Goal: Communication & Community: Answer question/provide support

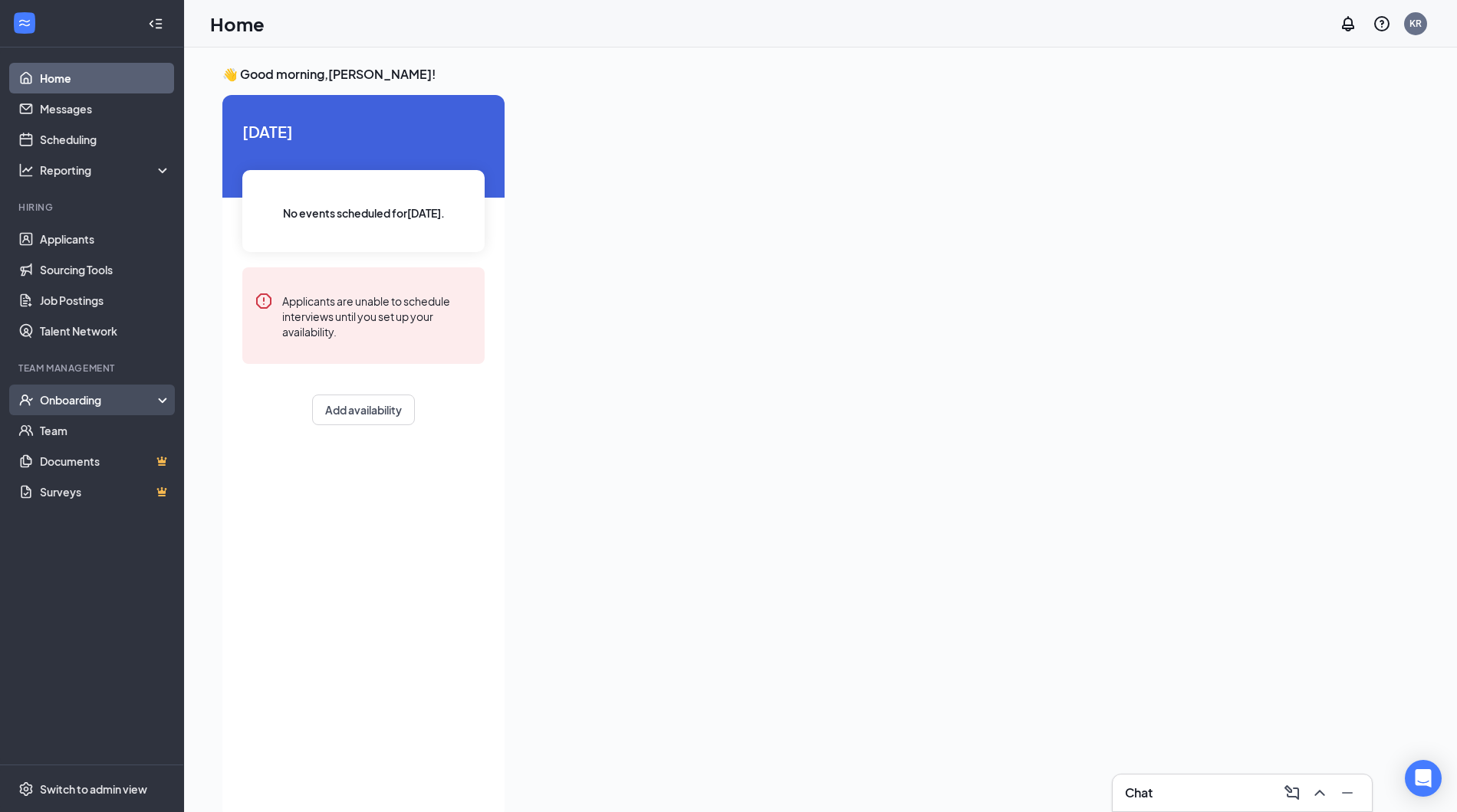
click at [114, 394] on div "Onboarding" at bounding box center [99, 400] width 118 height 15
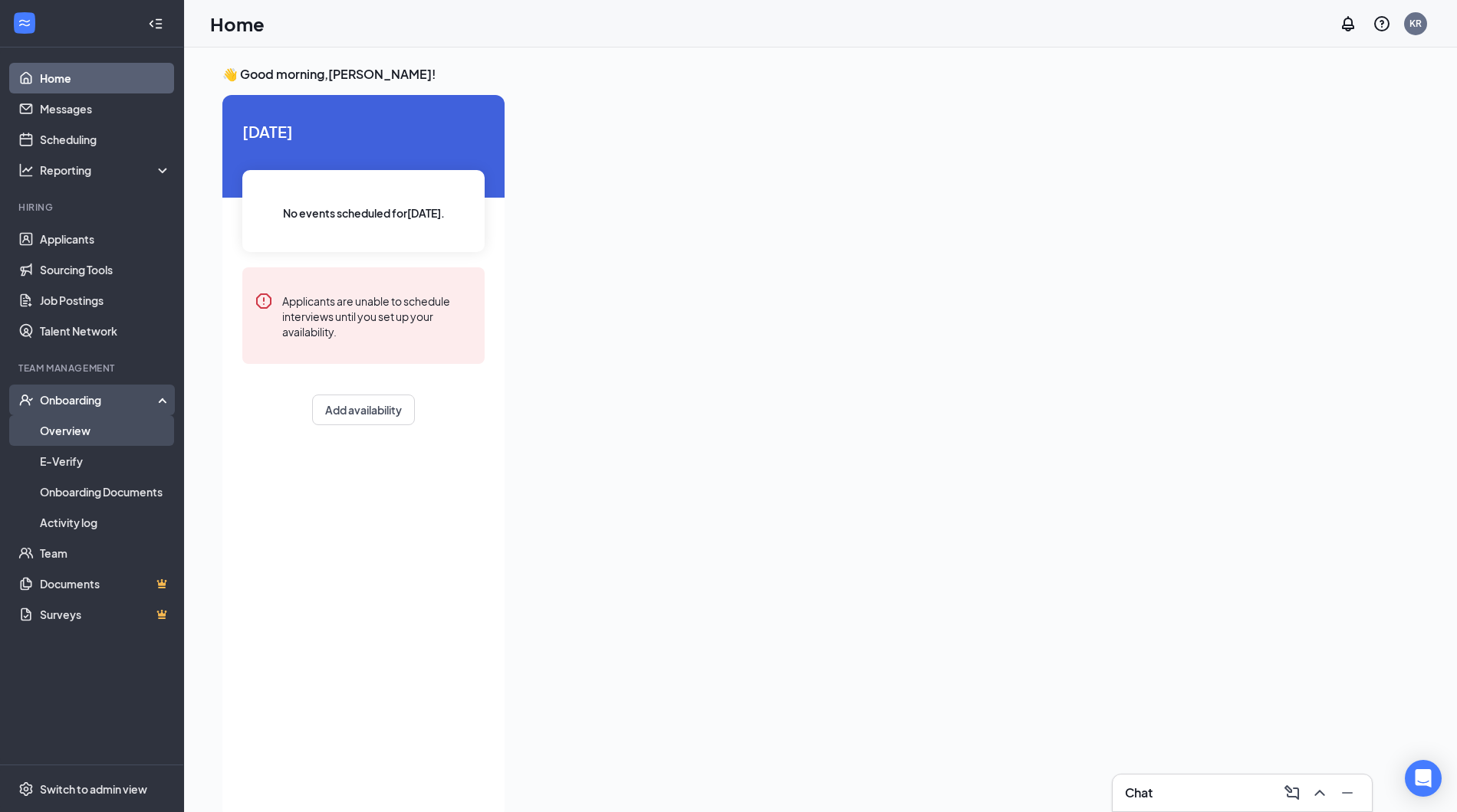
click at [114, 429] on link "Overview" at bounding box center [105, 431] width 131 height 31
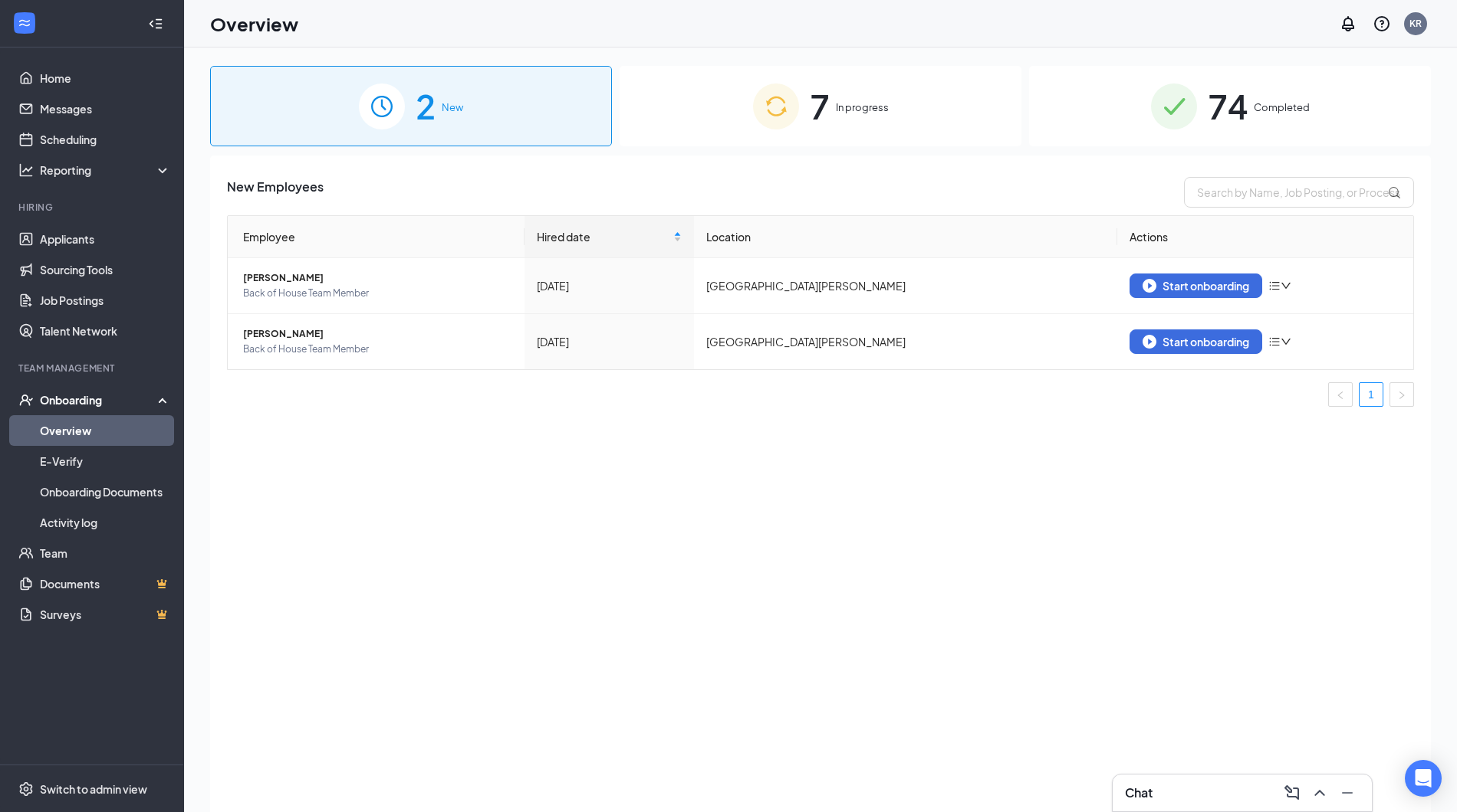
click at [914, 115] on div "7 In progress" at bounding box center [820, 106] width 402 height 81
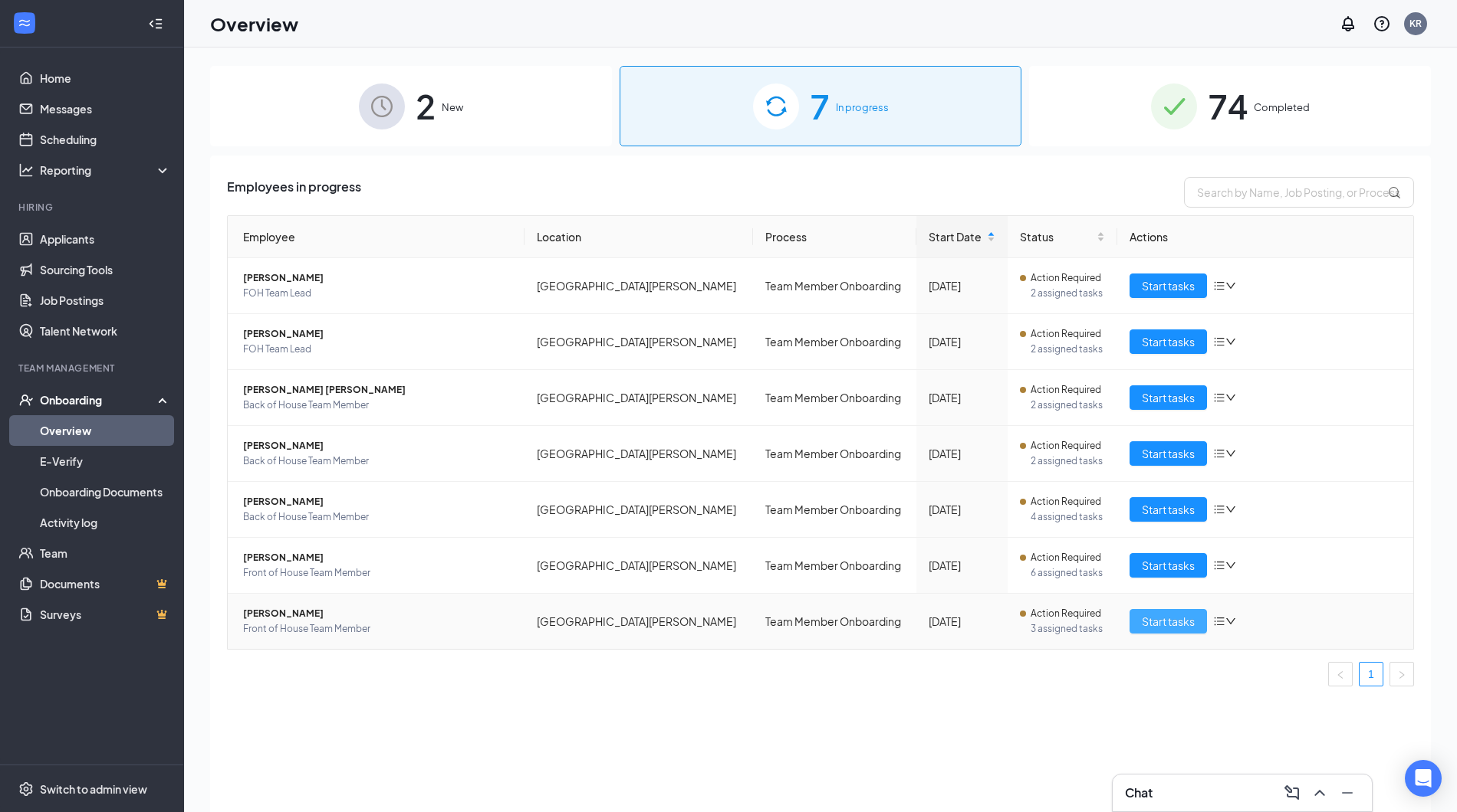
click at [1148, 623] on span "Start tasks" at bounding box center [1168, 622] width 53 height 17
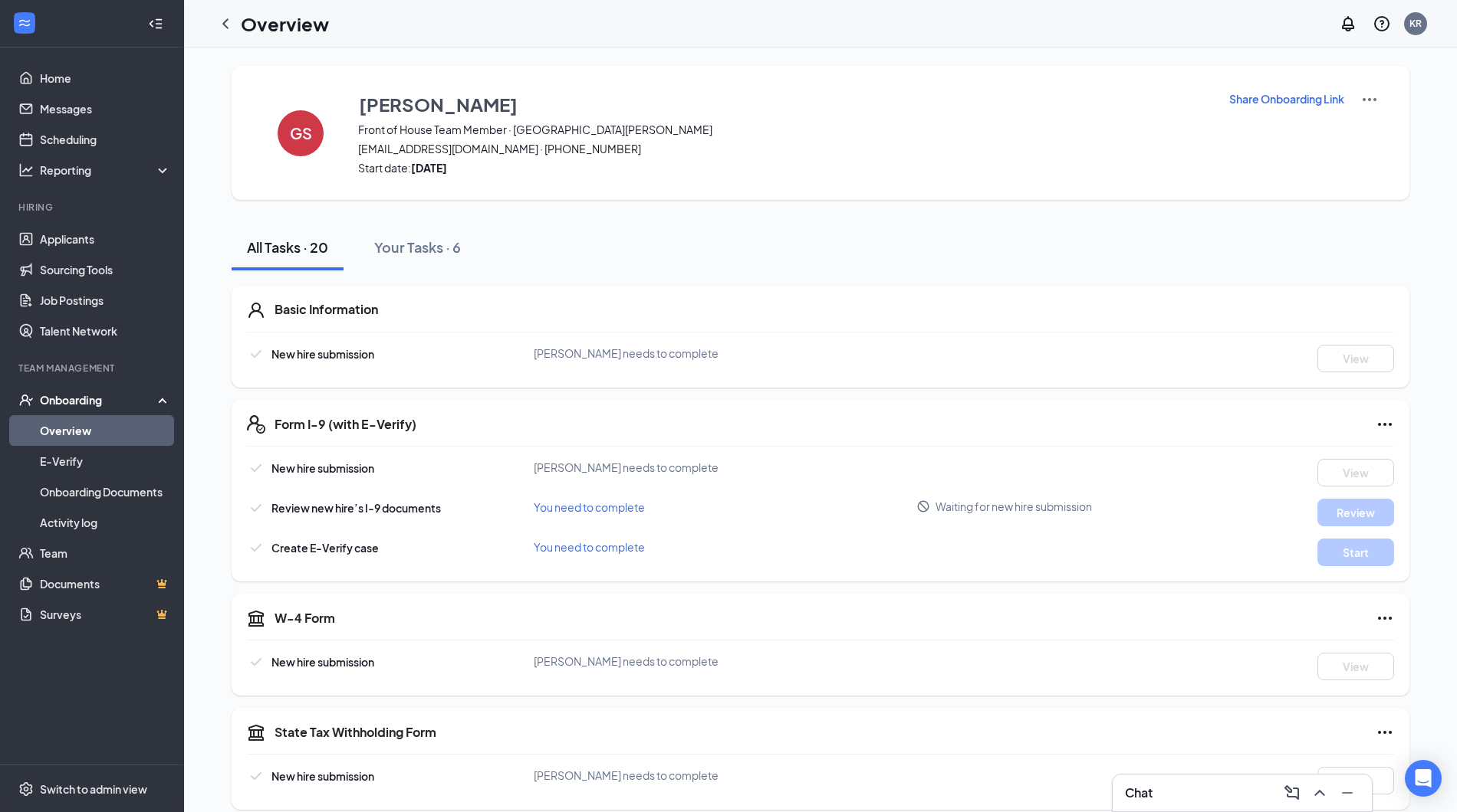
click at [1309, 108] on div "Share Onboarding Link" at bounding box center [1303, 133] width 150 height 85
click at [1309, 99] on p "Share Onboarding Link" at bounding box center [1286, 99] width 115 height 15
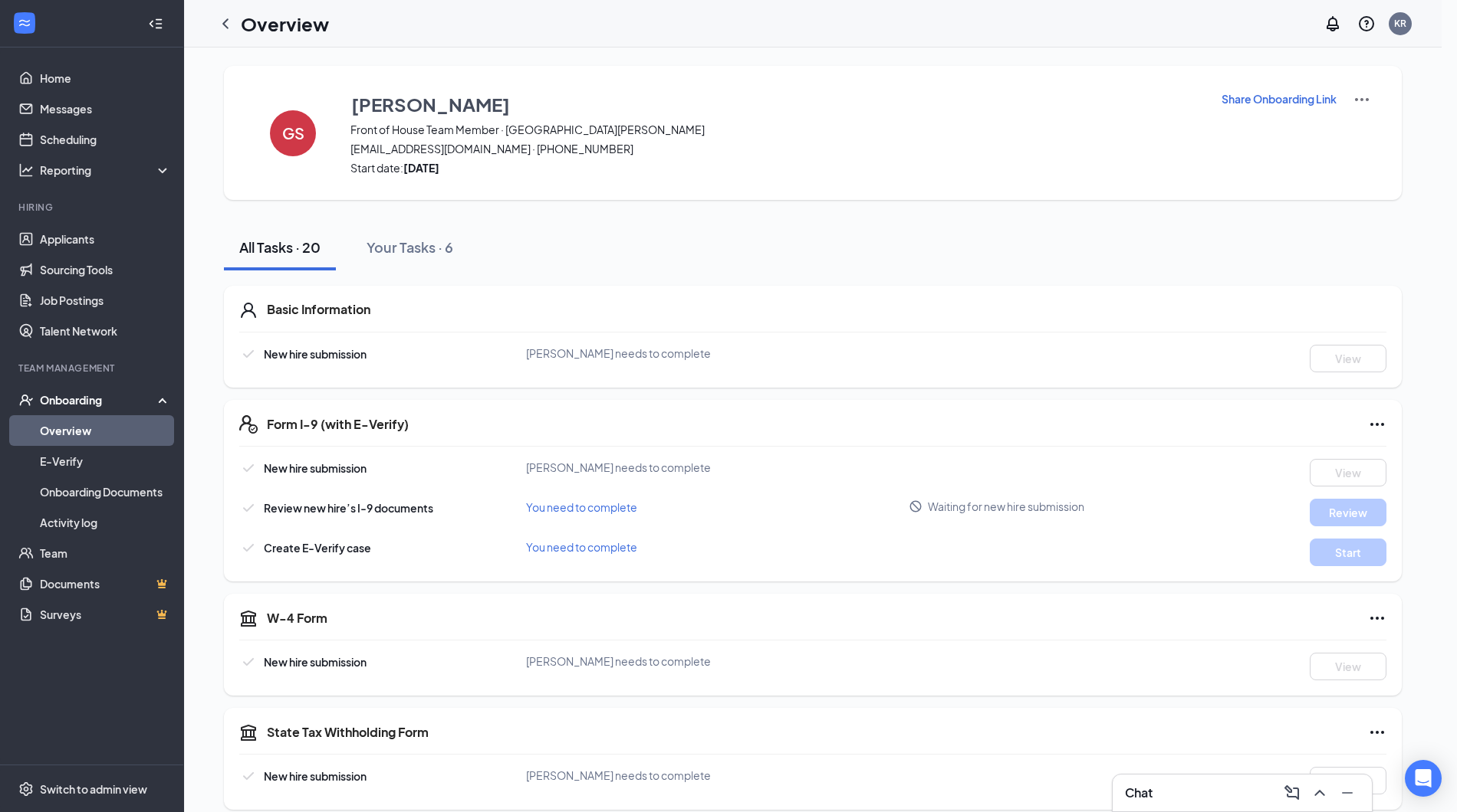
type textarea "Hi [PERSON_NAME], This is a gentle reminder to complete your onboarding before …"
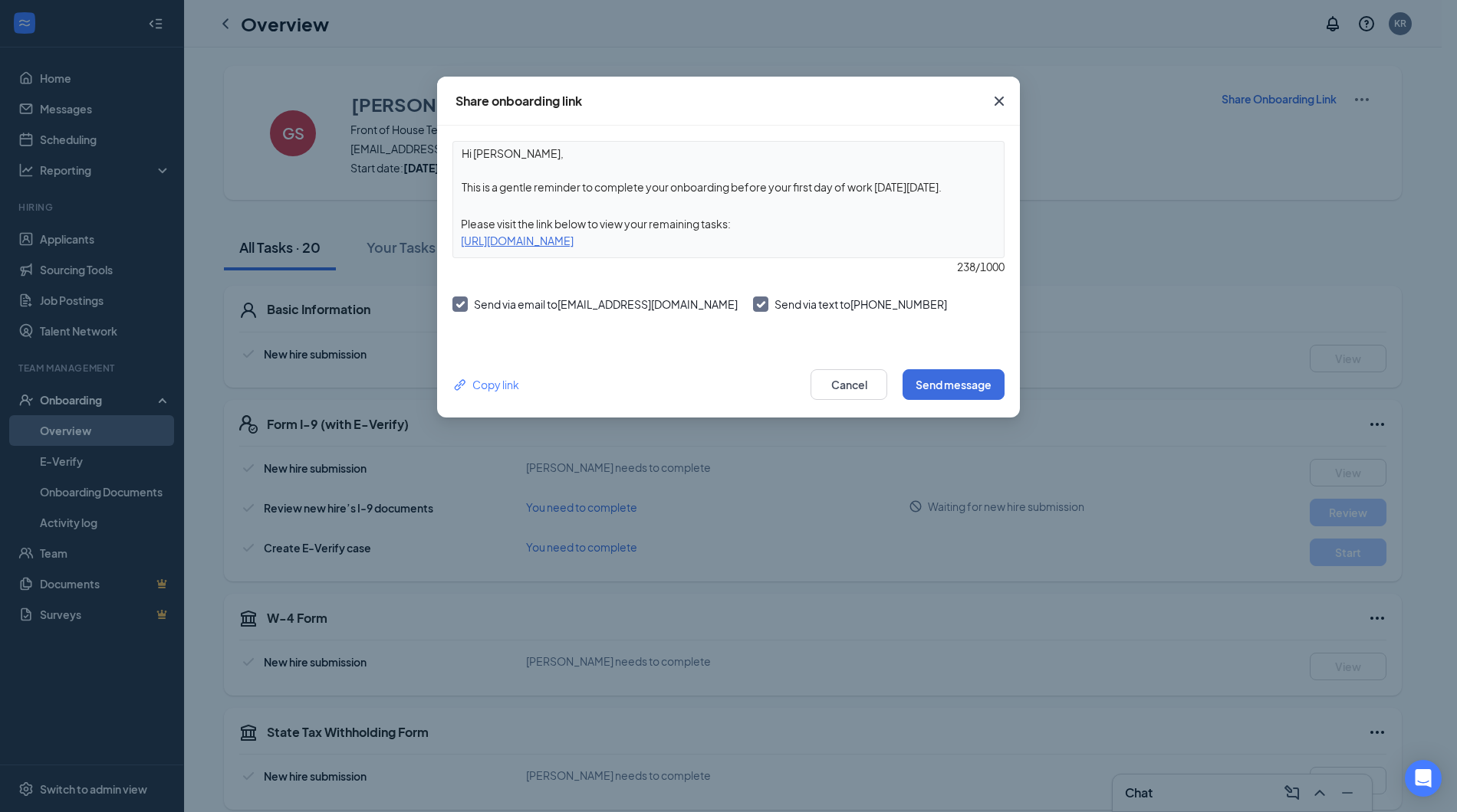
drag, startPoint x: 970, startPoint y: 381, endPoint x: 936, endPoint y: 301, distance: 86.9
click at [976, 369] on button "Send message" at bounding box center [953, 385] width 102 height 31
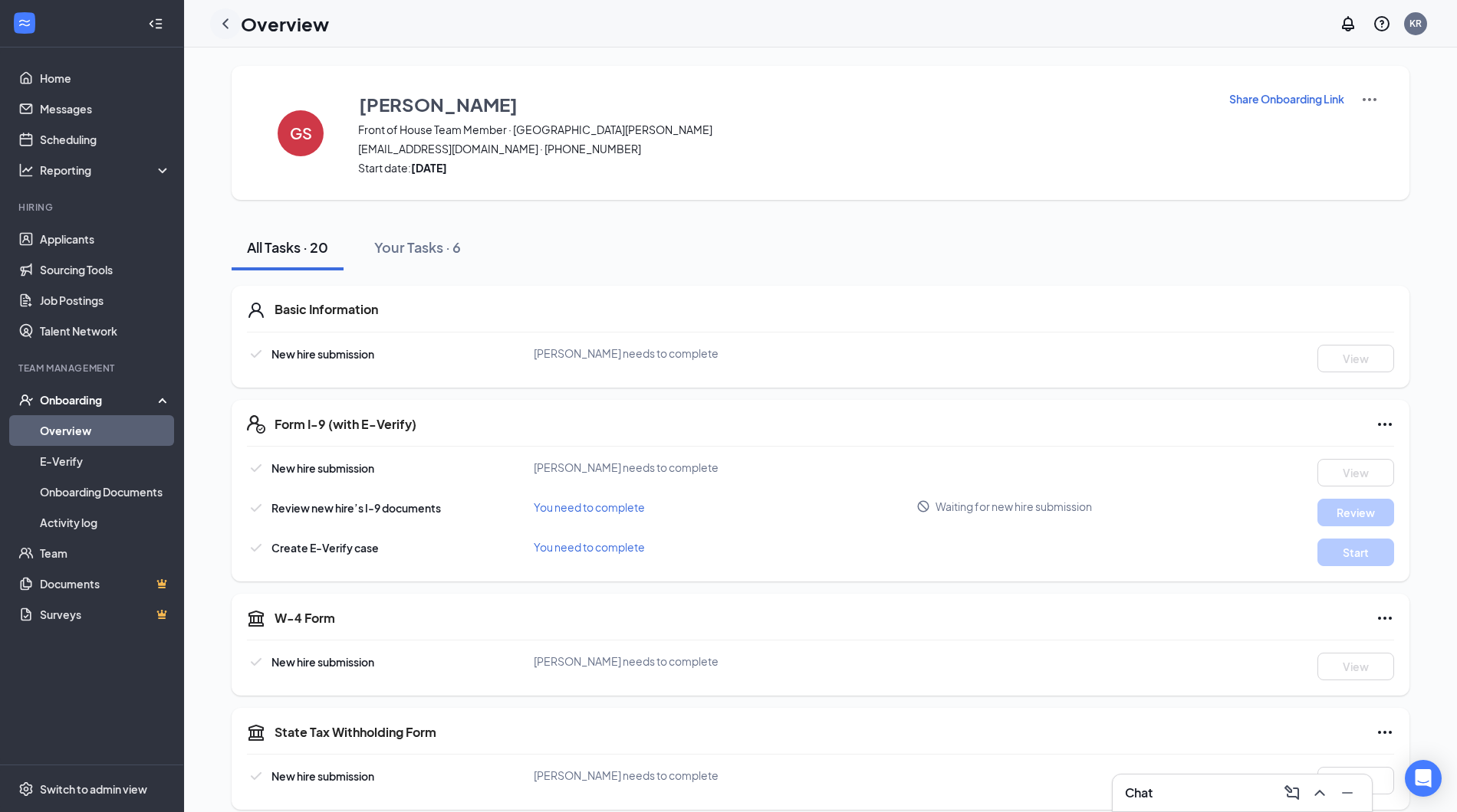
click at [225, 15] on icon "ChevronLeft" at bounding box center [225, 23] width 18 height 18
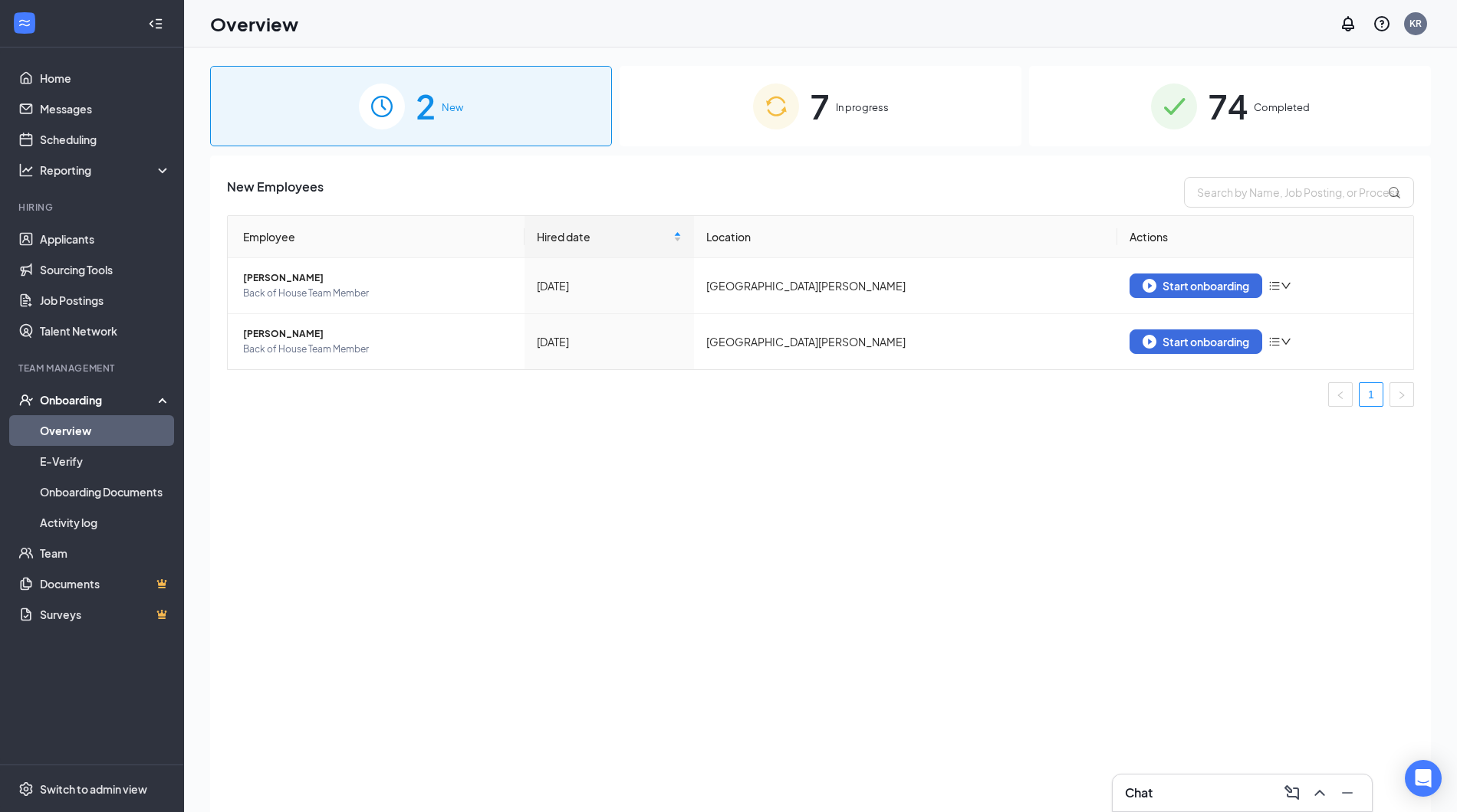
click at [725, 132] on div "7 In progress" at bounding box center [820, 106] width 402 height 81
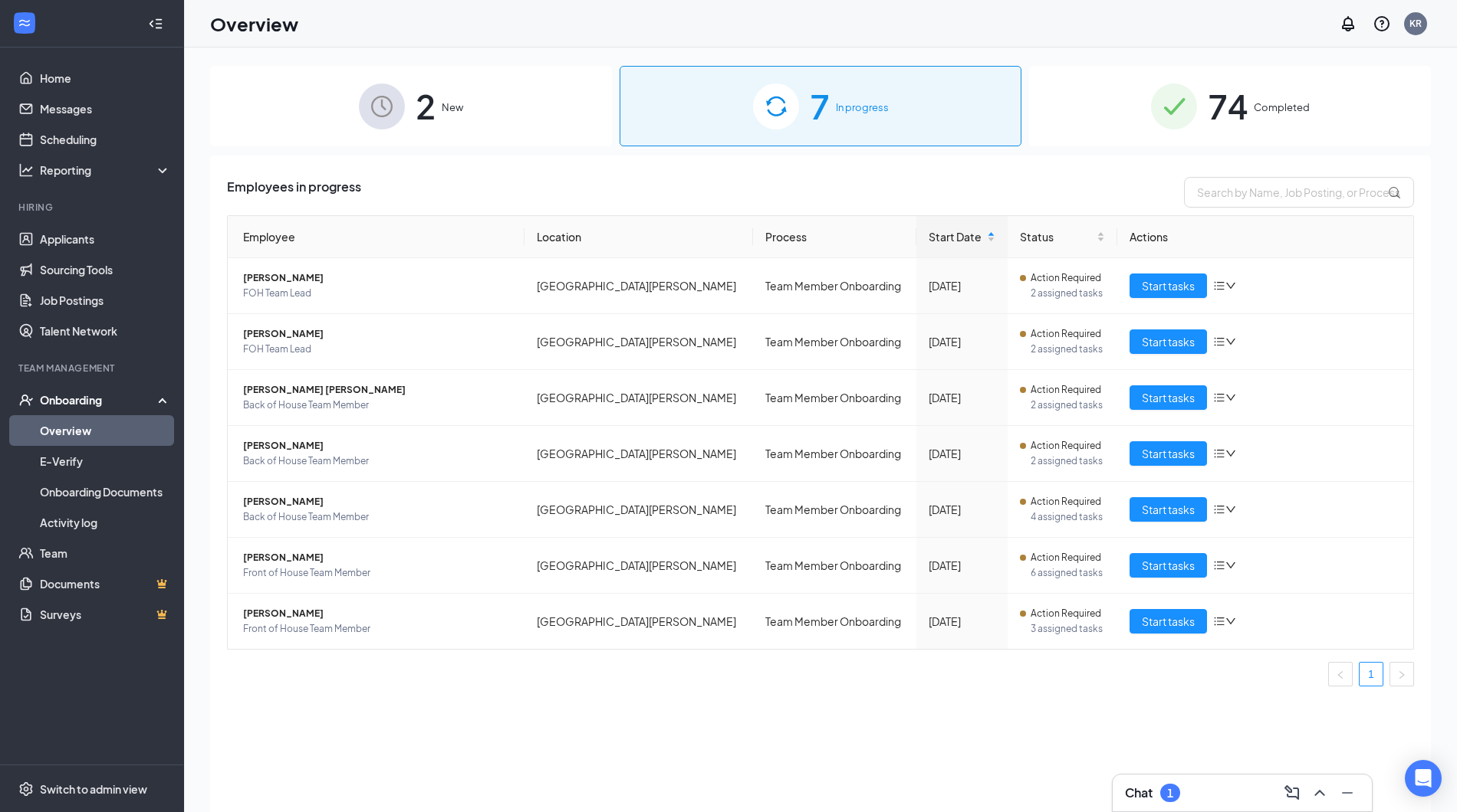
click at [1190, 796] on div "Chat 1" at bounding box center [1243, 793] width 235 height 25
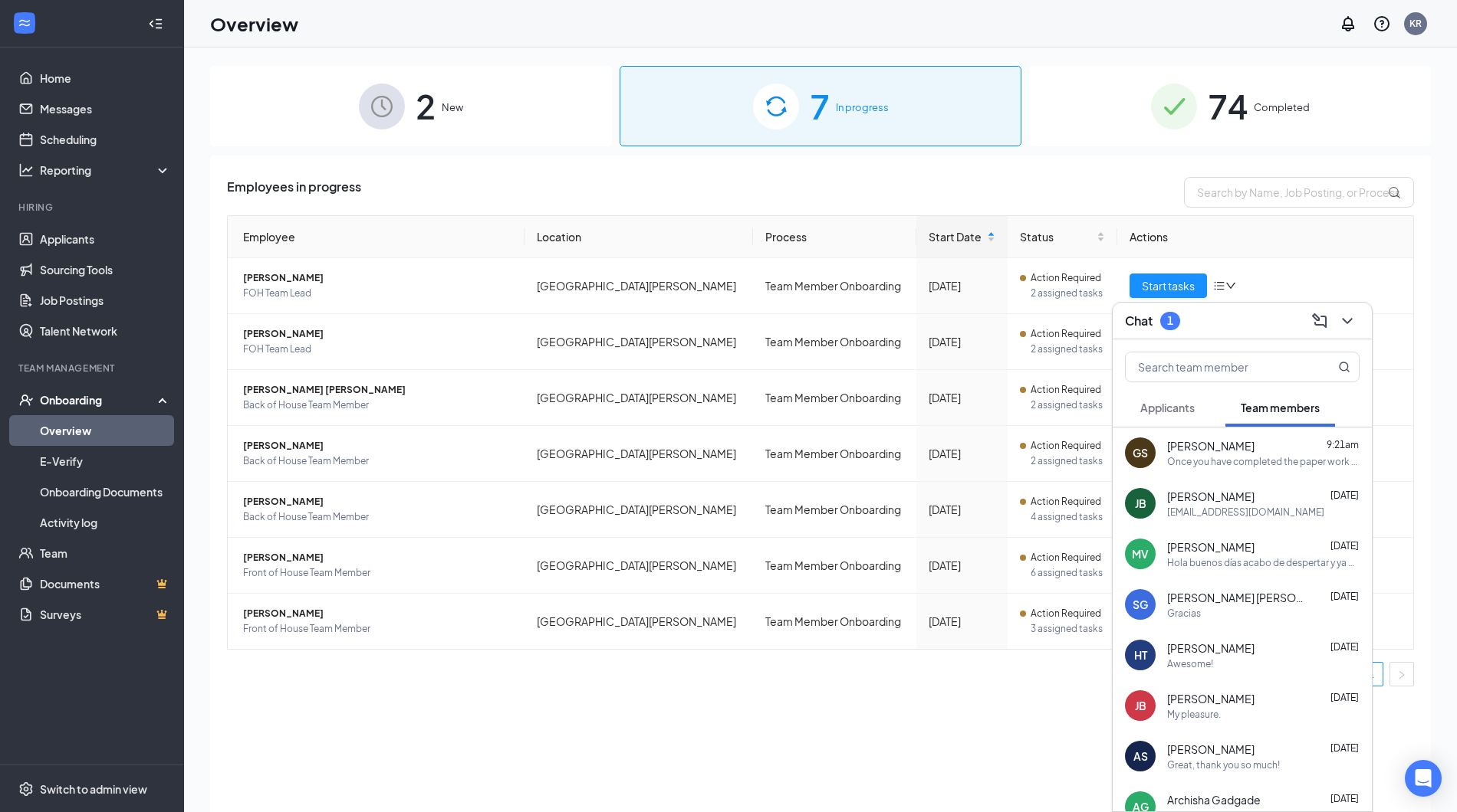
click at [1184, 406] on span "Applicants" at bounding box center [1168, 408] width 55 height 14
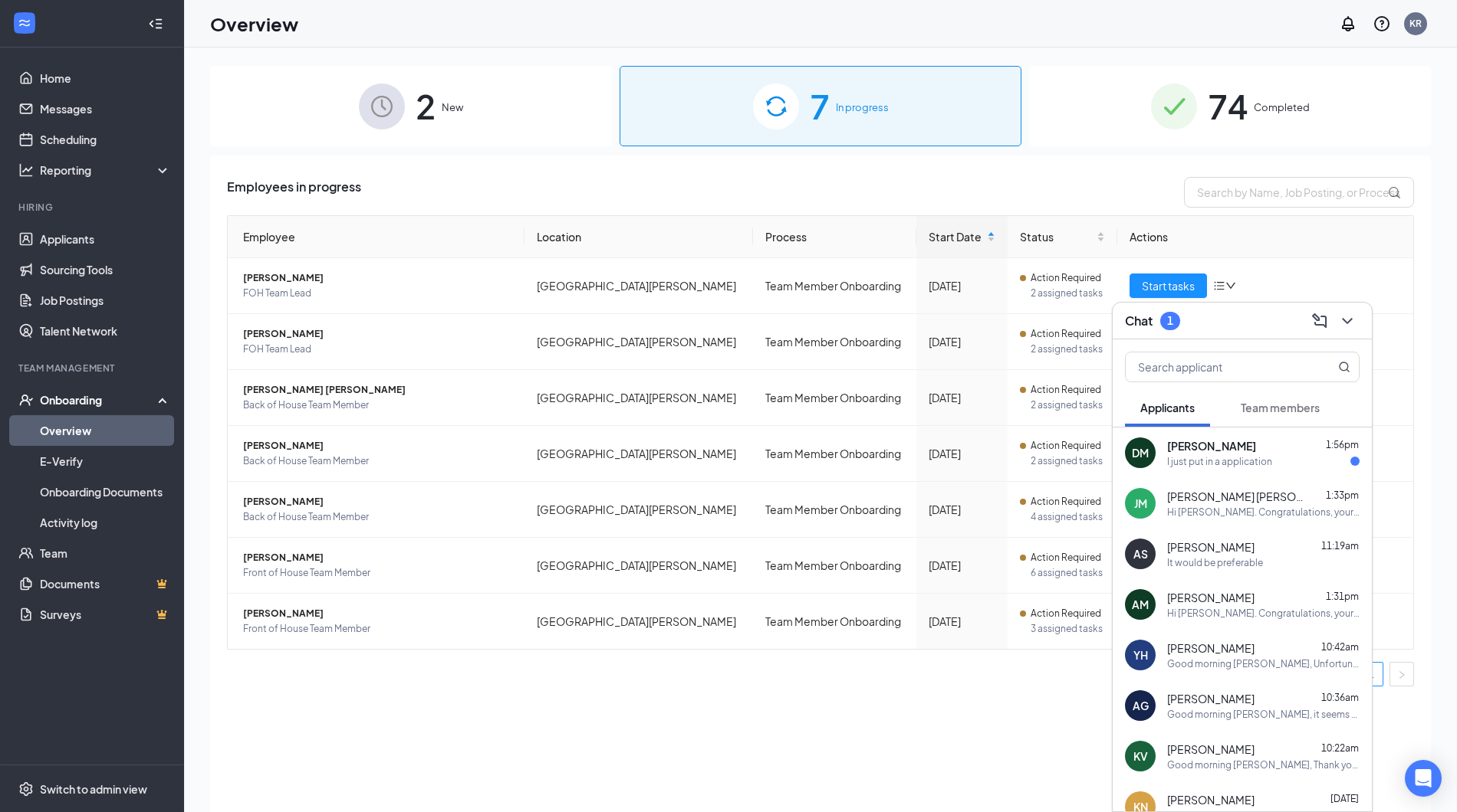
click at [1280, 461] on div "I just put in a application" at bounding box center [1263, 462] width 193 height 13
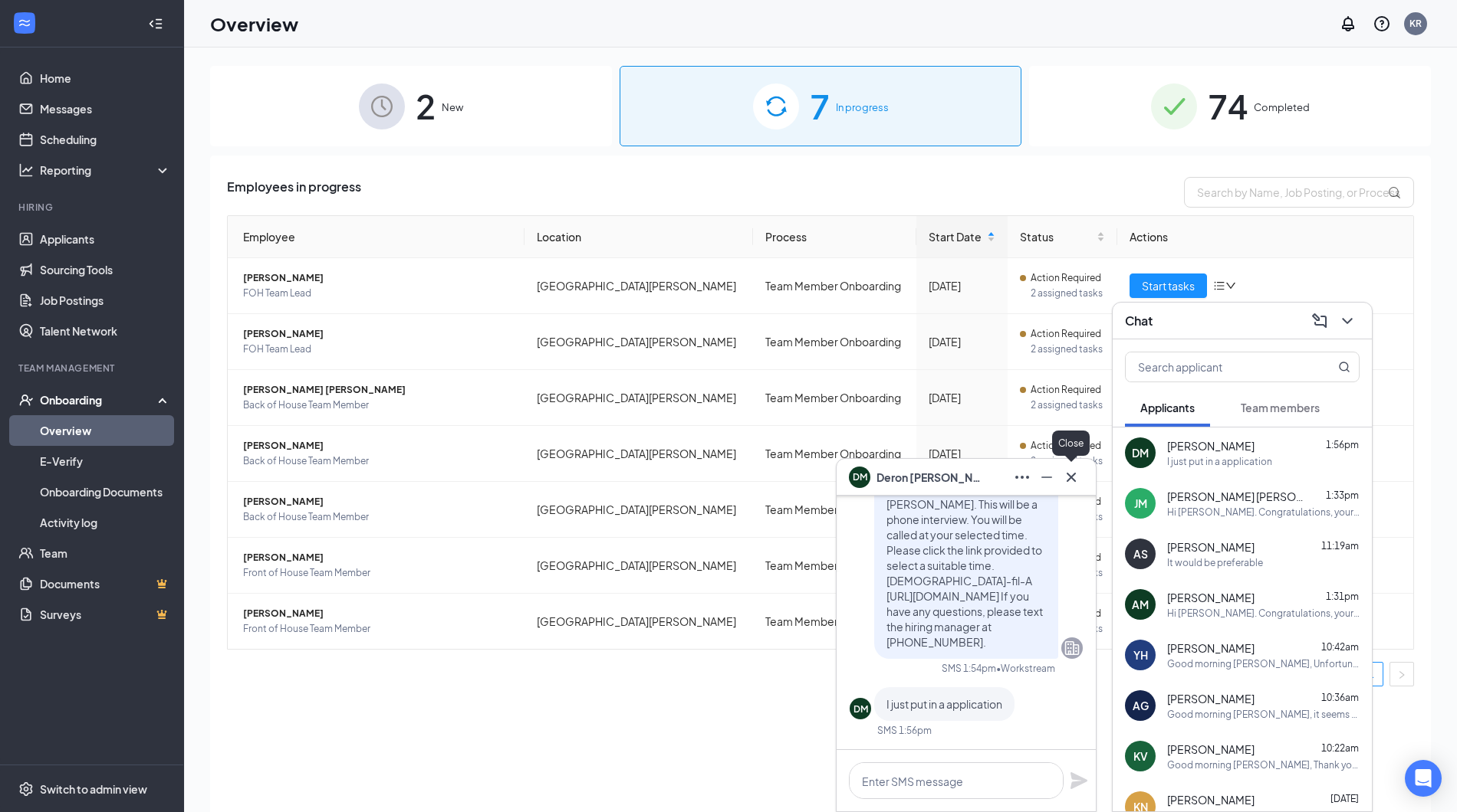
click at [1072, 473] on icon "Cross" at bounding box center [1070, 477] width 18 height 18
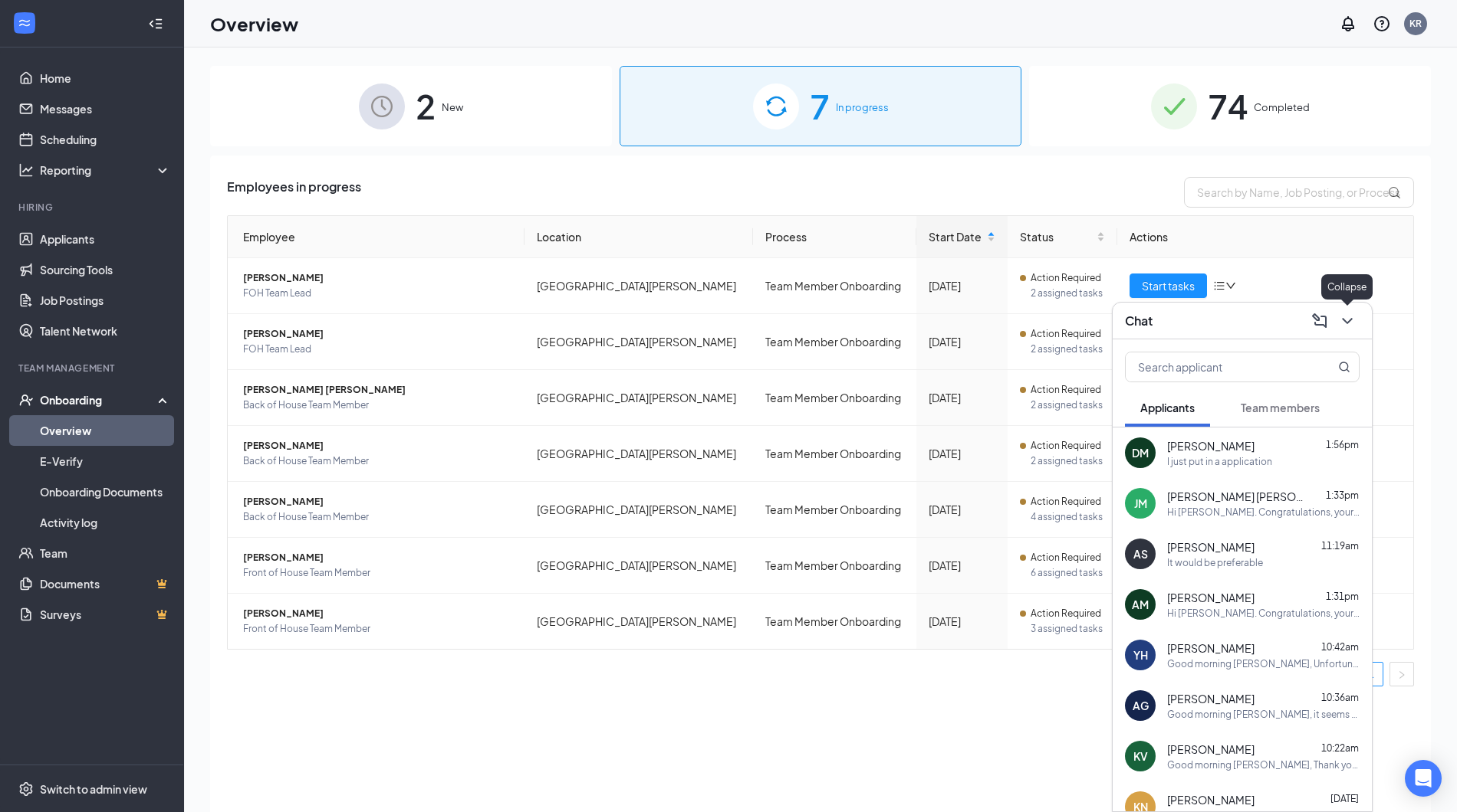
click at [1341, 316] on icon "ChevronDown" at bounding box center [1346, 320] width 18 height 18
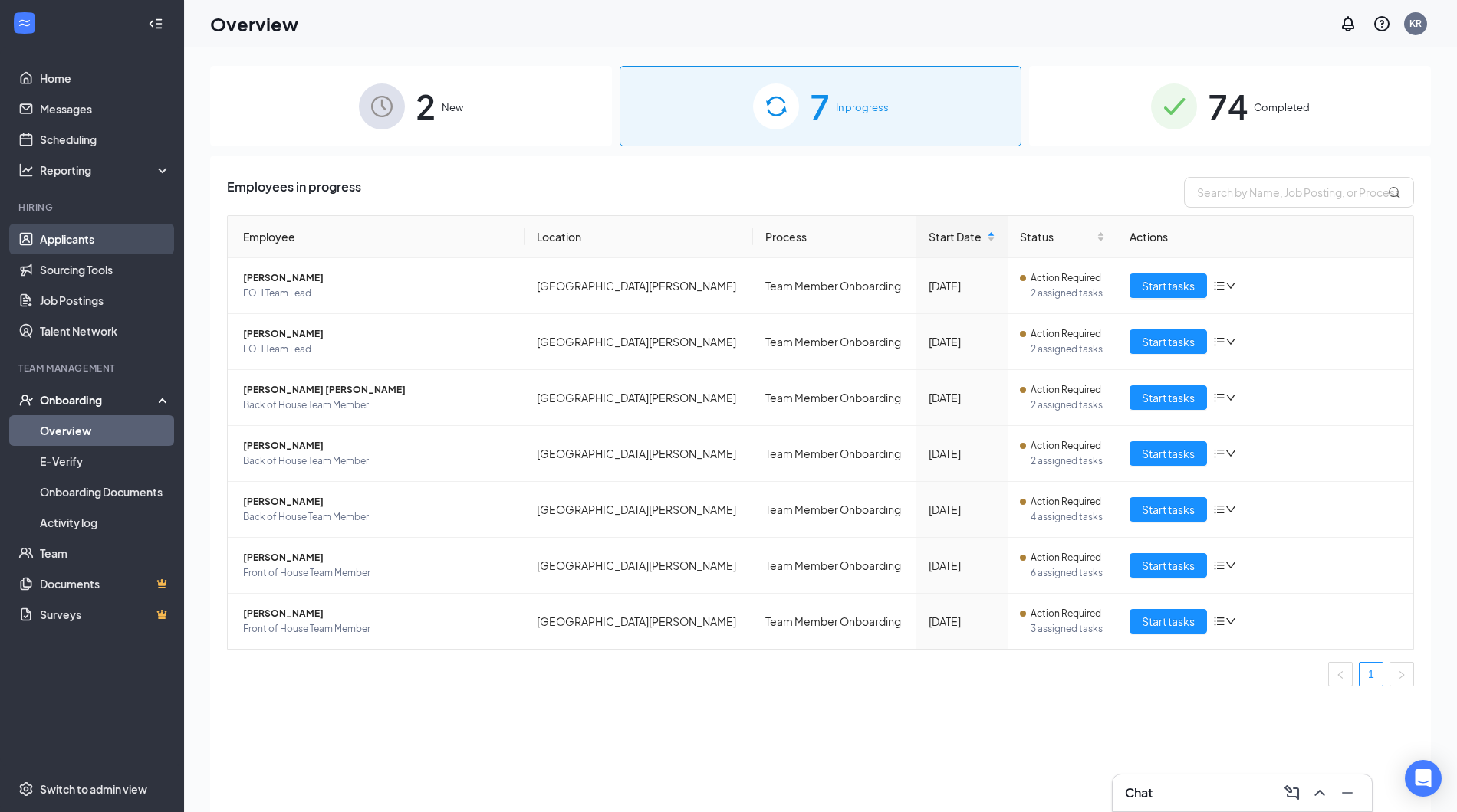
click at [134, 241] on link "Applicants" at bounding box center [105, 239] width 131 height 31
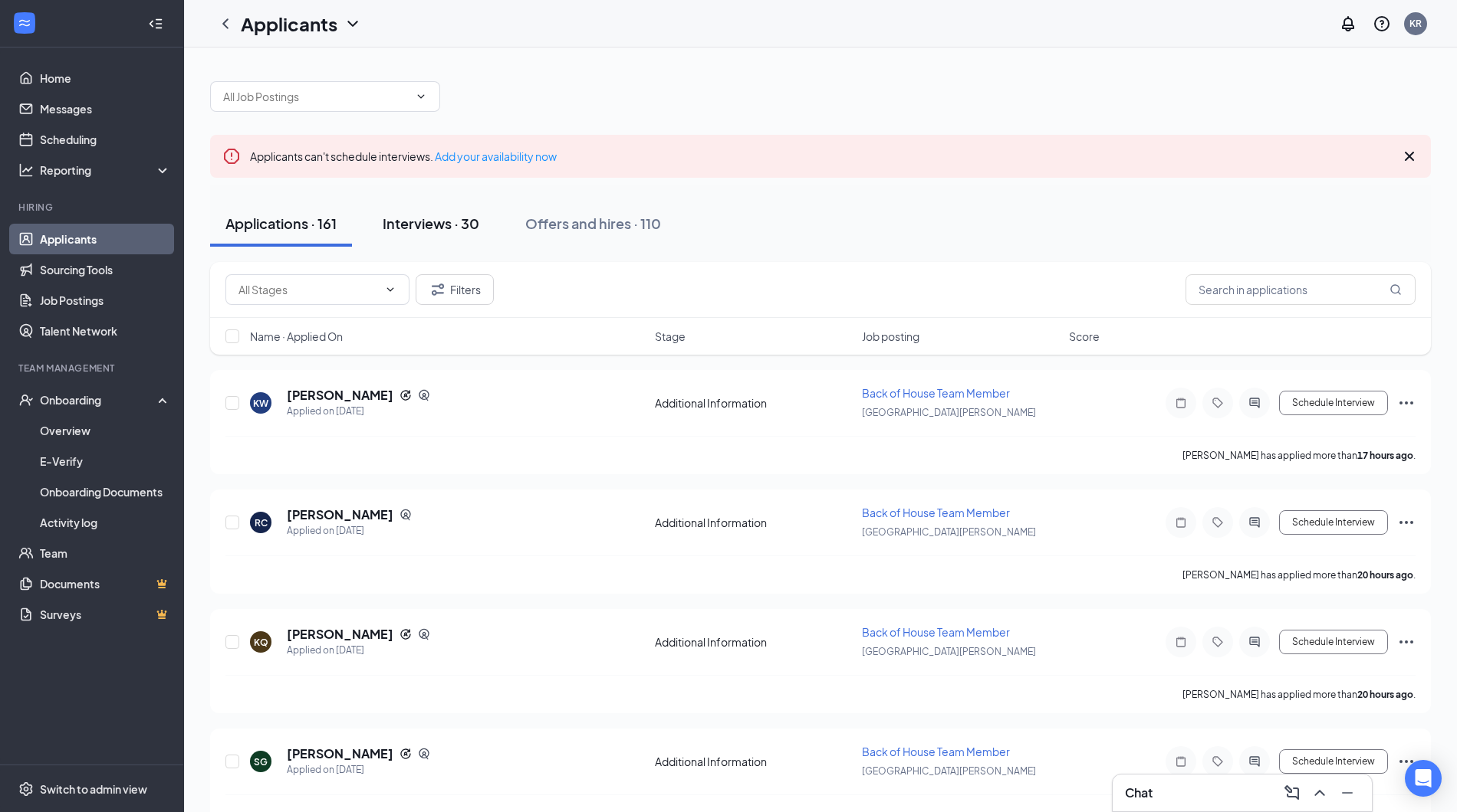
click at [457, 236] on button "Interviews · 30" at bounding box center [431, 224] width 128 height 46
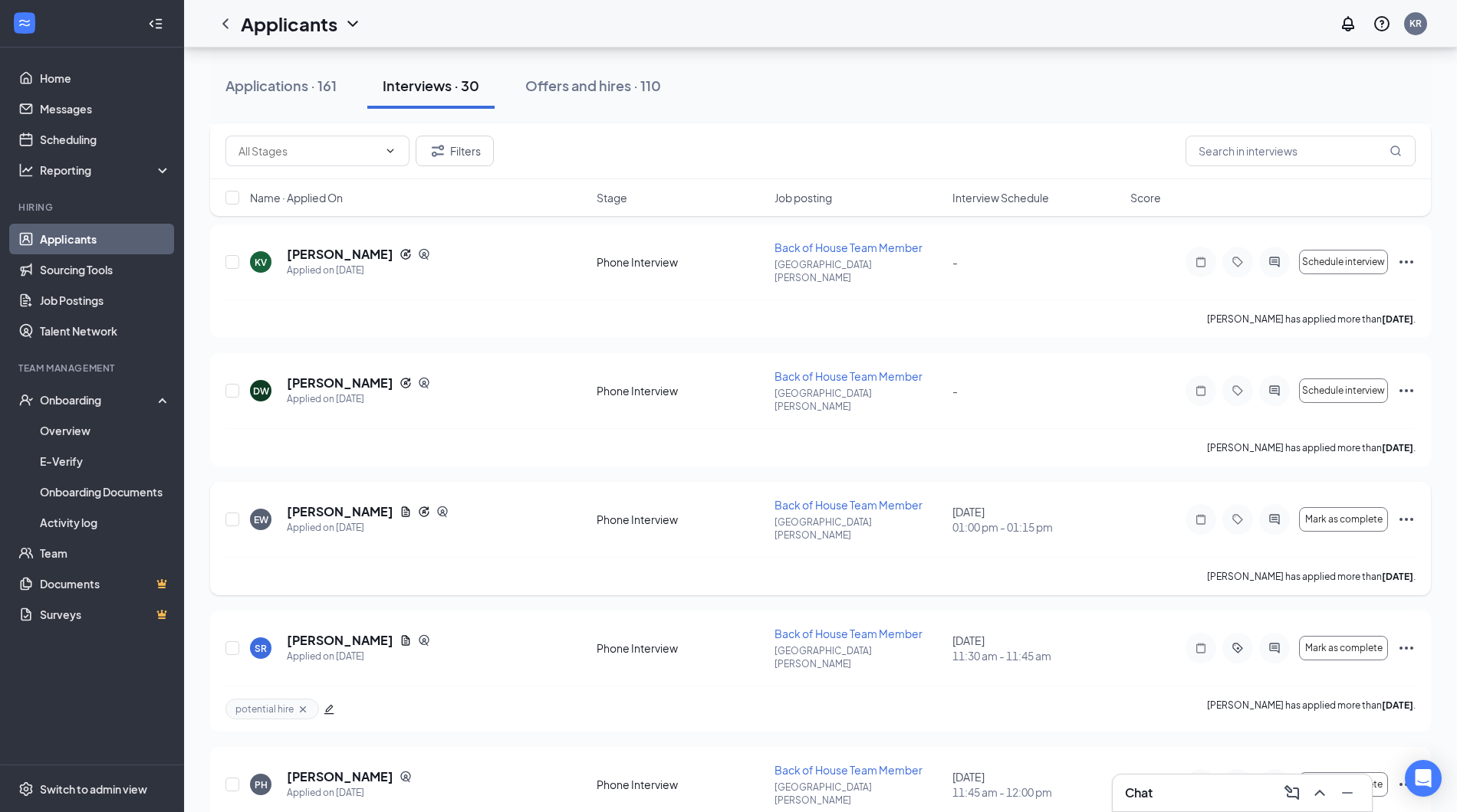
scroll to position [491, 0]
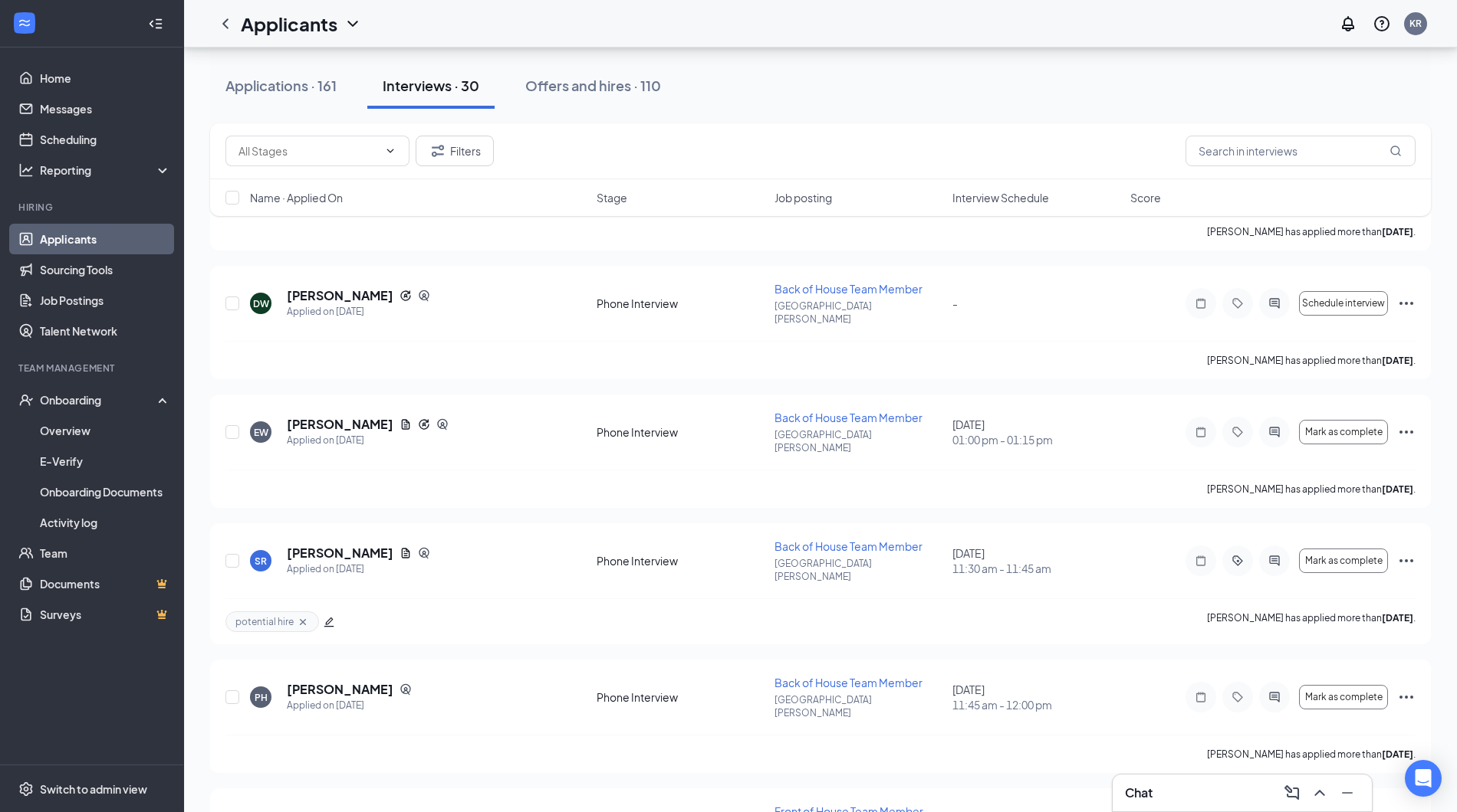
click at [1298, 128] on div "Filters" at bounding box center [820, 151] width 1221 height 56
click at [1298, 142] on input "text" at bounding box center [1300, 151] width 230 height 31
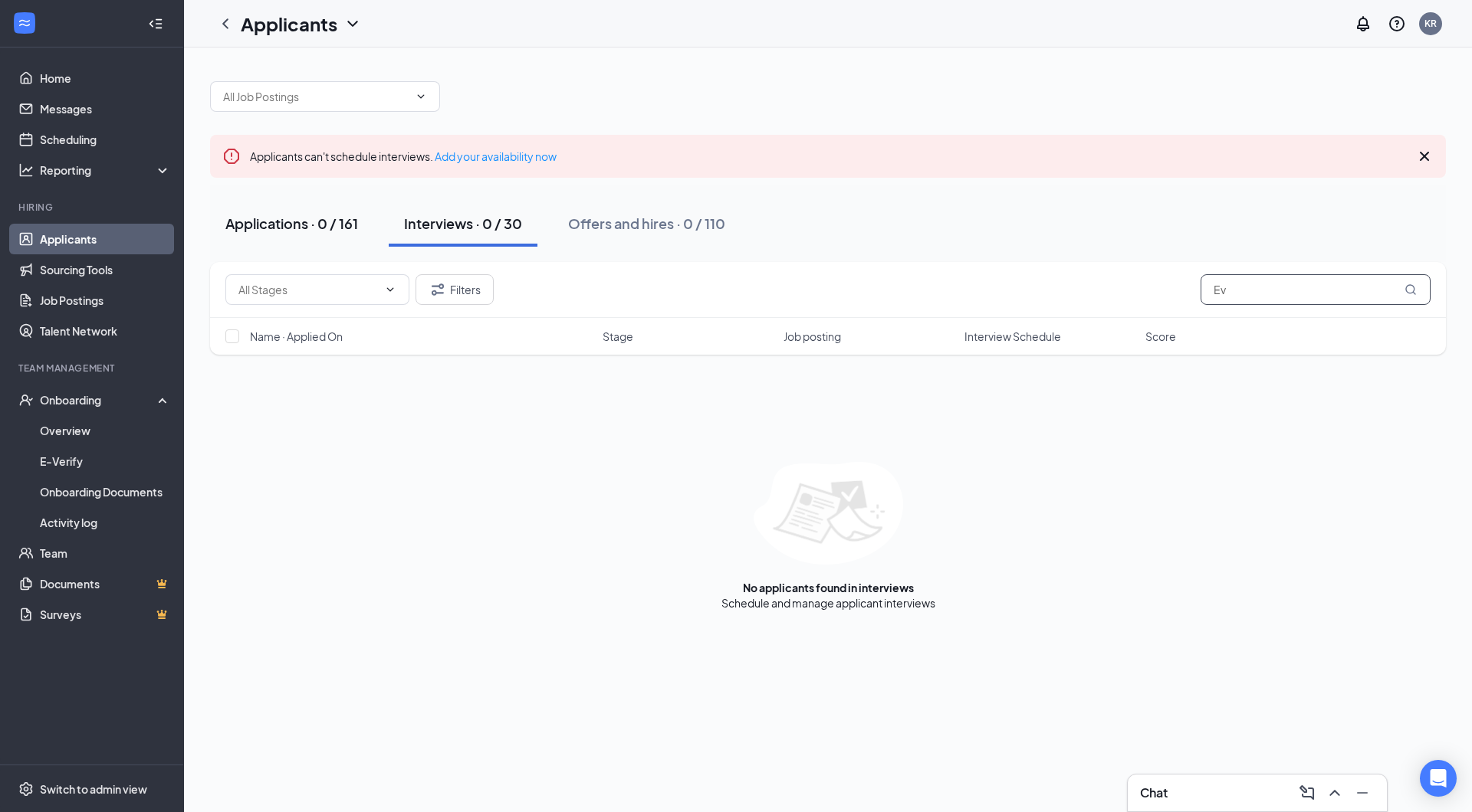
type input "E"
type input "[PERSON_NAME]"
click at [135, 81] on link "Home" at bounding box center [105, 78] width 131 height 31
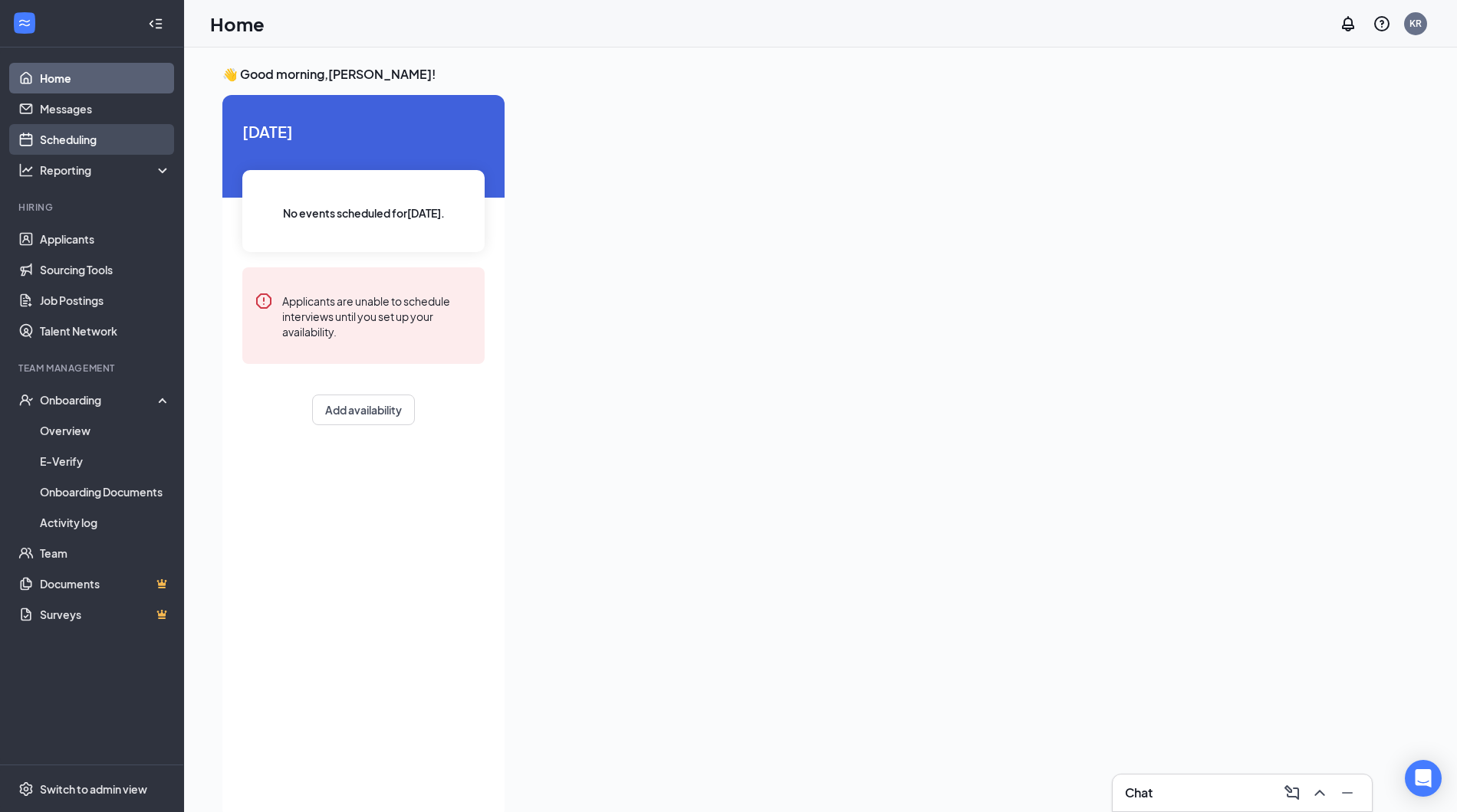
click at [129, 134] on link "Scheduling" at bounding box center [105, 140] width 131 height 31
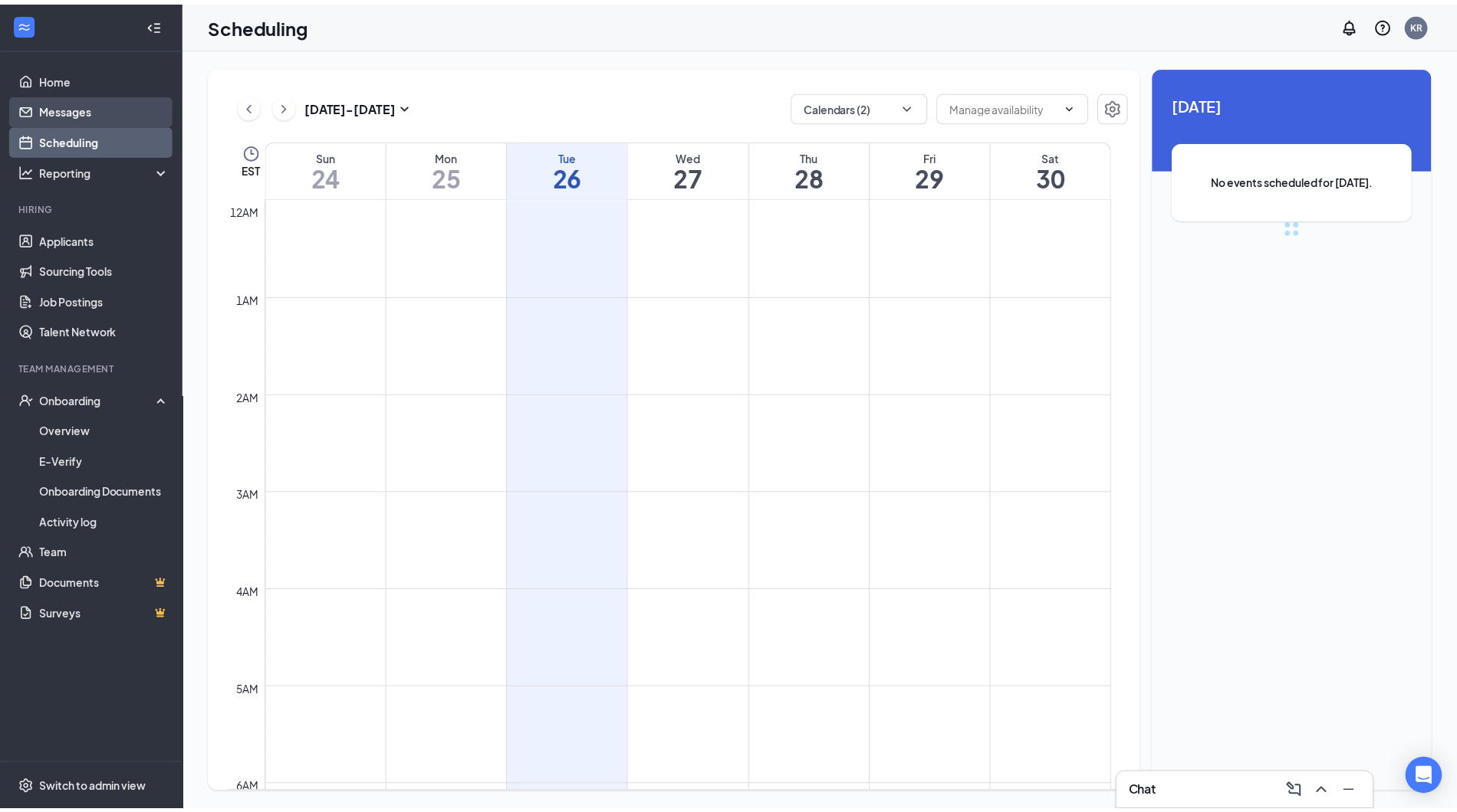
scroll to position [753, 0]
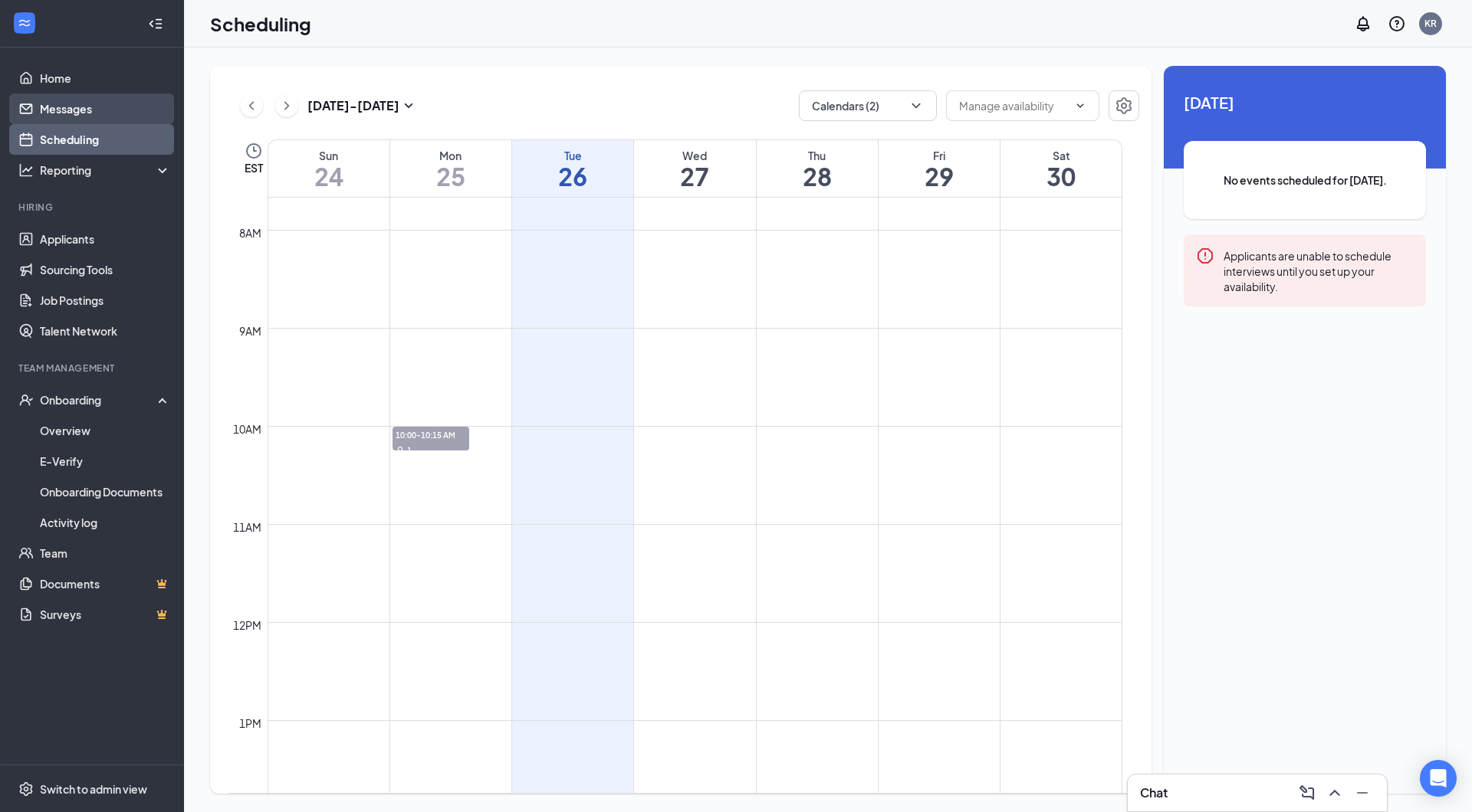
click at [135, 112] on link "Messages" at bounding box center [105, 109] width 131 height 31
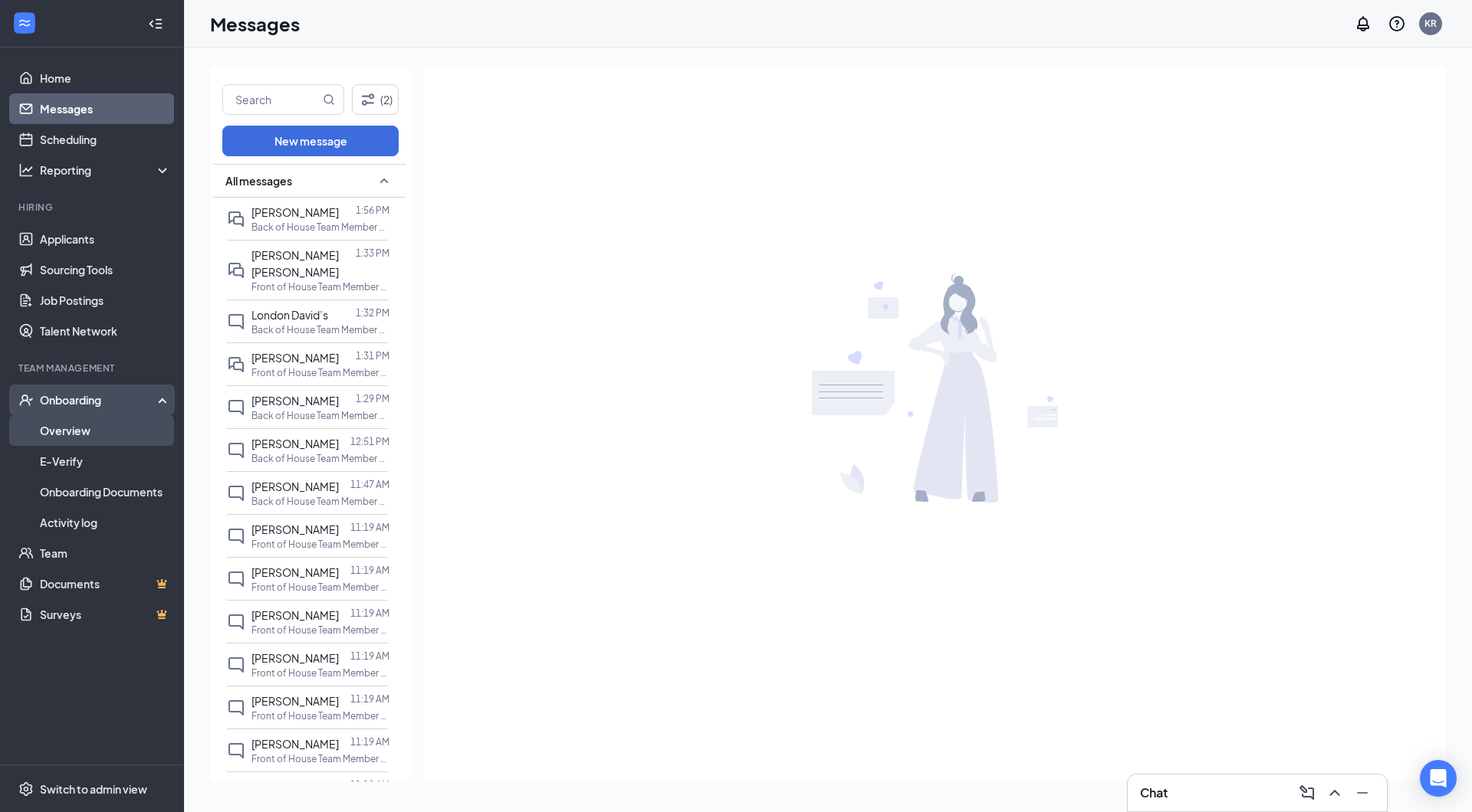
click at [117, 423] on link "Overview" at bounding box center [105, 431] width 131 height 31
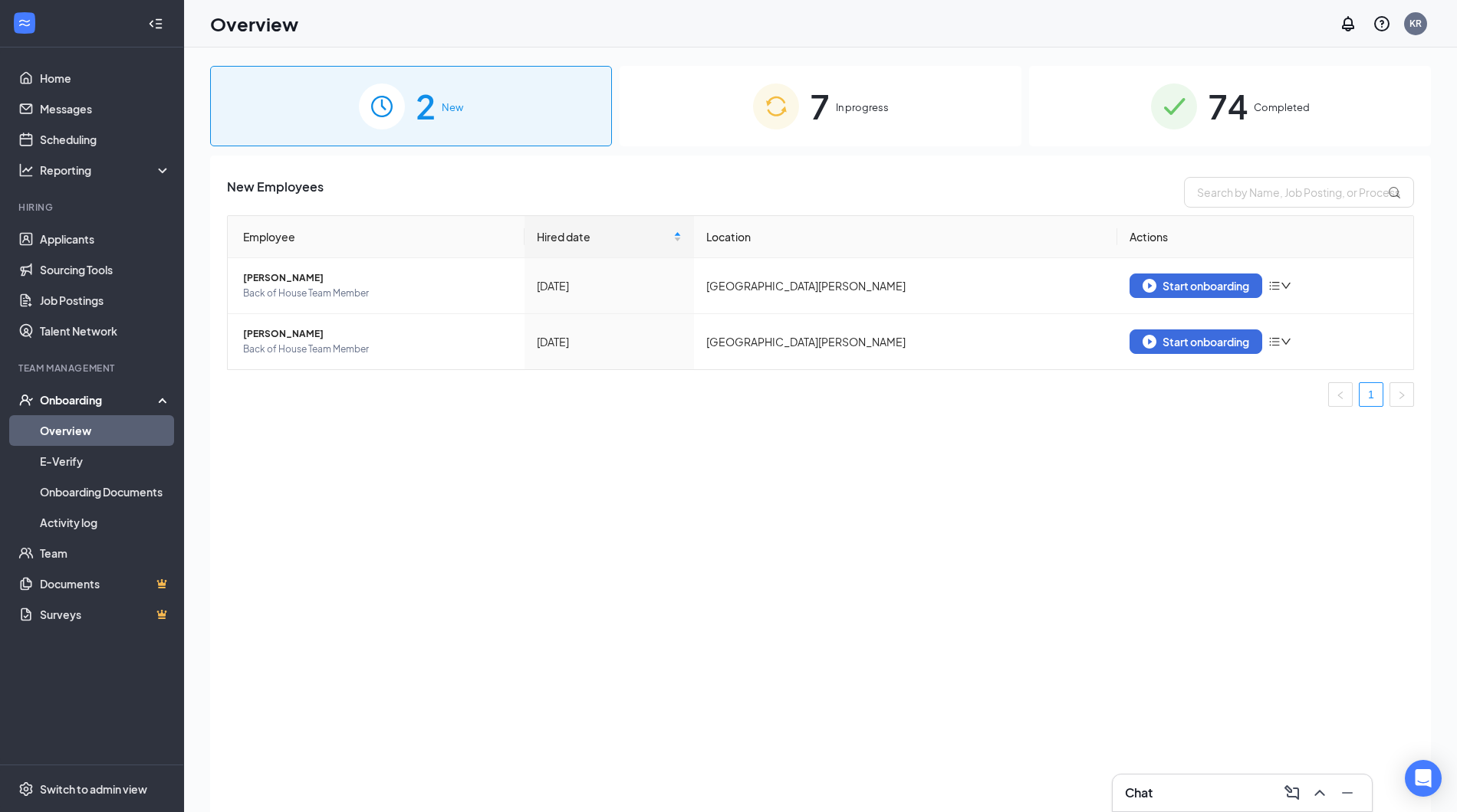
click at [746, 124] on div "7 In progress" at bounding box center [820, 106] width 402 height 81
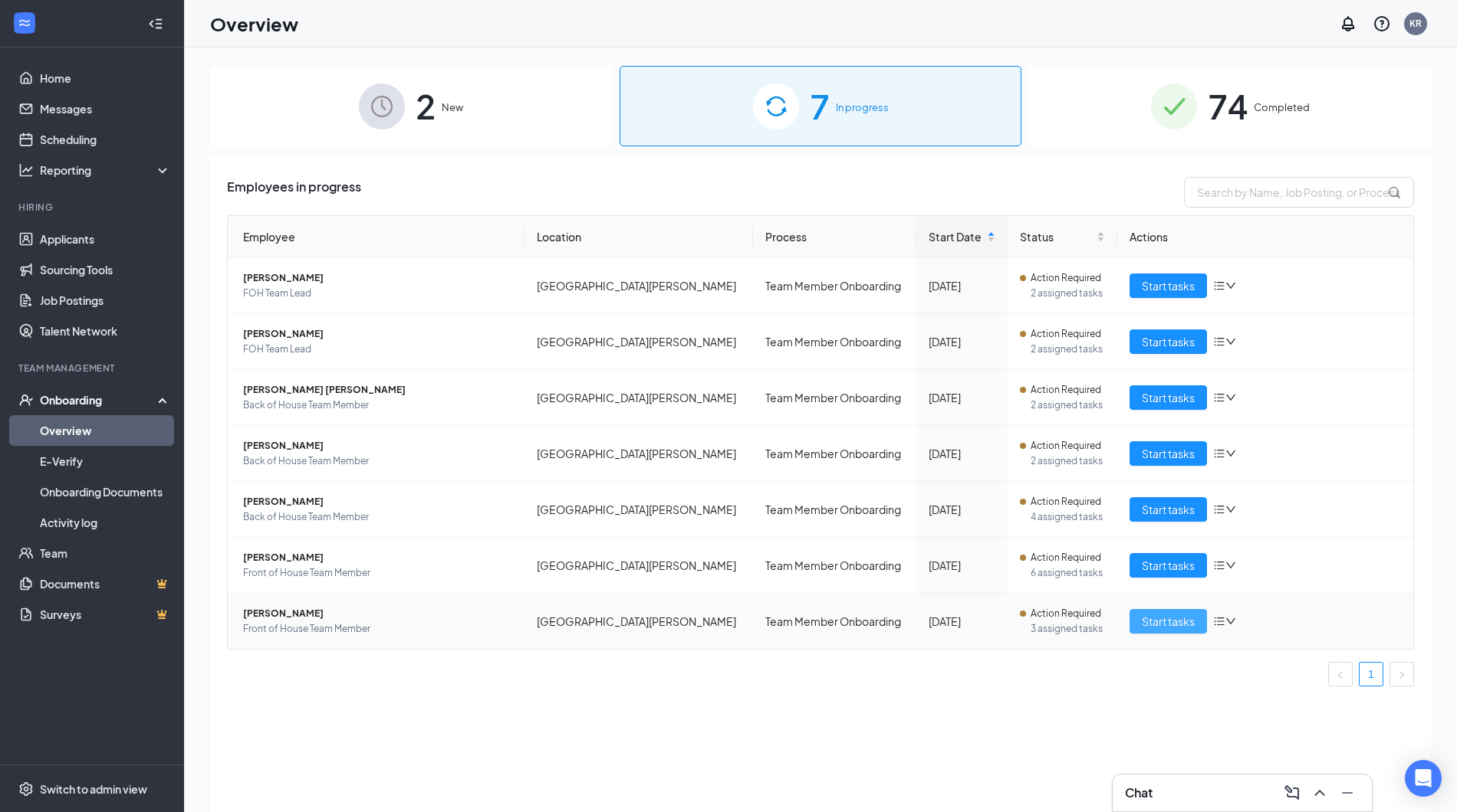
click at [1172, 630] on span "Start tasks" at bounding box center [1168, 622] width 53 height 17
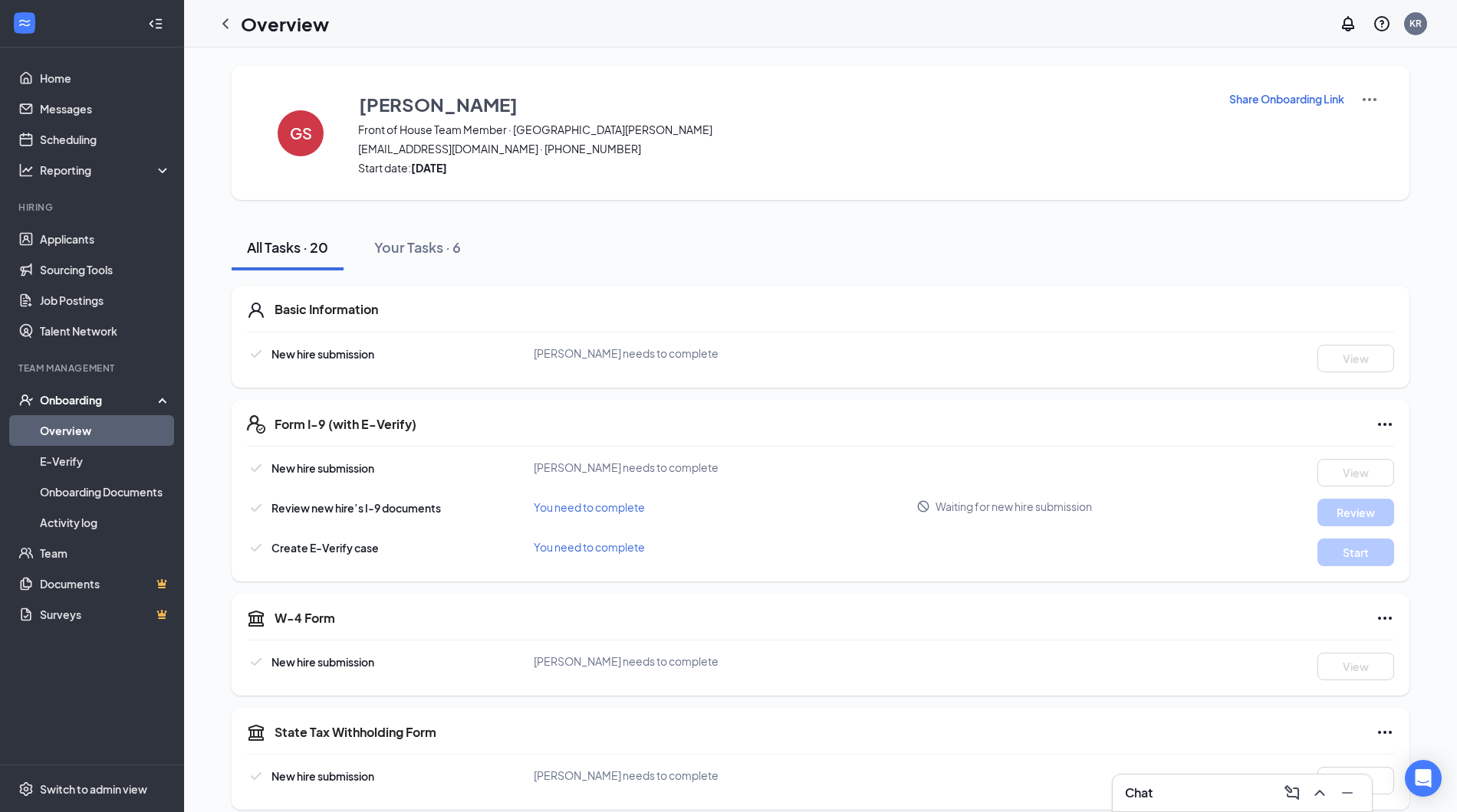
click at [1253, 252] on div "All Tasks · 20 Your Tasks · 6" at bounding box center [820, 248] width 1178 height 46
click at [225, 26] on icon "ChevronLeft" at bounding box center [225, 23] width 6 height 10
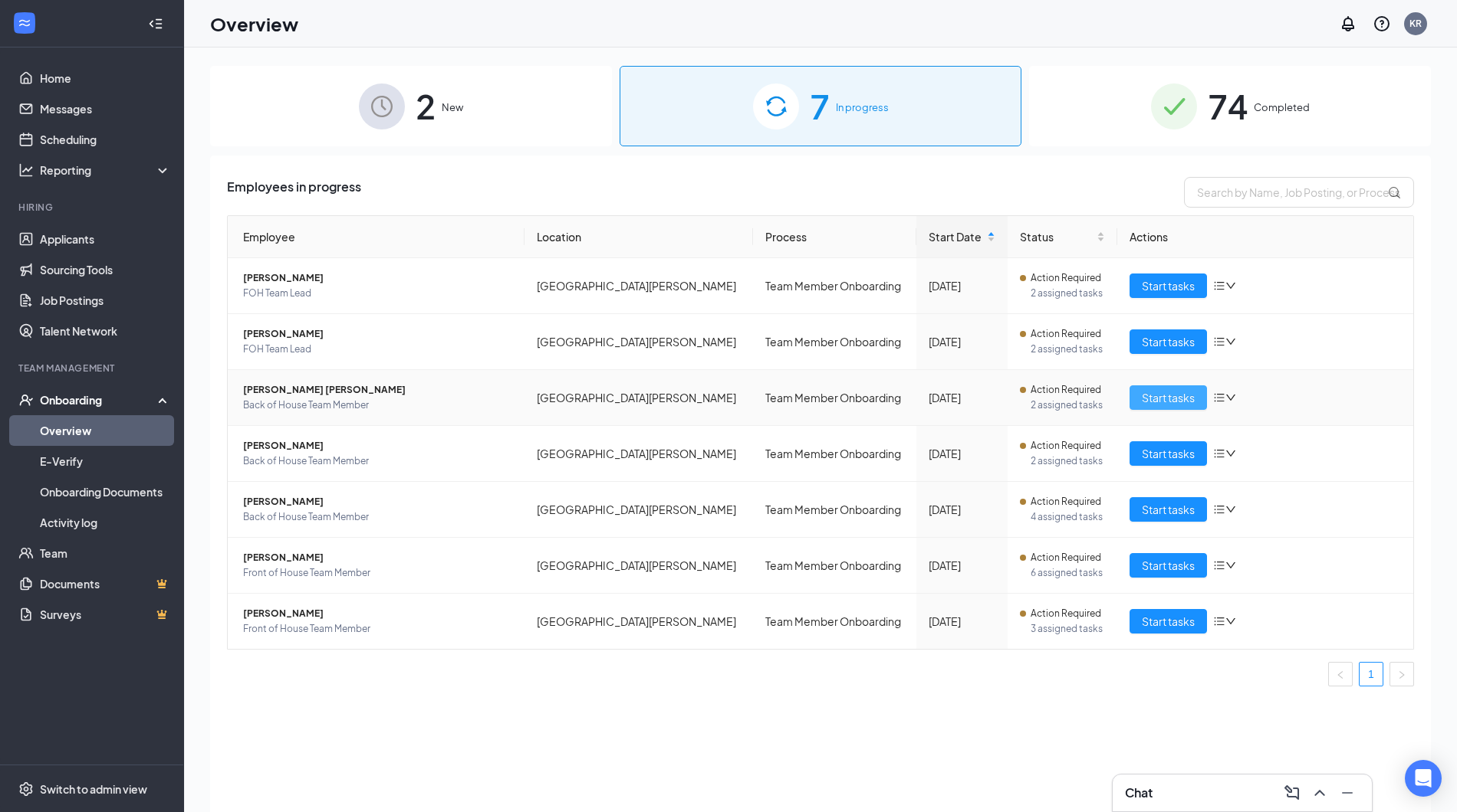
click at [1163, 403] on span "Start tasks" at bounding box center [1168, 398] width 53 height 17
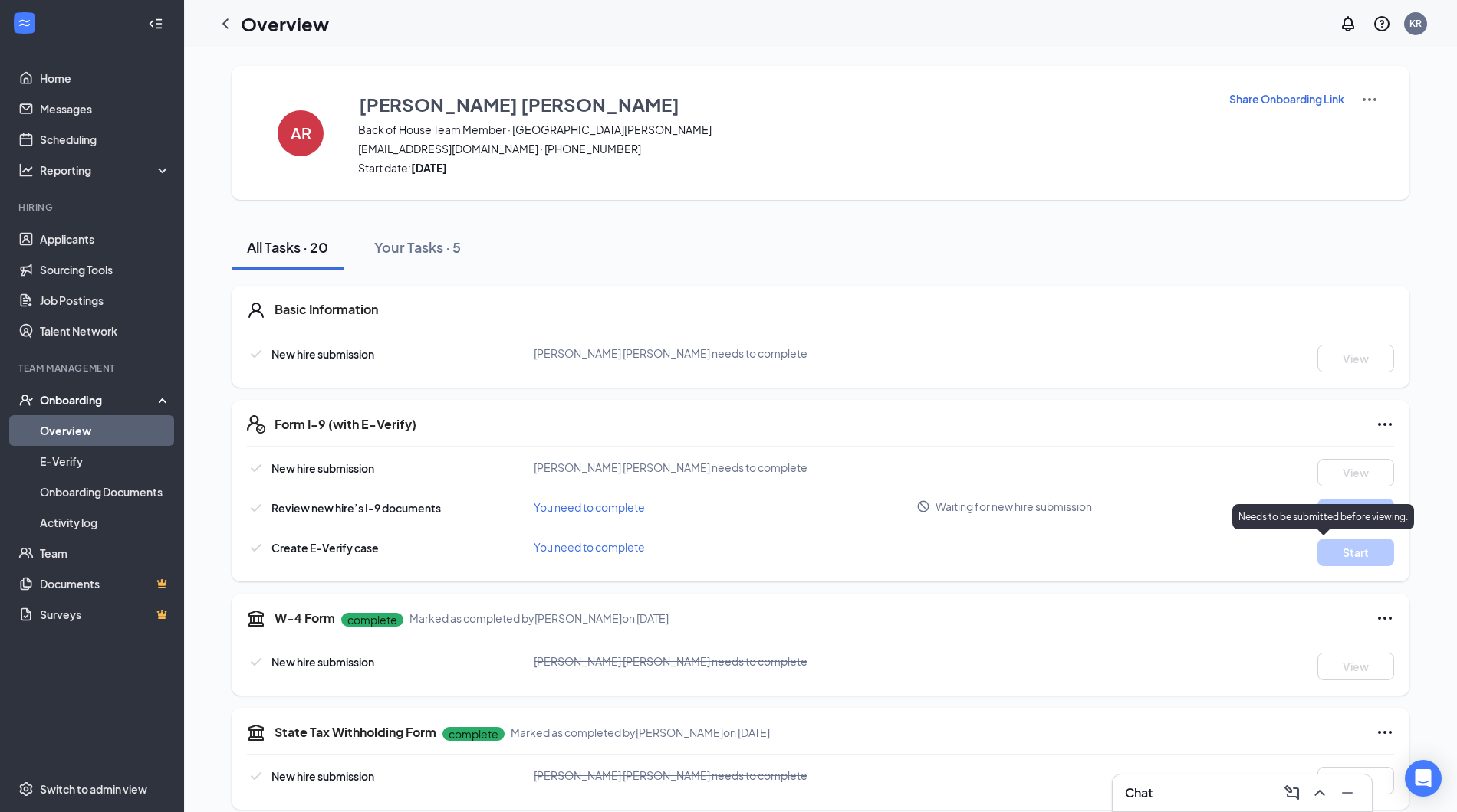
click at [1352, 528] on div "Needs to be submitted before viewing." at bounding box center [1323, 517] width 182 height 26
click at [1382, 415] on icon "Ellipses" at bounding box center [1384, 424] width 18 height 18
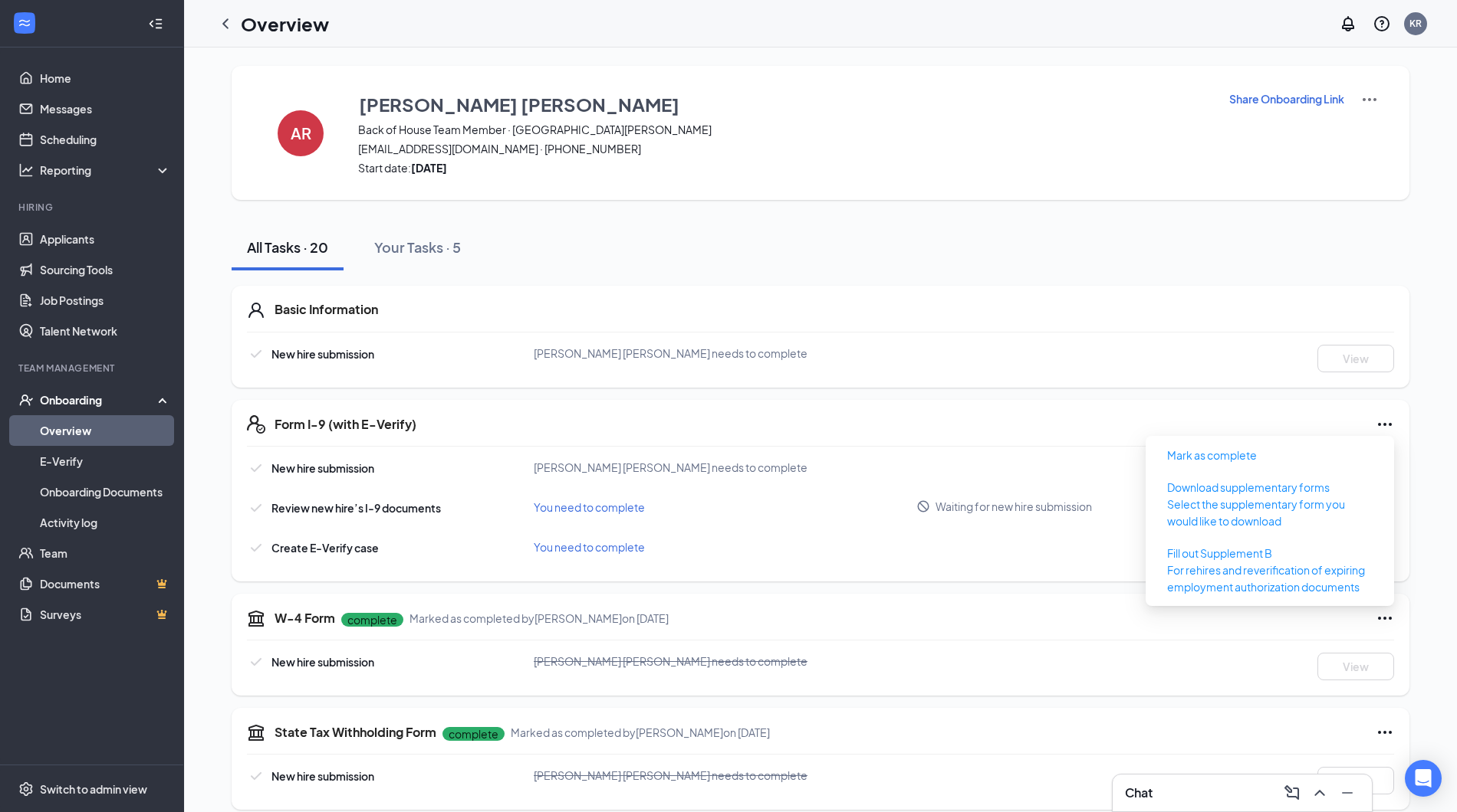
click at [1226, 400] on div "Form I-9 (with E-Verify) New hire submission [PERSON_NAME] [PERSON_NAME] needs …" at bounding box center [820, 491] width 1178 height 182
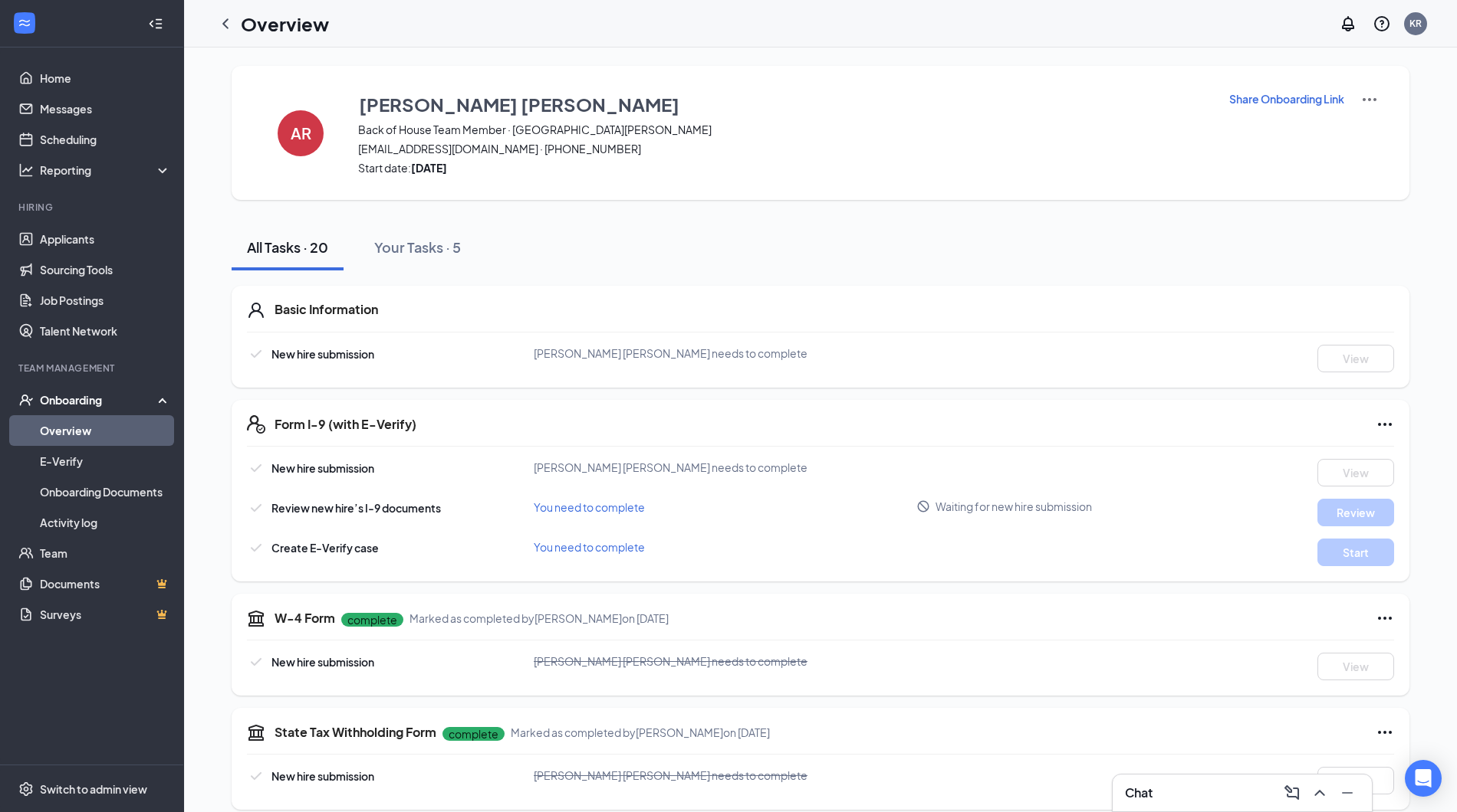
click at [1366, 99] on img at bounding box center [1369, 99] width 18 height 18
click at [231, 19] on icon "ChevronLeft" at bounding box center [225, 23] width 18 height 18
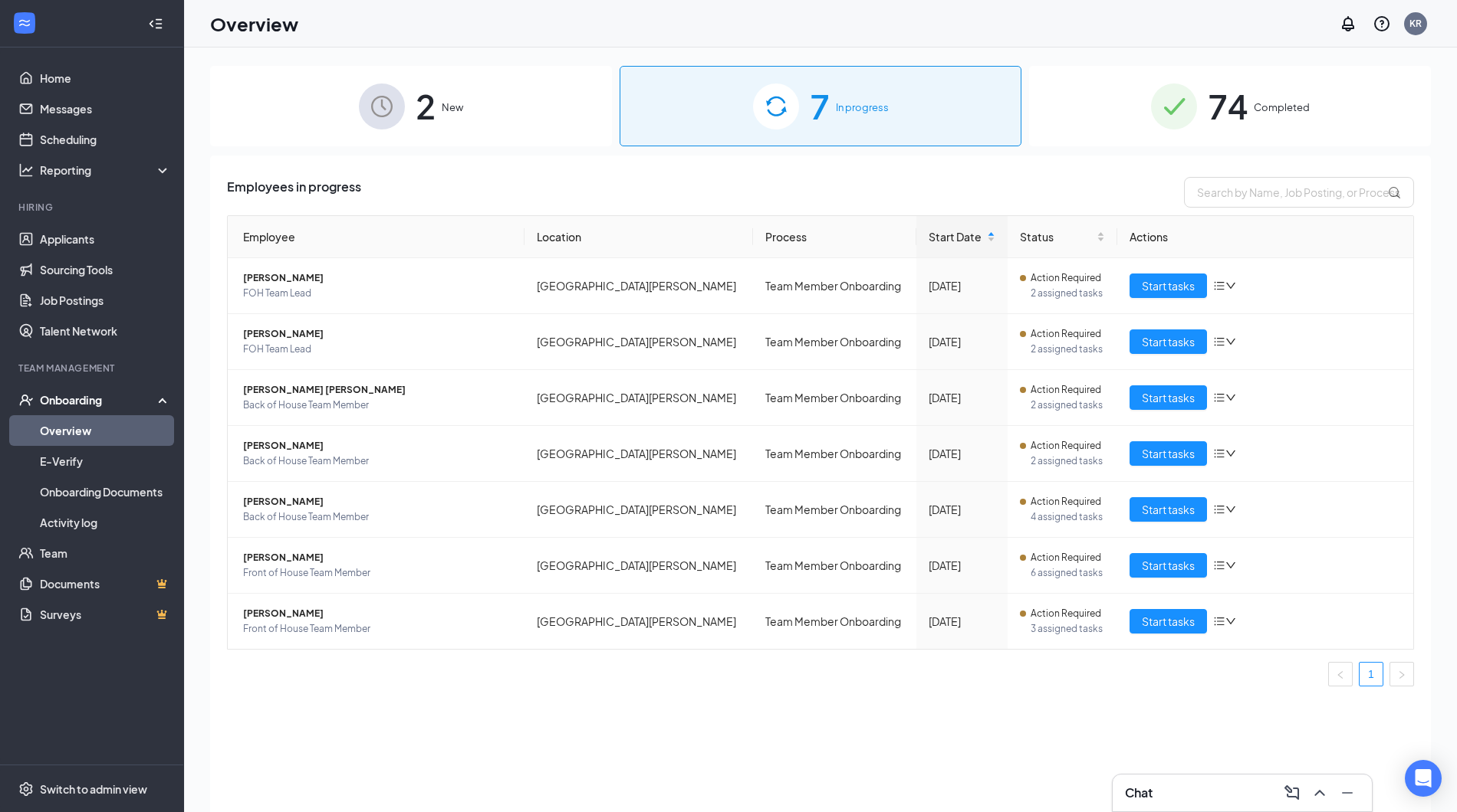
click at [1198, 87] on div "74 Completed" at bounding box center [1230, 106] width 402 height 81
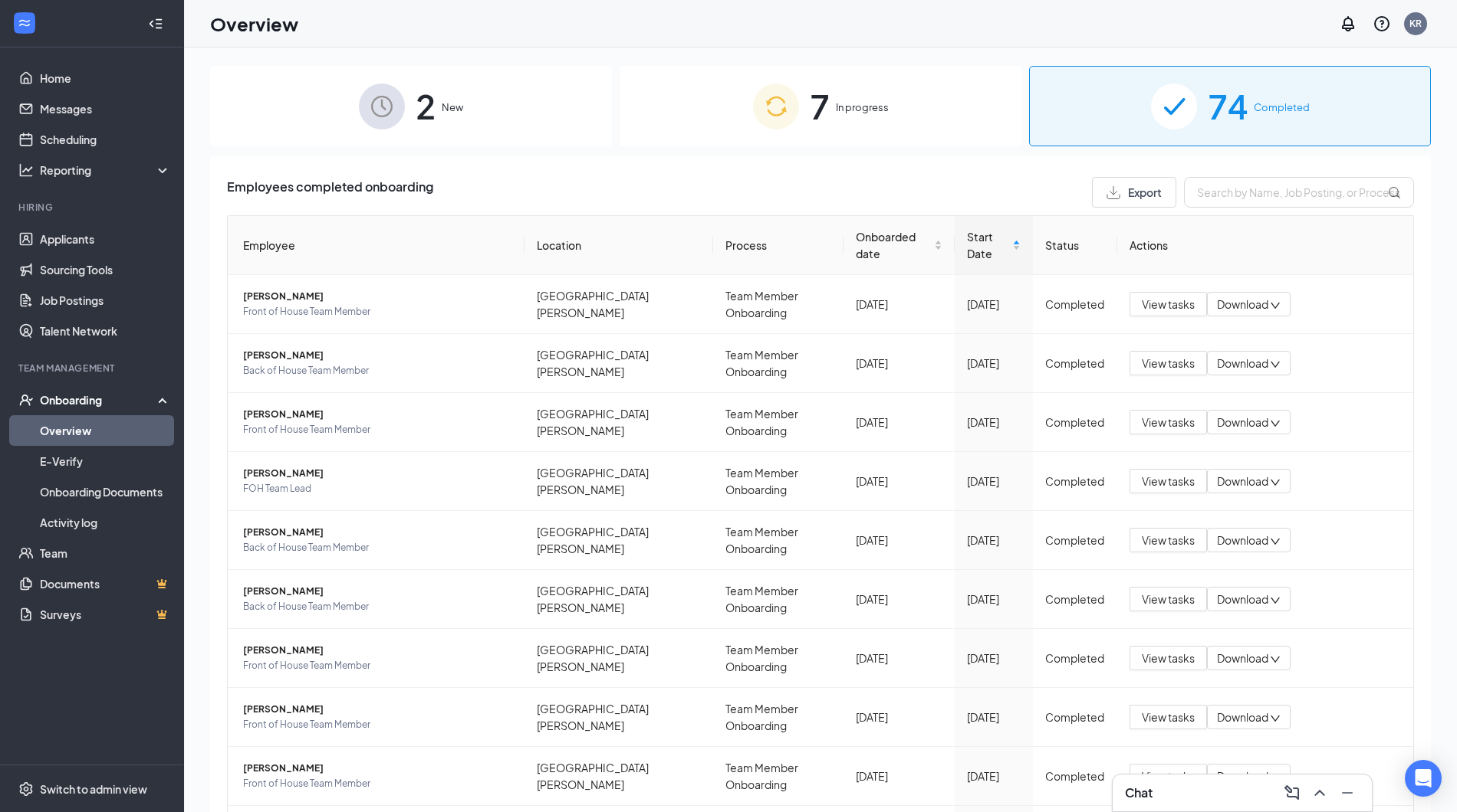
click at [1055, 243] on th "Status" at bounding box center [1075, 245] width 84 height 59
click at [989, 240] on span "Start Date" at bounding box center [987, 245] width 42 height 33
click at [286, 526] on span "[PERSON_NAME]" at bounding box center [378, 533] width 269 height 15
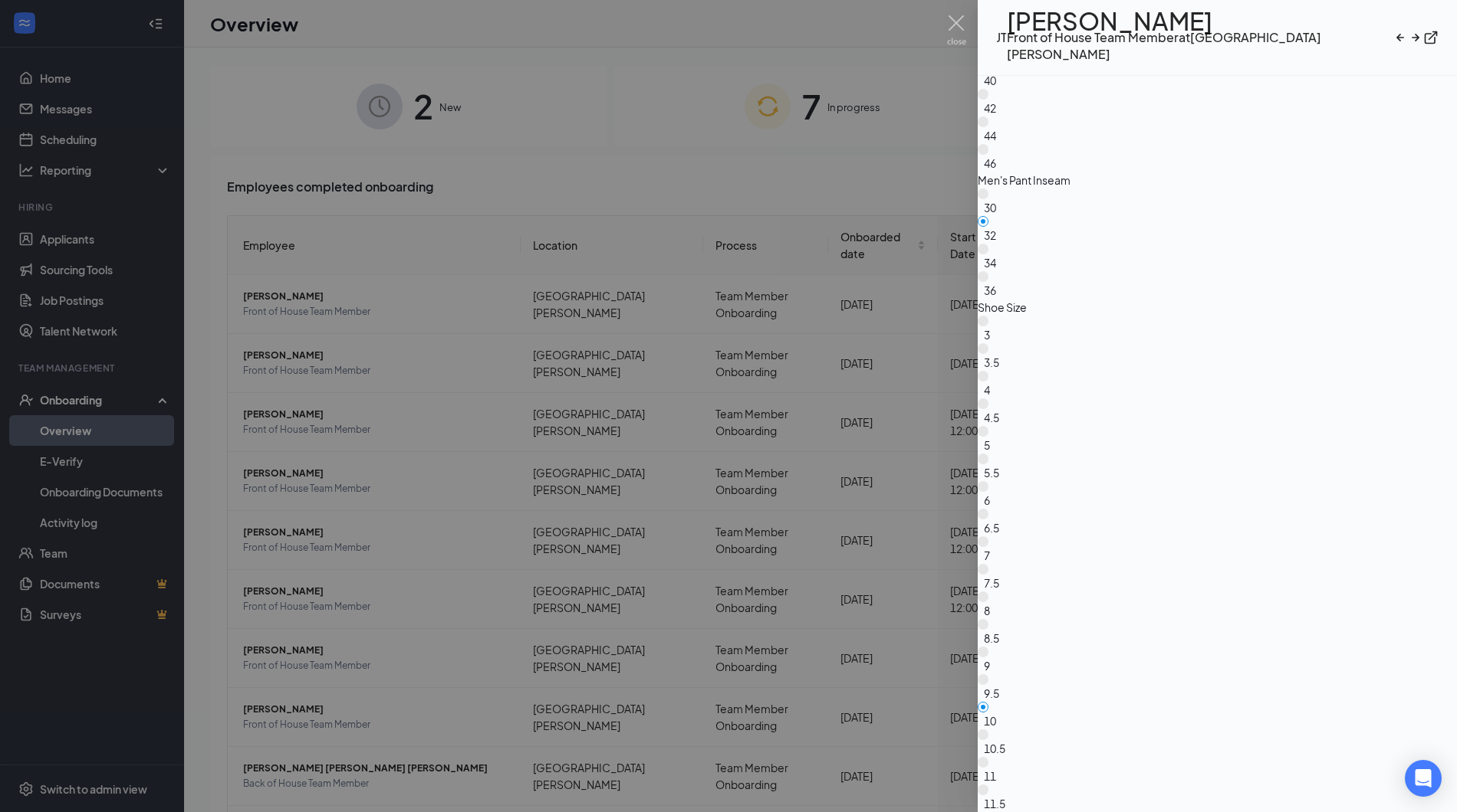
scroll to position [2720, 0]
click at [577, 569] on div at bounding box center [728, 406] width 1457 height 812
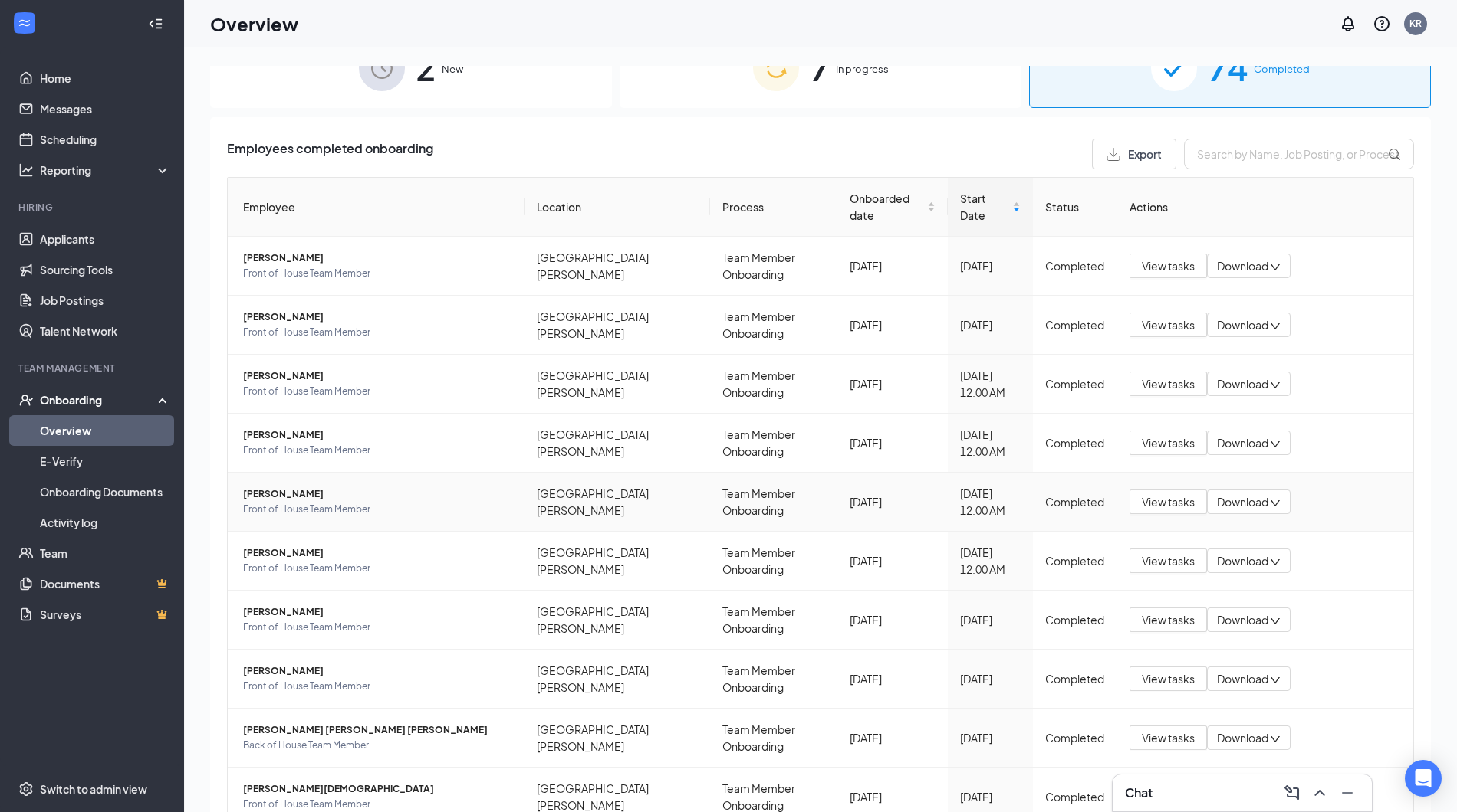
scroll to position [39, 0]
click at [311, 605] on span "[PERSON_NAME]" at bounding box center [378, 612] width 269 height 15
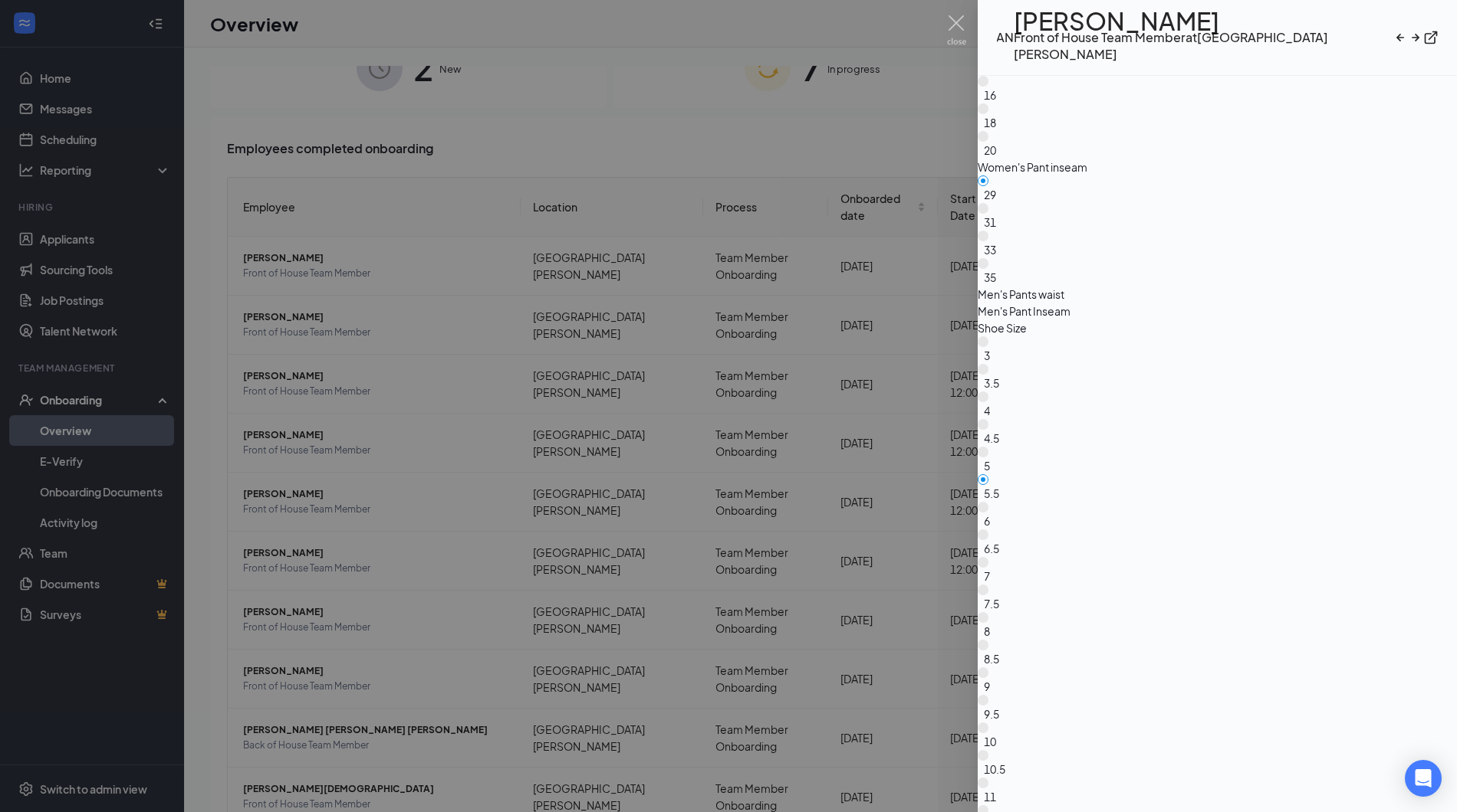
scroll to position [2409, 0]
click at [767, 262] on div at bounding box center [728, 406] width 1457 height 812
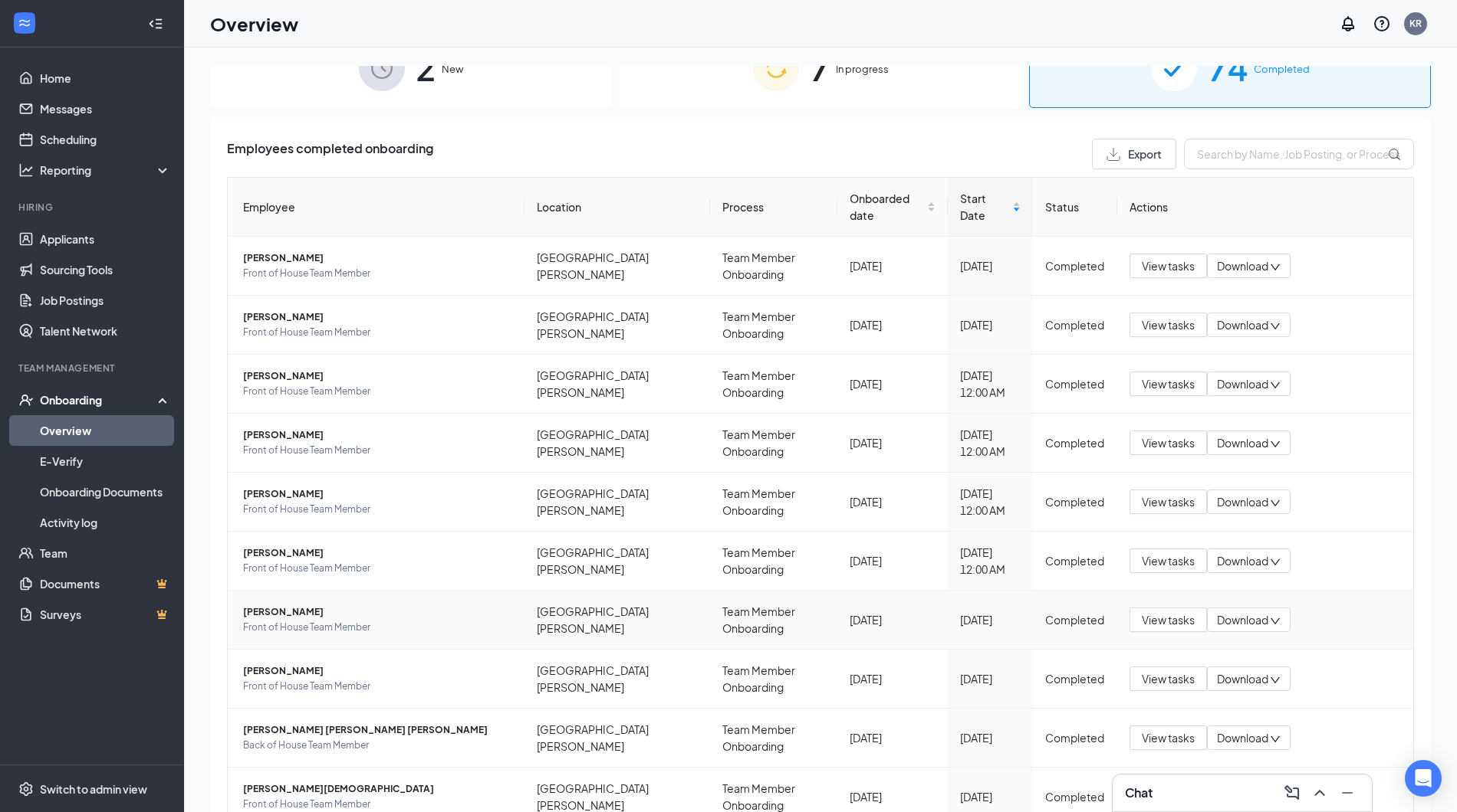
click at [302, 605] on span "[PERSON_NAME]" at bounding box center [378, 612] width 269 height 15
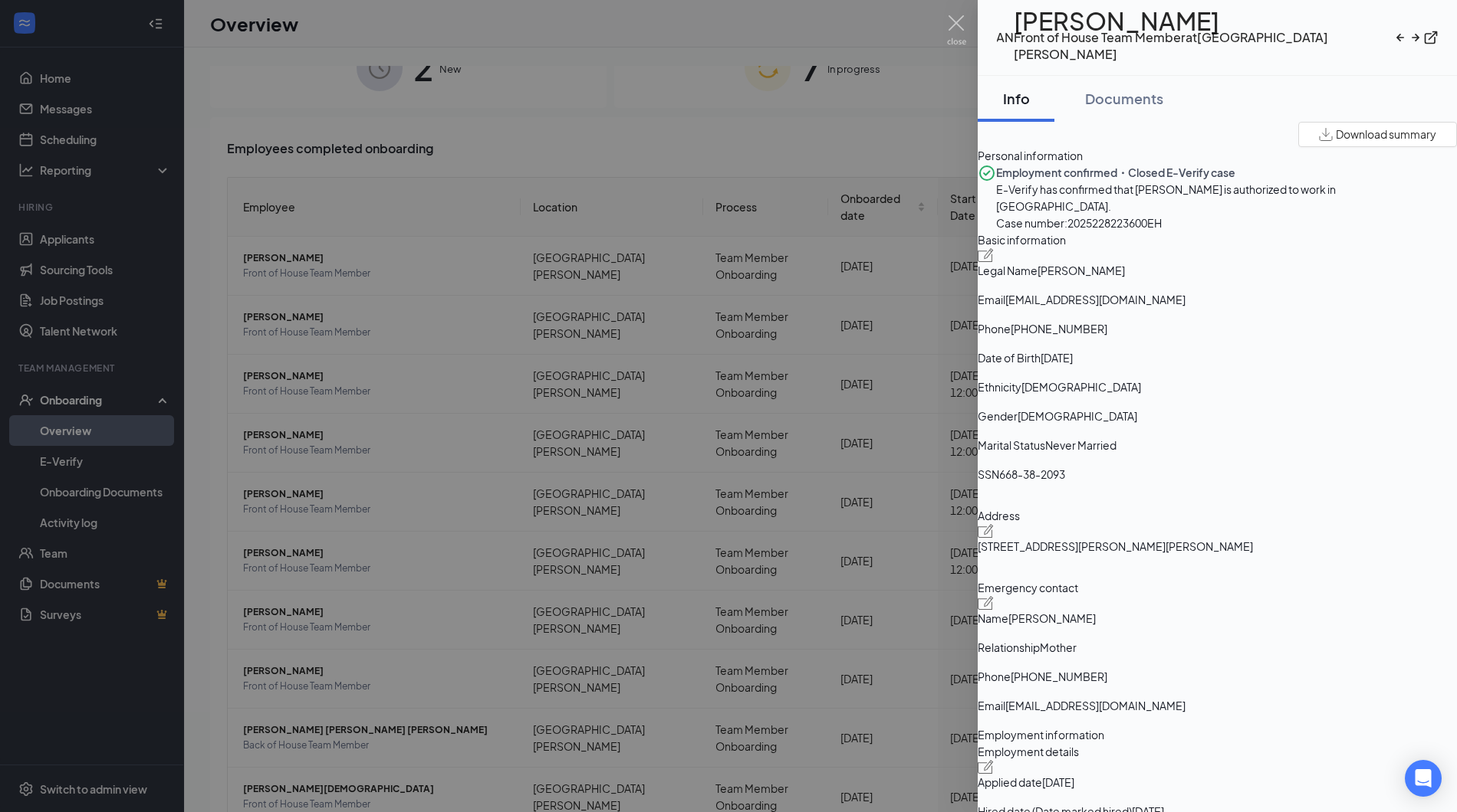
click at [351, 506] on div at bounding box center [728, 406] width 1457 height 812
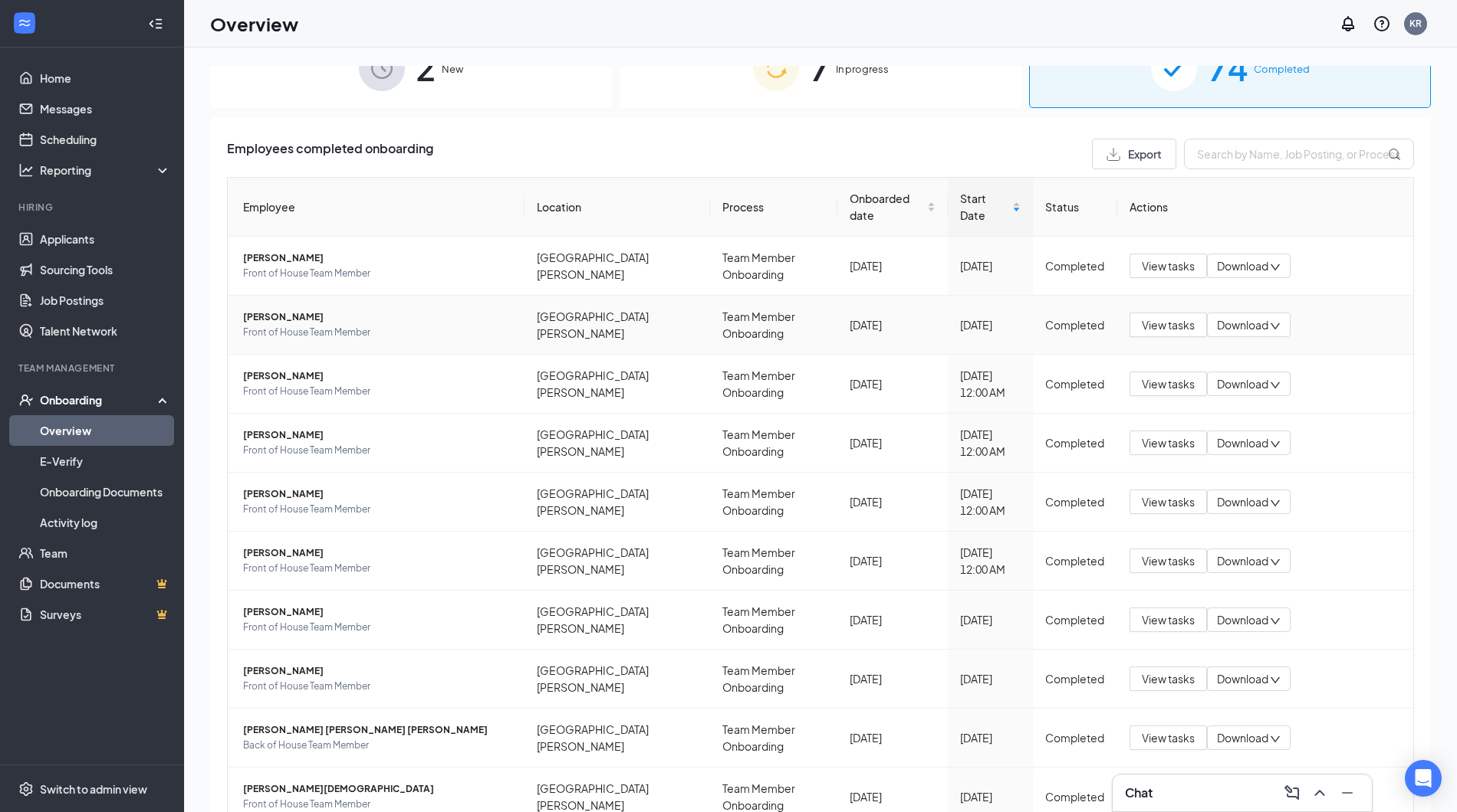
click at [309, 319] on span "[PERSON_NAME]" at bounding box center [378, 317] width 269 height 15
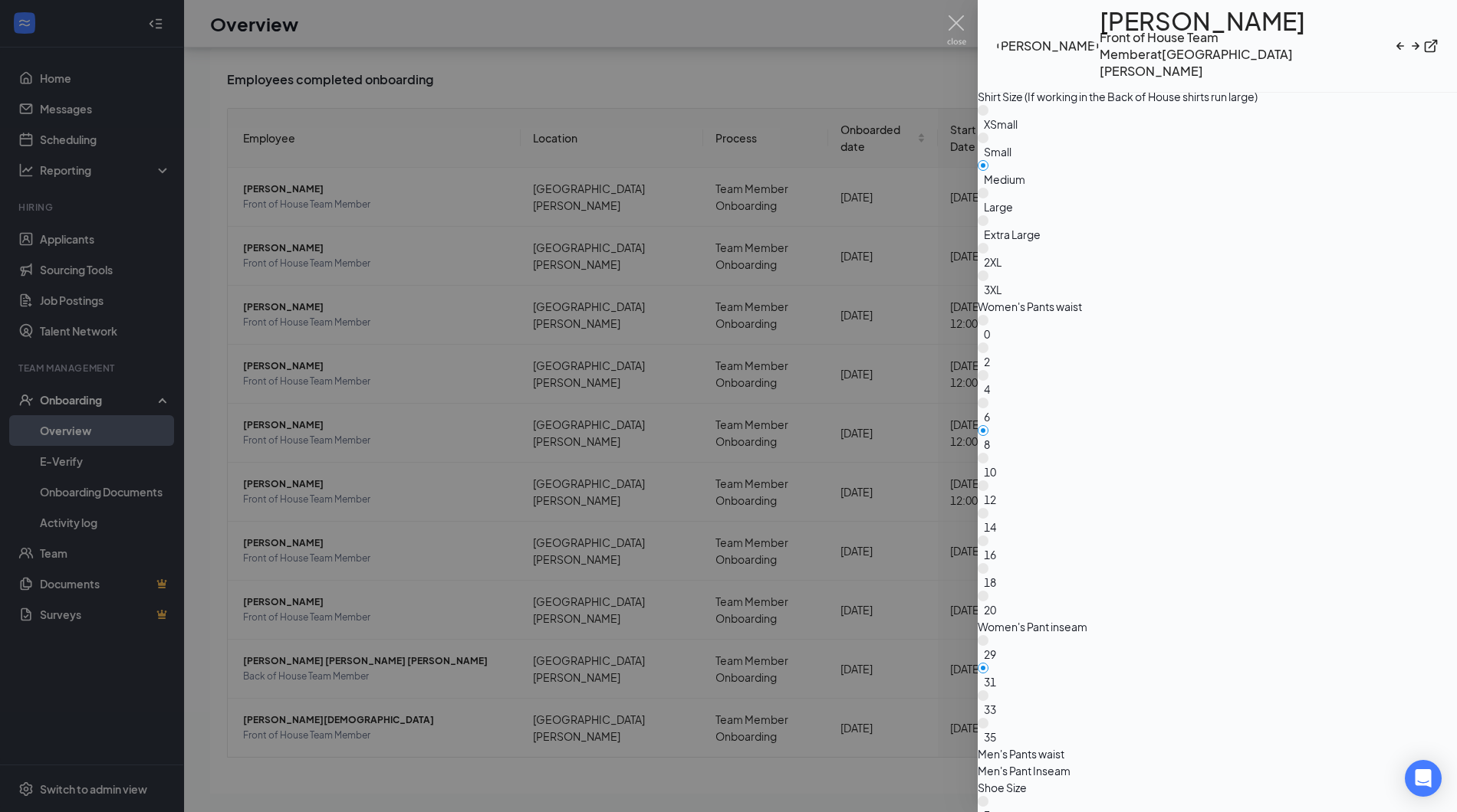
scroll to position [1583, 0]
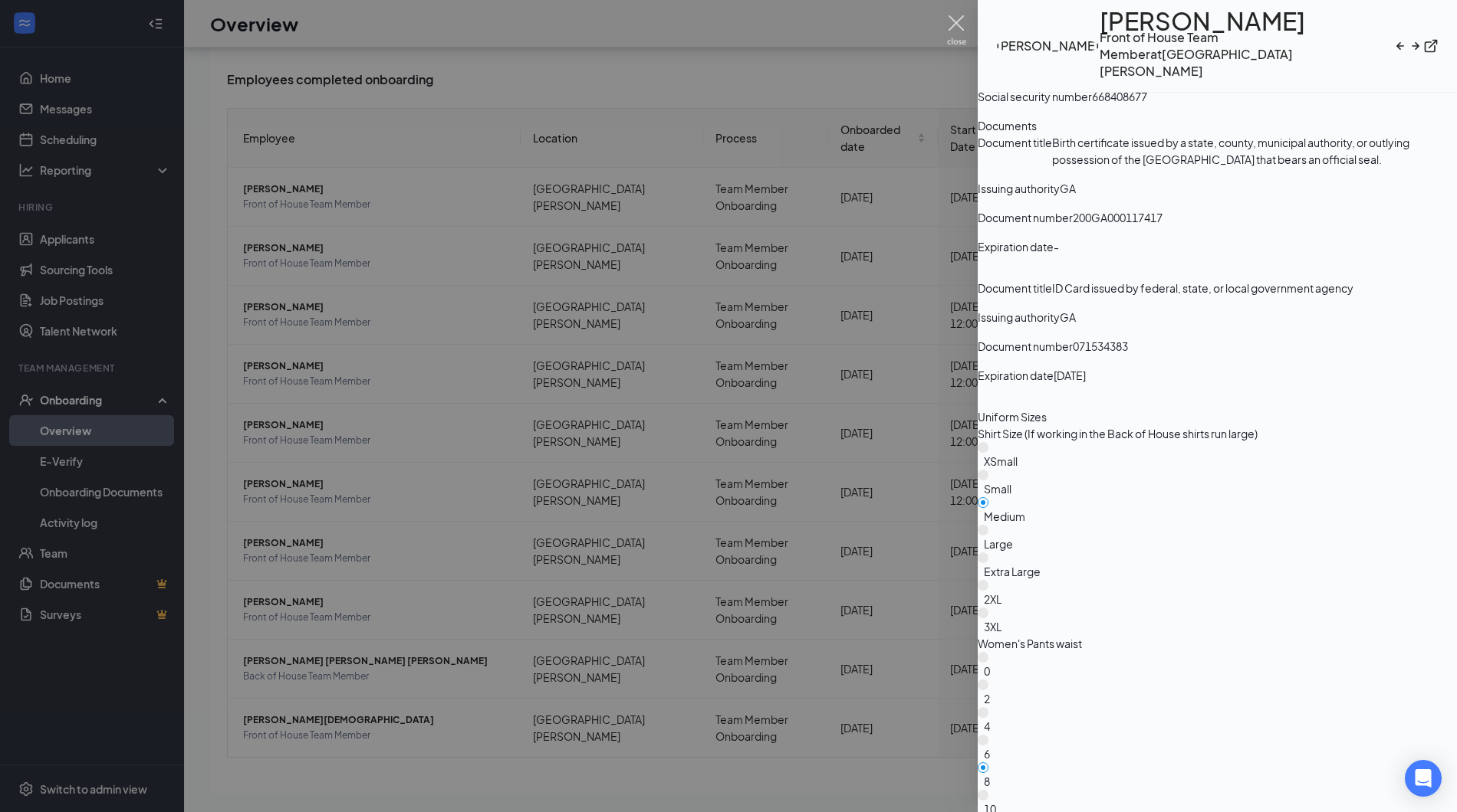
click at [952, 23] on img at bounding box center [956, 30] width 19 height 30
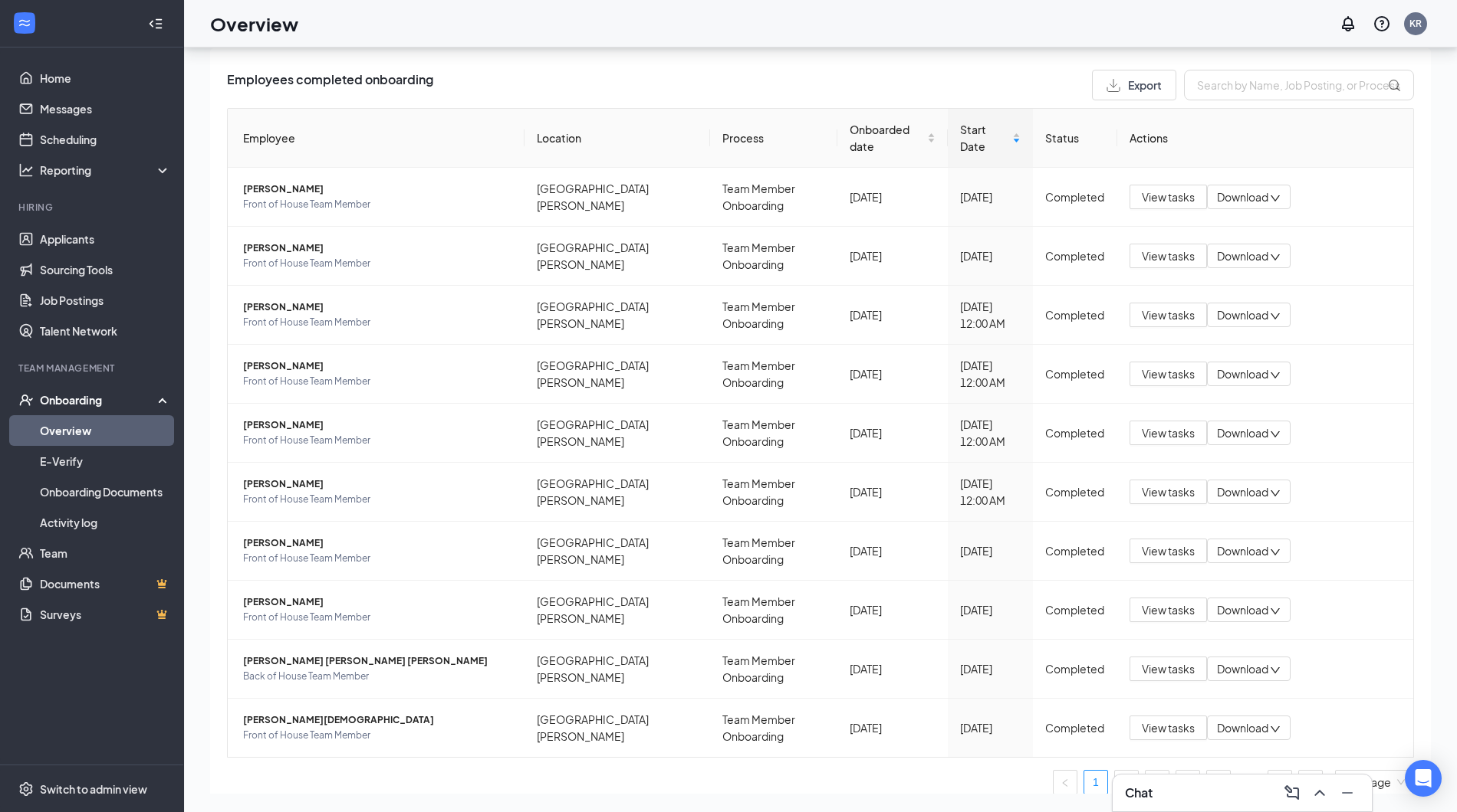
click at [319, 4] on div "Overview KR" at bounding box center [820, 23] width 1273 height 47
click at [279, 248] on span "[PERSON_NAME]" at bounding box center [378, 248] width 269 height 15
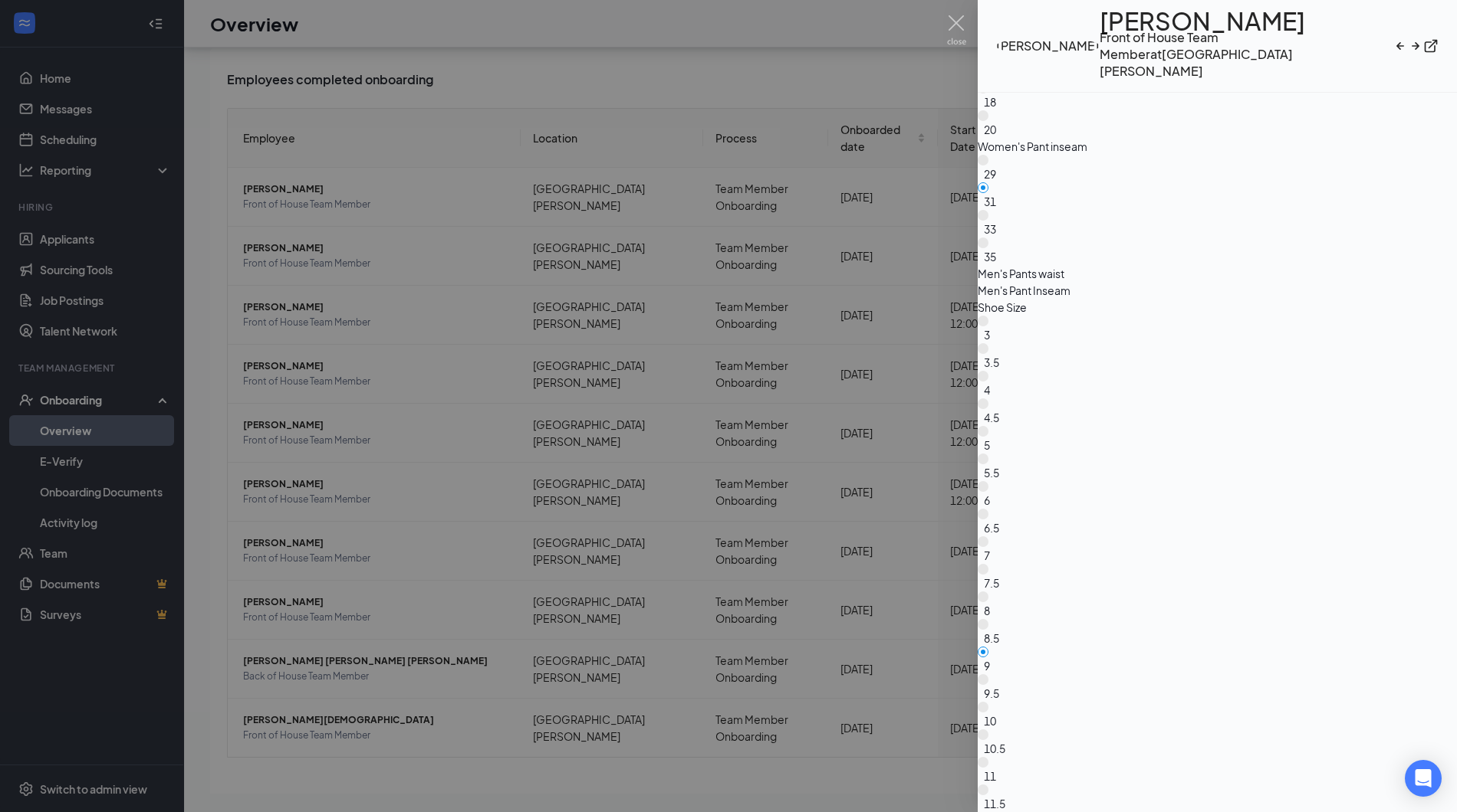
scroll to position [2932, 0]
click at [457, 443] on div at bounding box center [728, 406] width 1457 height 812
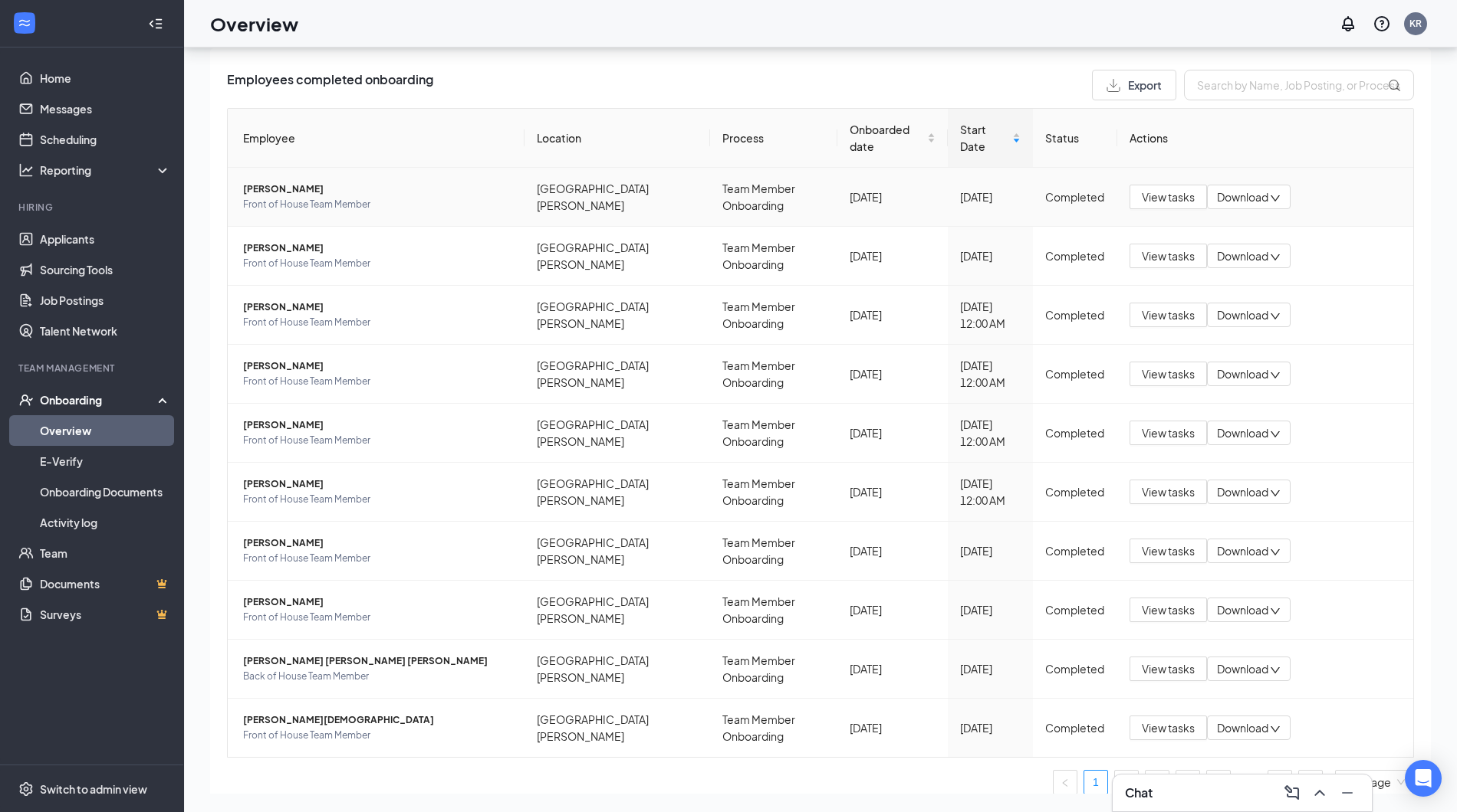
click at [273, 186] on span "[PERSON_NAME]" at bounding box center [378, 189] width 269 height 15
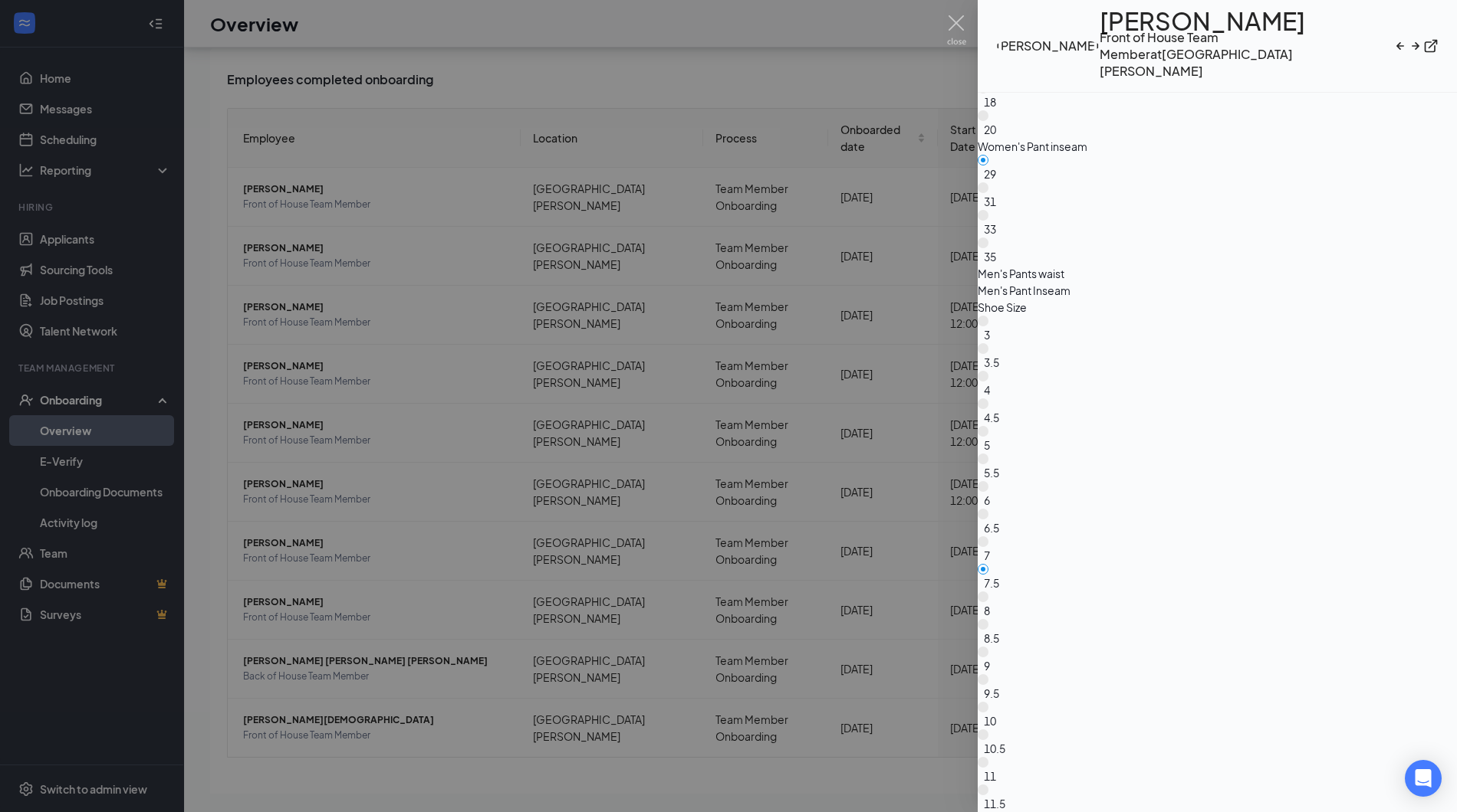
scroll to position [2772, 0]
click at [963, 27] on img at bounding box center [956, 30] width 19 height 30
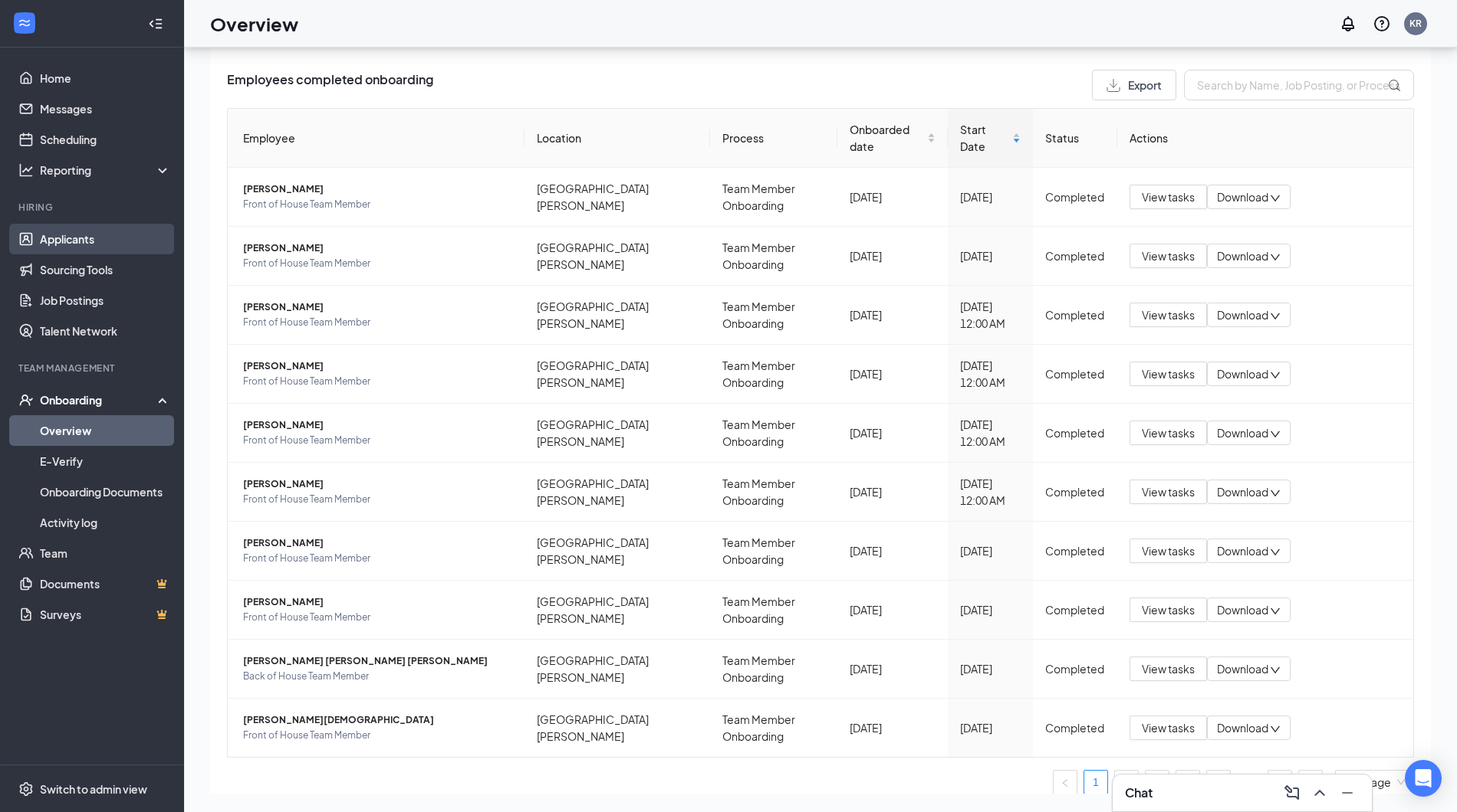
click at [142, 243] on link "Applicants" at bounding box center [105, 239] width 131 height 31
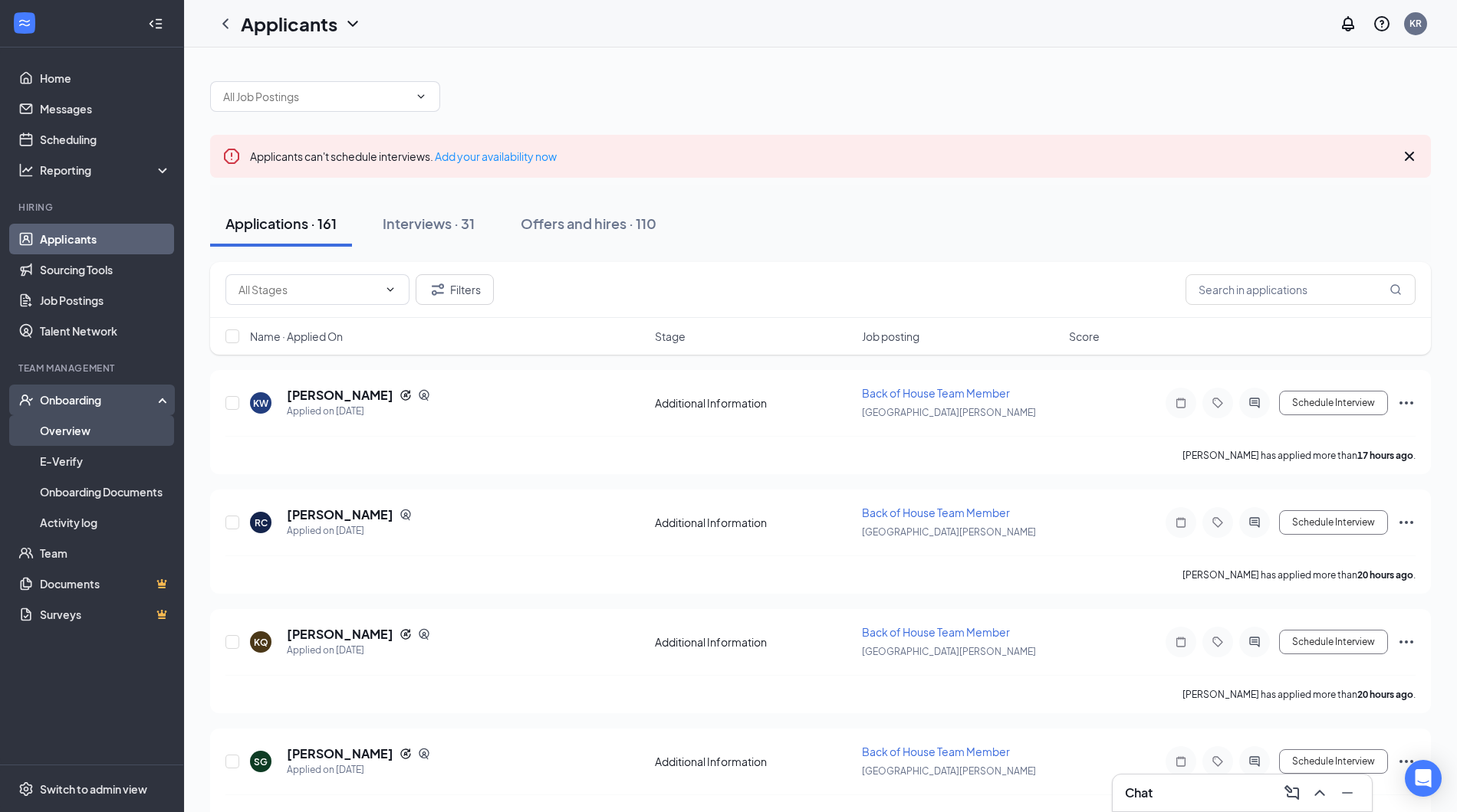
click at [89, 427] on link "Overview" at bounding box center [105, 431] width 131 height 31
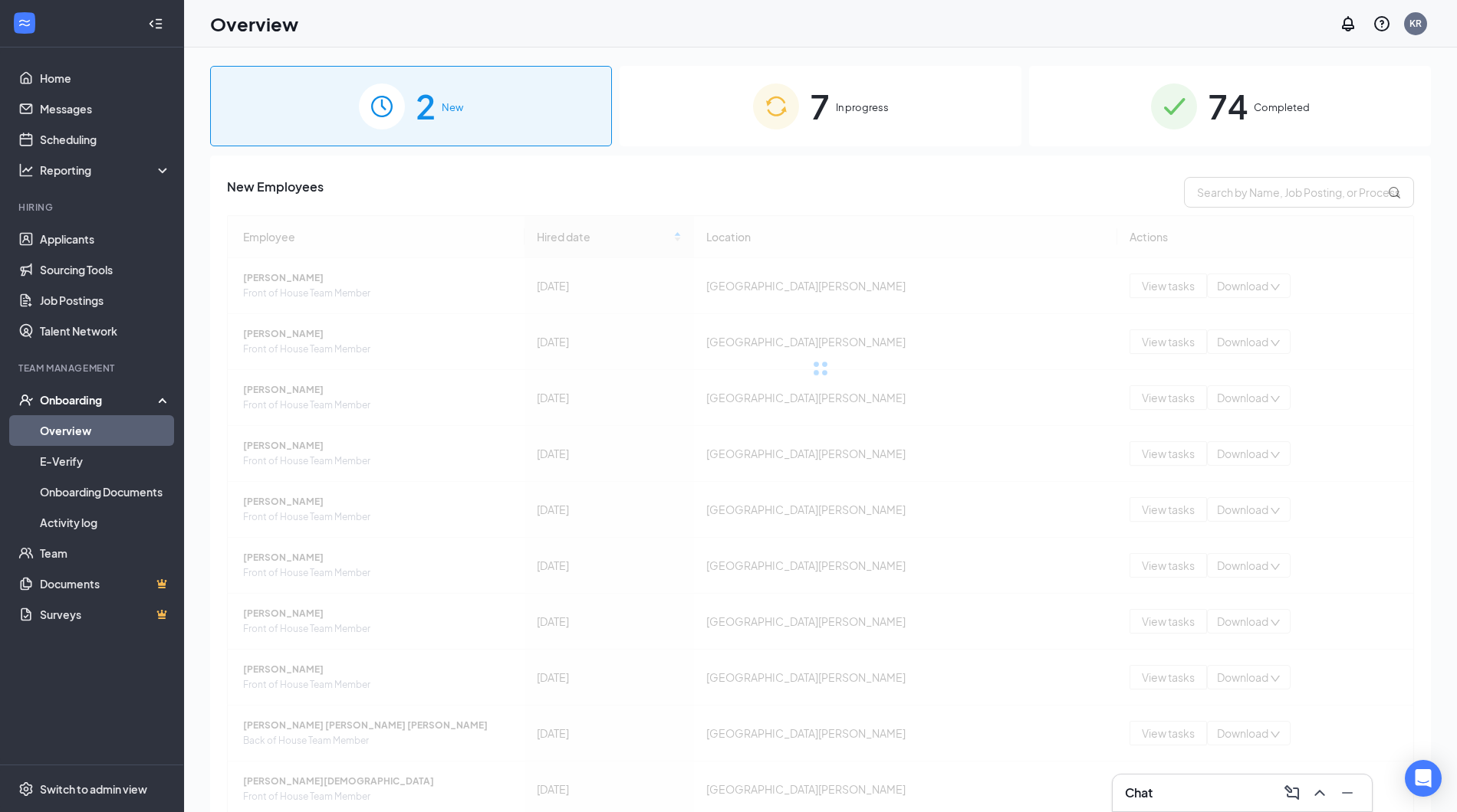
click at [1194, 134] on div "74 Completed" at bounding box center [1230, 106] width 402 height 81
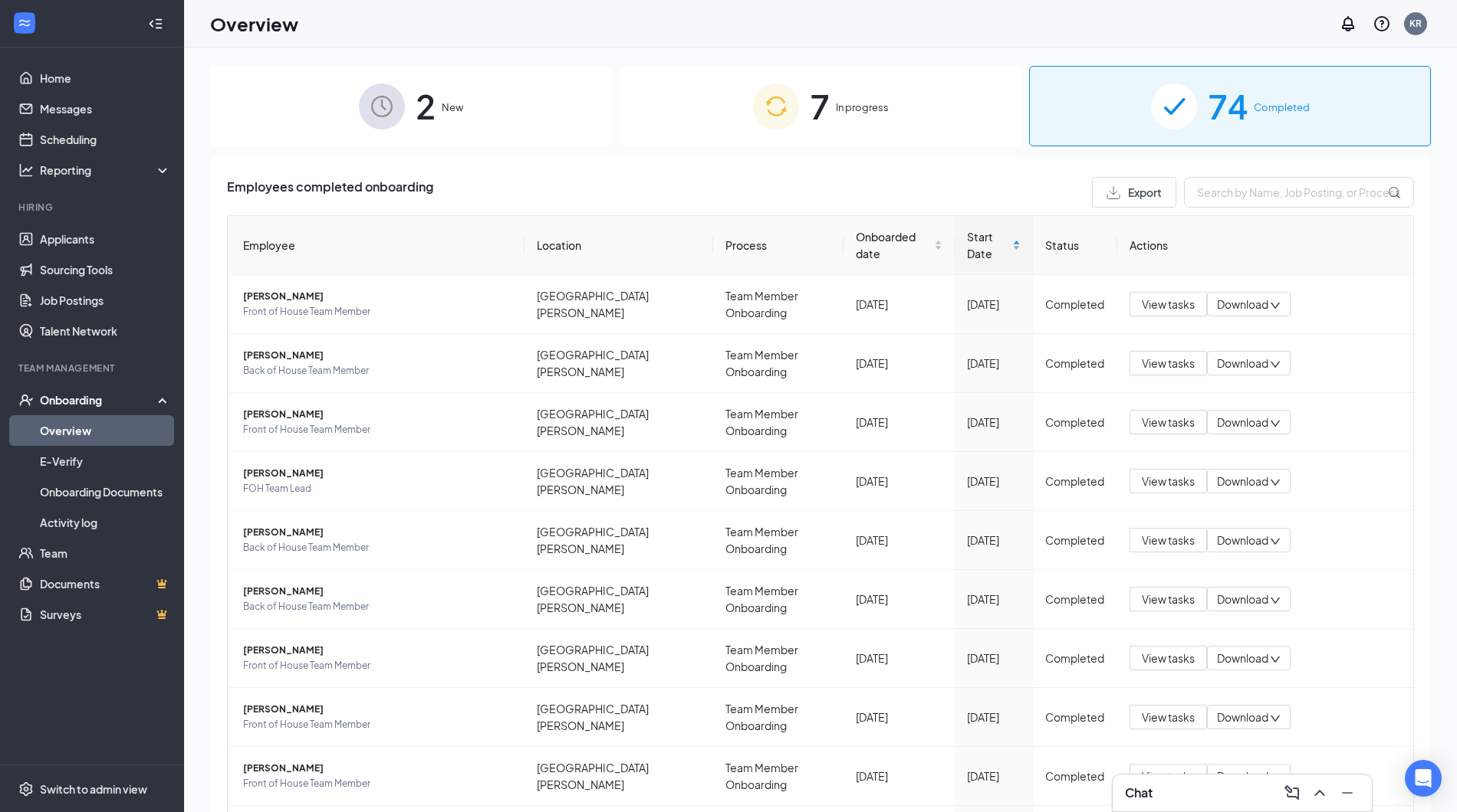
click at [992, 229] on div "Start Date" at bounding box center [993, 245] width 54 height 33
click at [341, 534] on span "[PERSON_NAME]" at bounding box center [378, 533] width 269 height 15
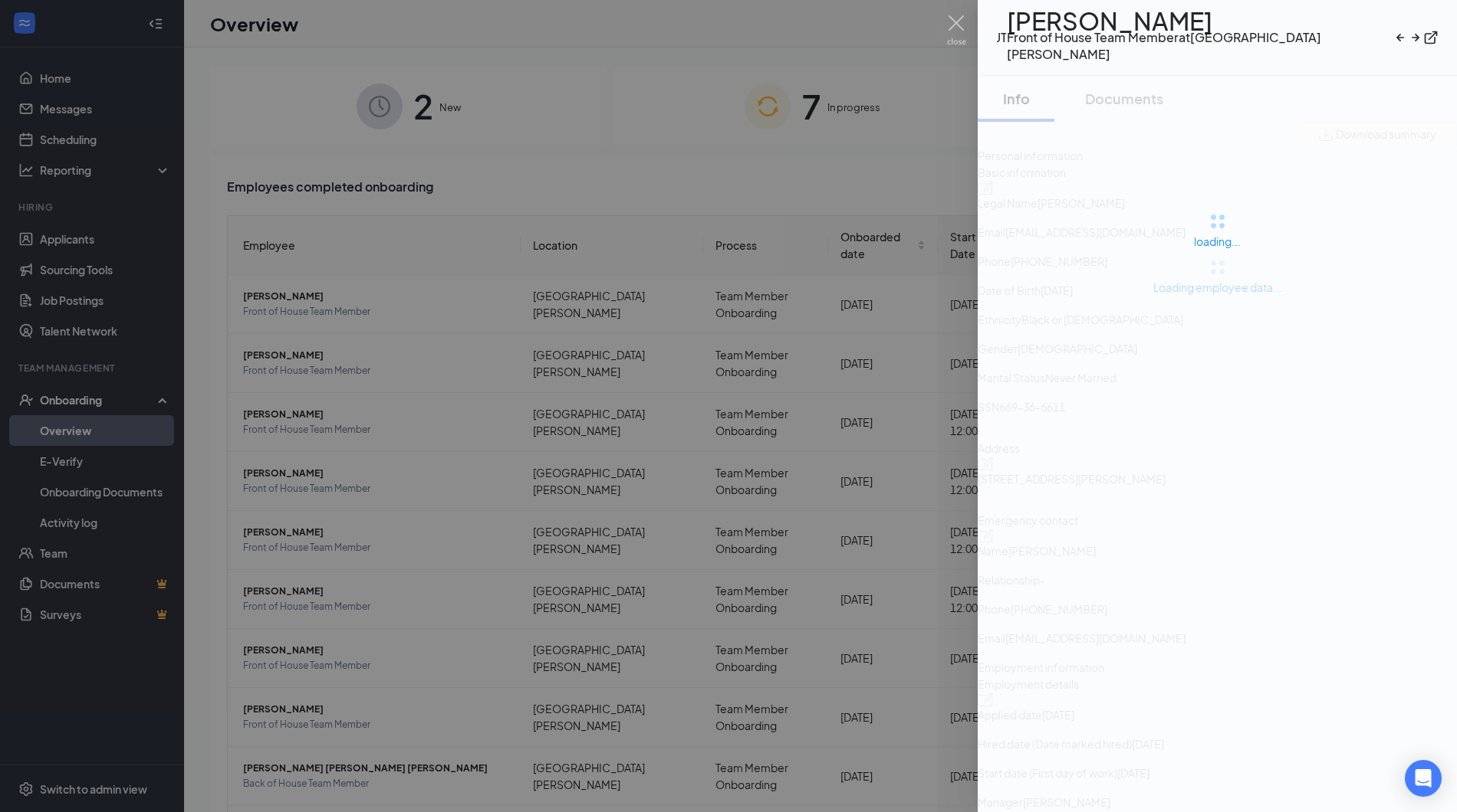
click at [159, 31] on div at bounding box center [728, 406] width 1457 height 812
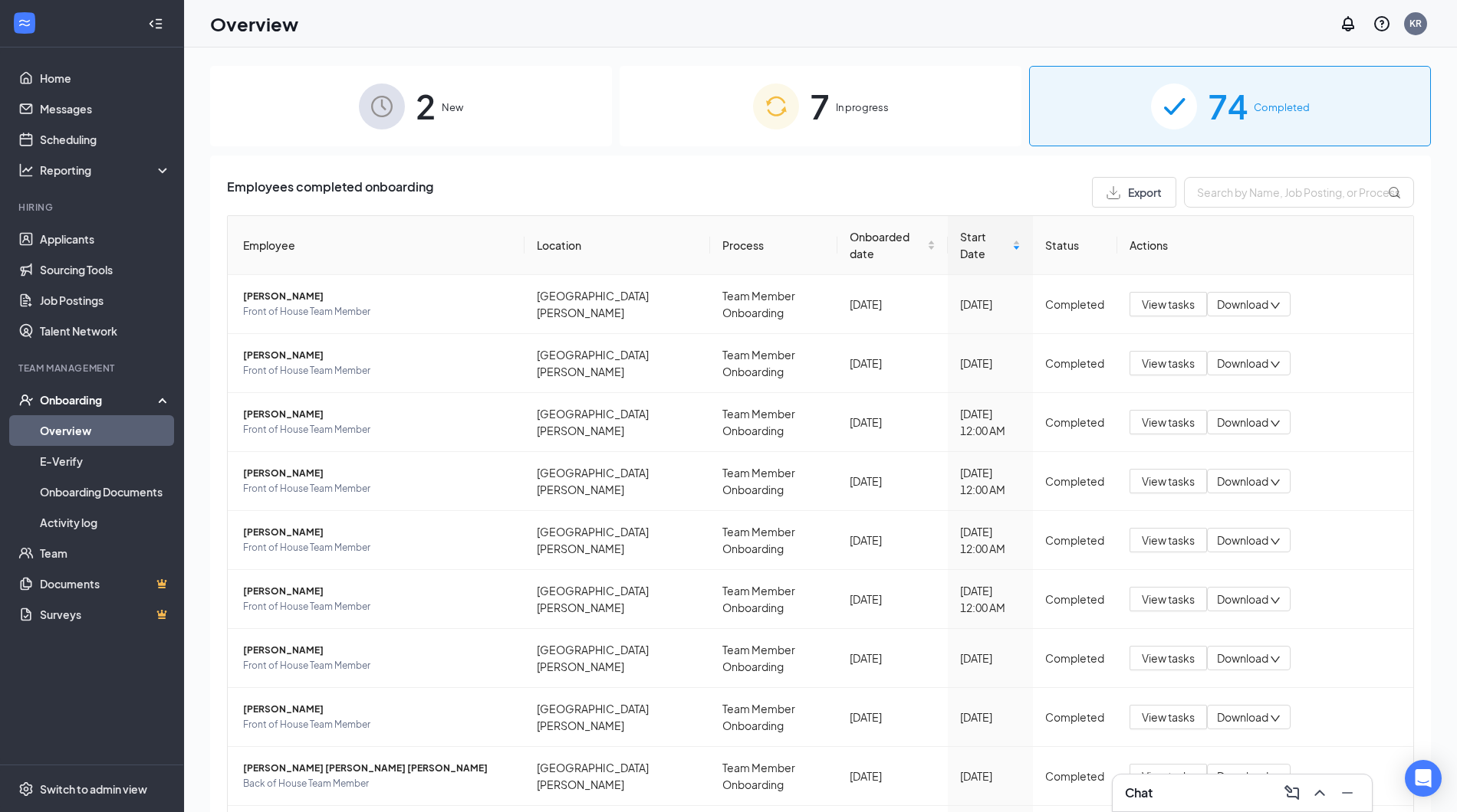
click at [157, 26] on icon "Collapse" at bounding box center [156, 24] width 15 height 15
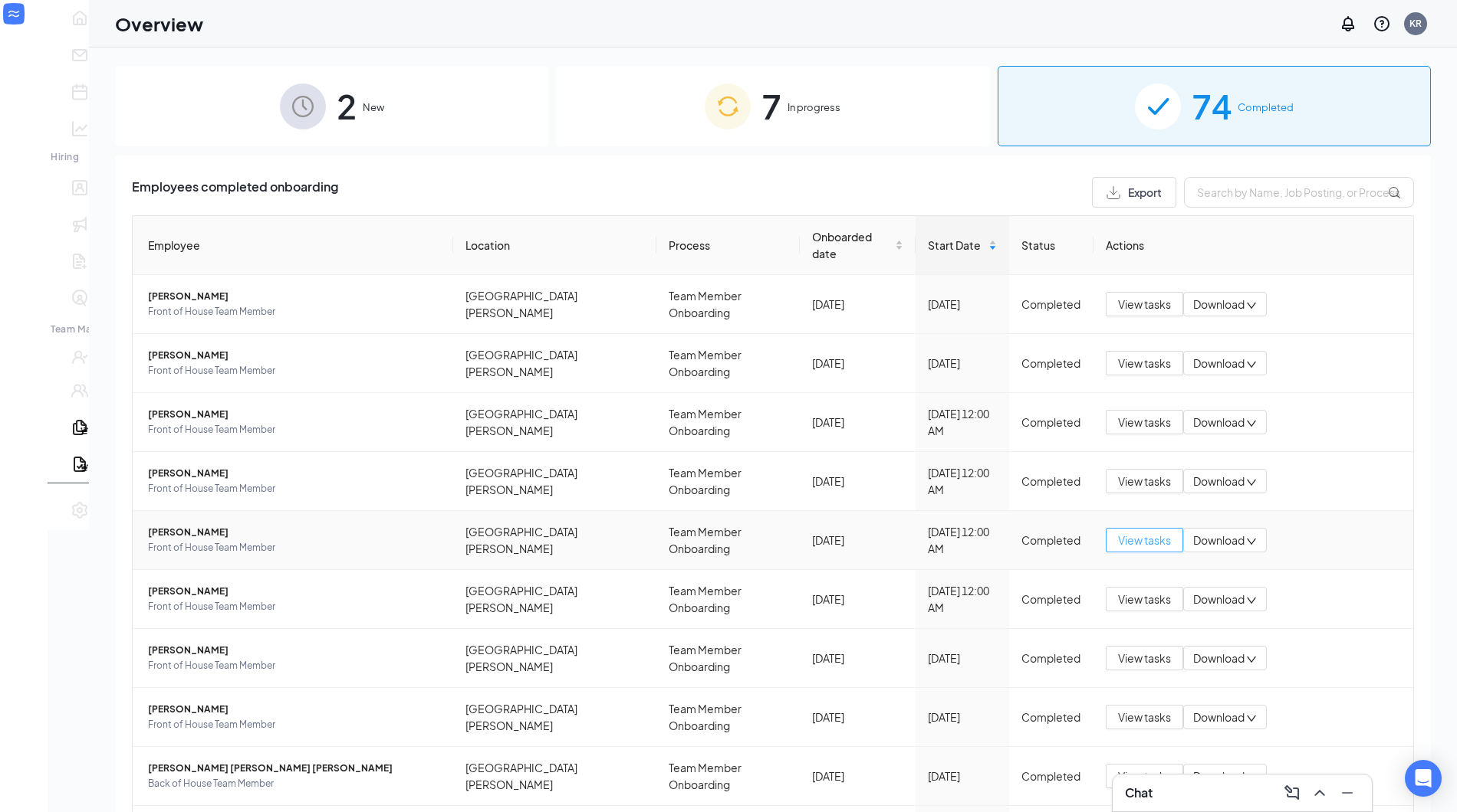
click at [1133, 532] on span "View tasks" at bounding box center [1145, 540] width 53 height 17
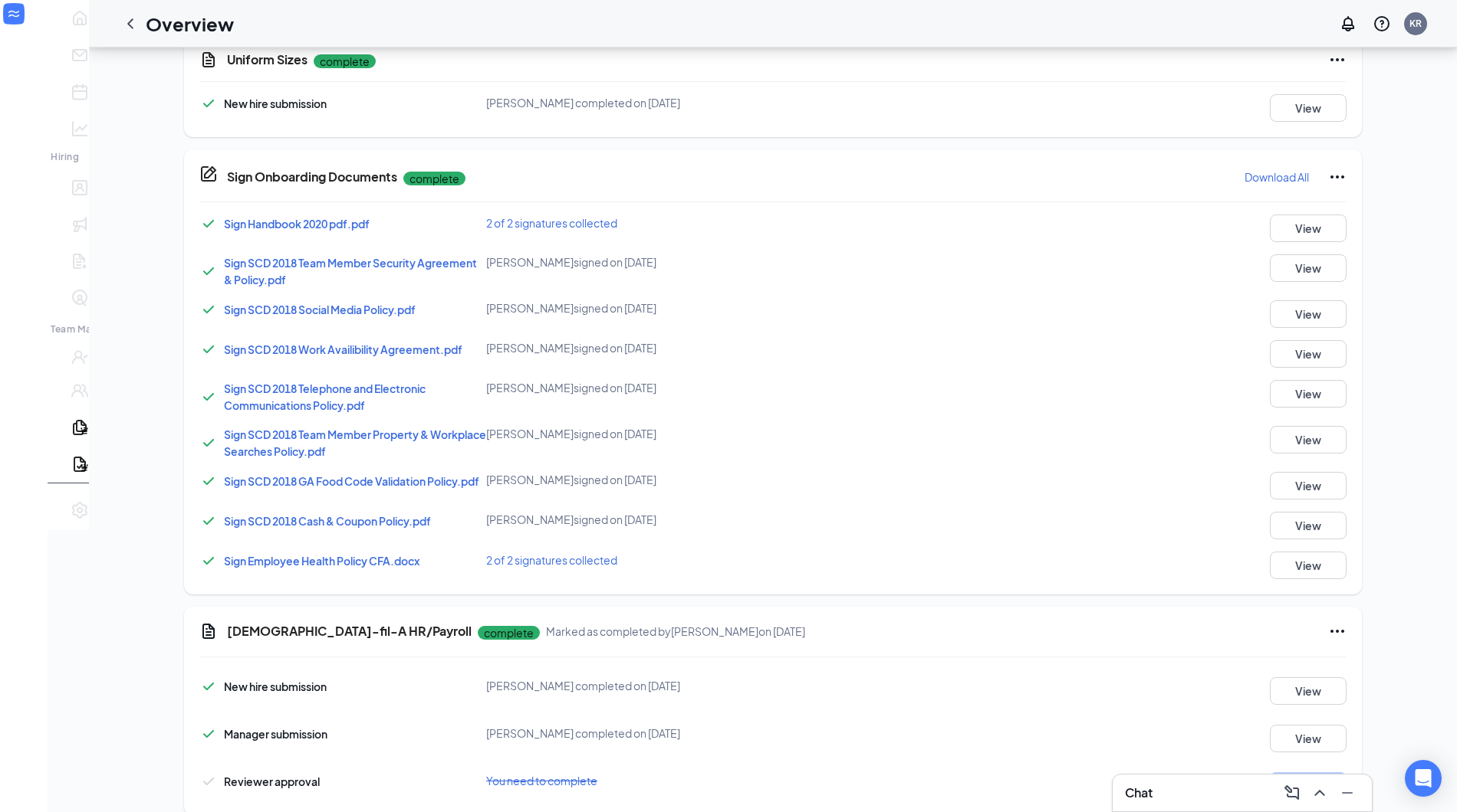
scroll to position [111, 0]
click at [1270, 340] on button "View" at bounding box center [1308, 354] width 76 height 27
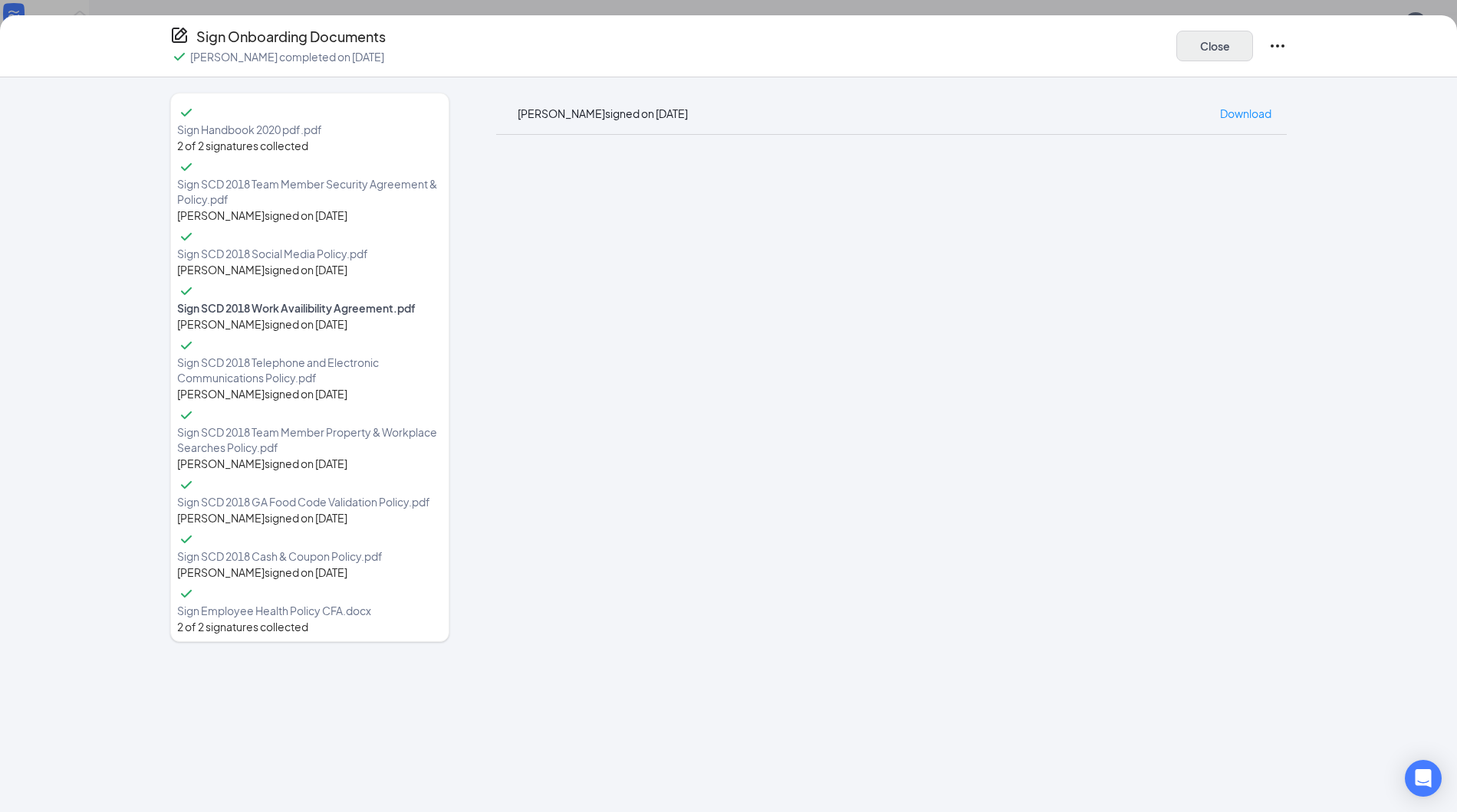
click at [1234, 45] on button "Close" at bounding box center [1214, 46] width 76 height 31
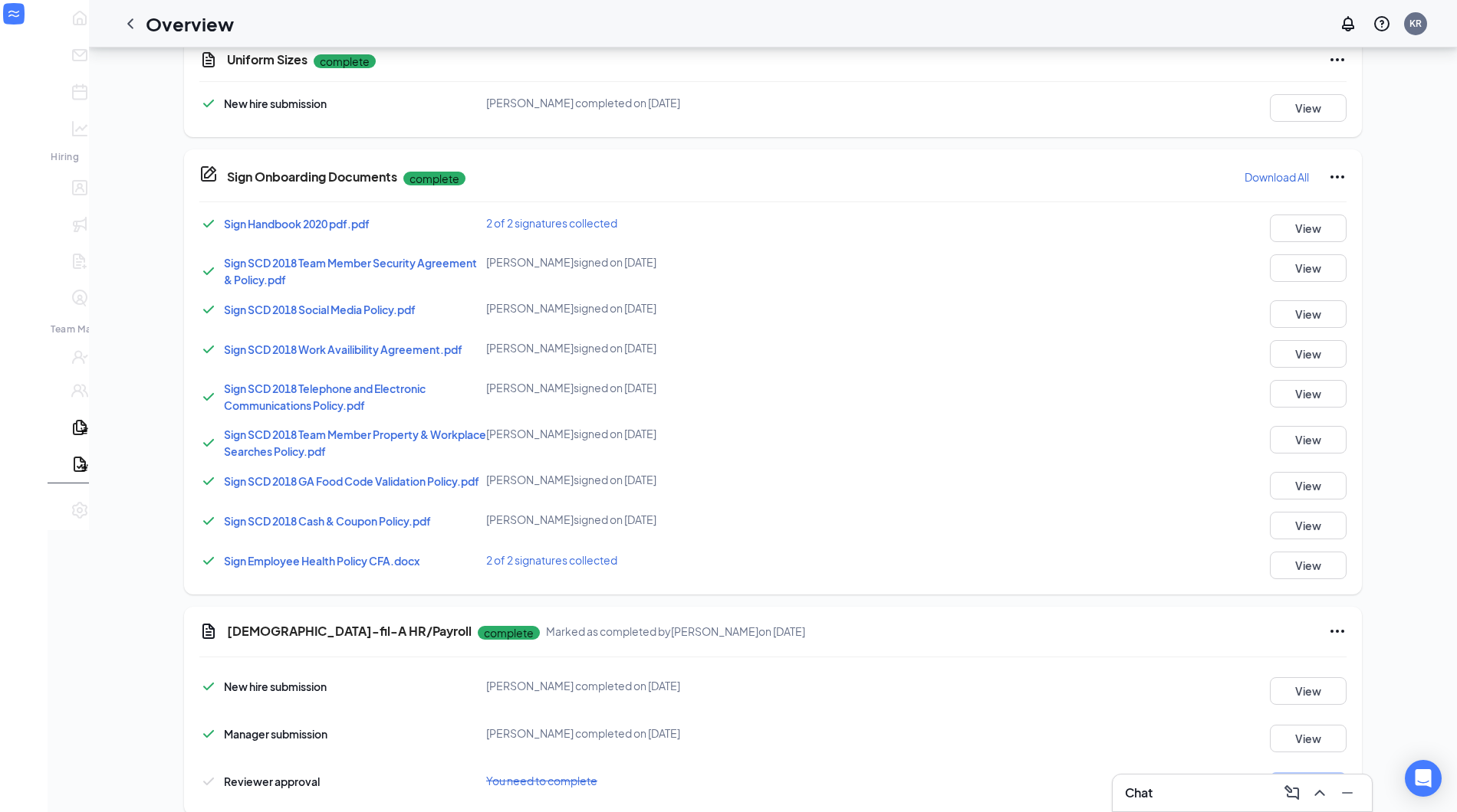
scroll to position [158, 0]
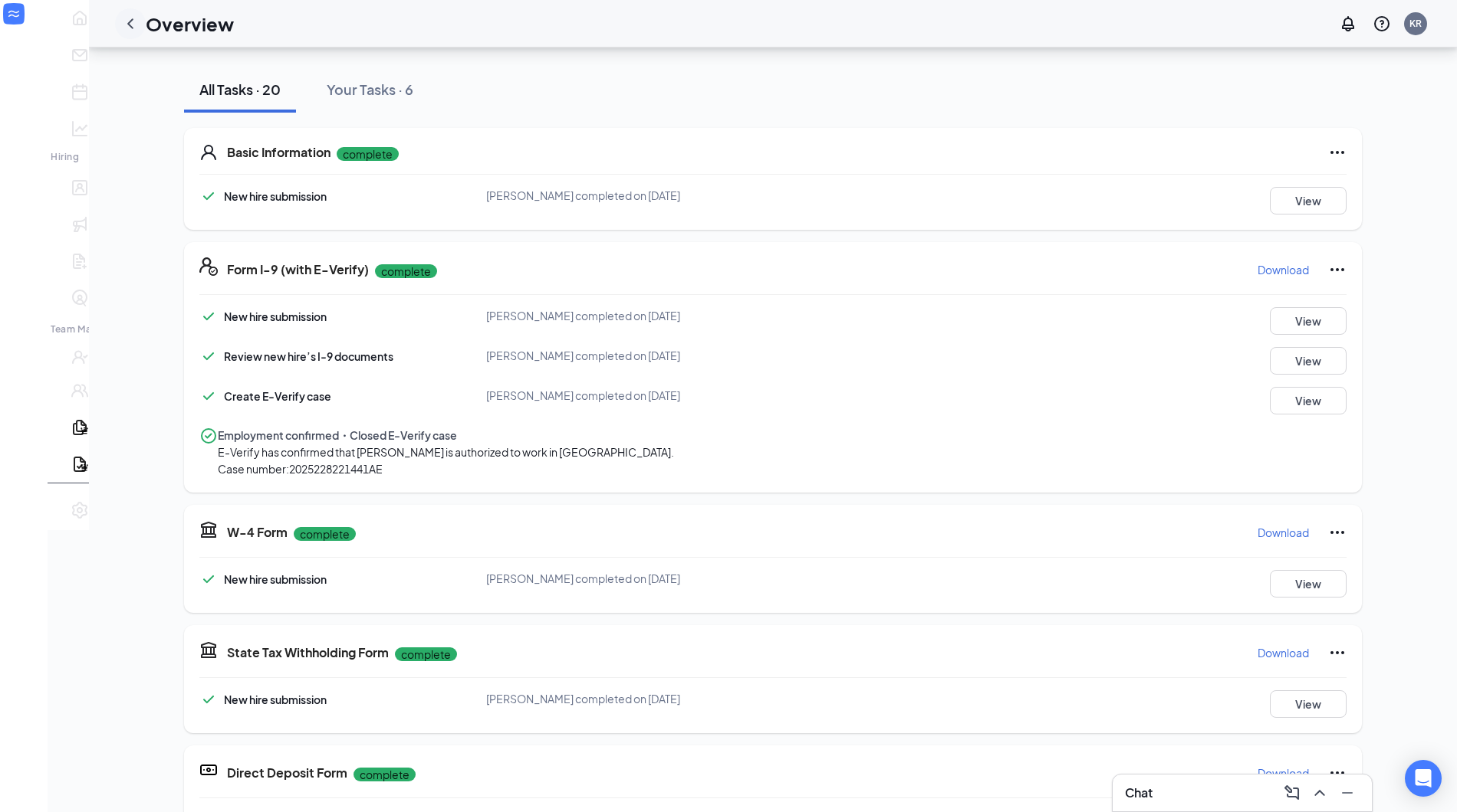
click at [121, 27] on icon "ChevronLeft" at bounding box center [129, 23] width 18 height 18
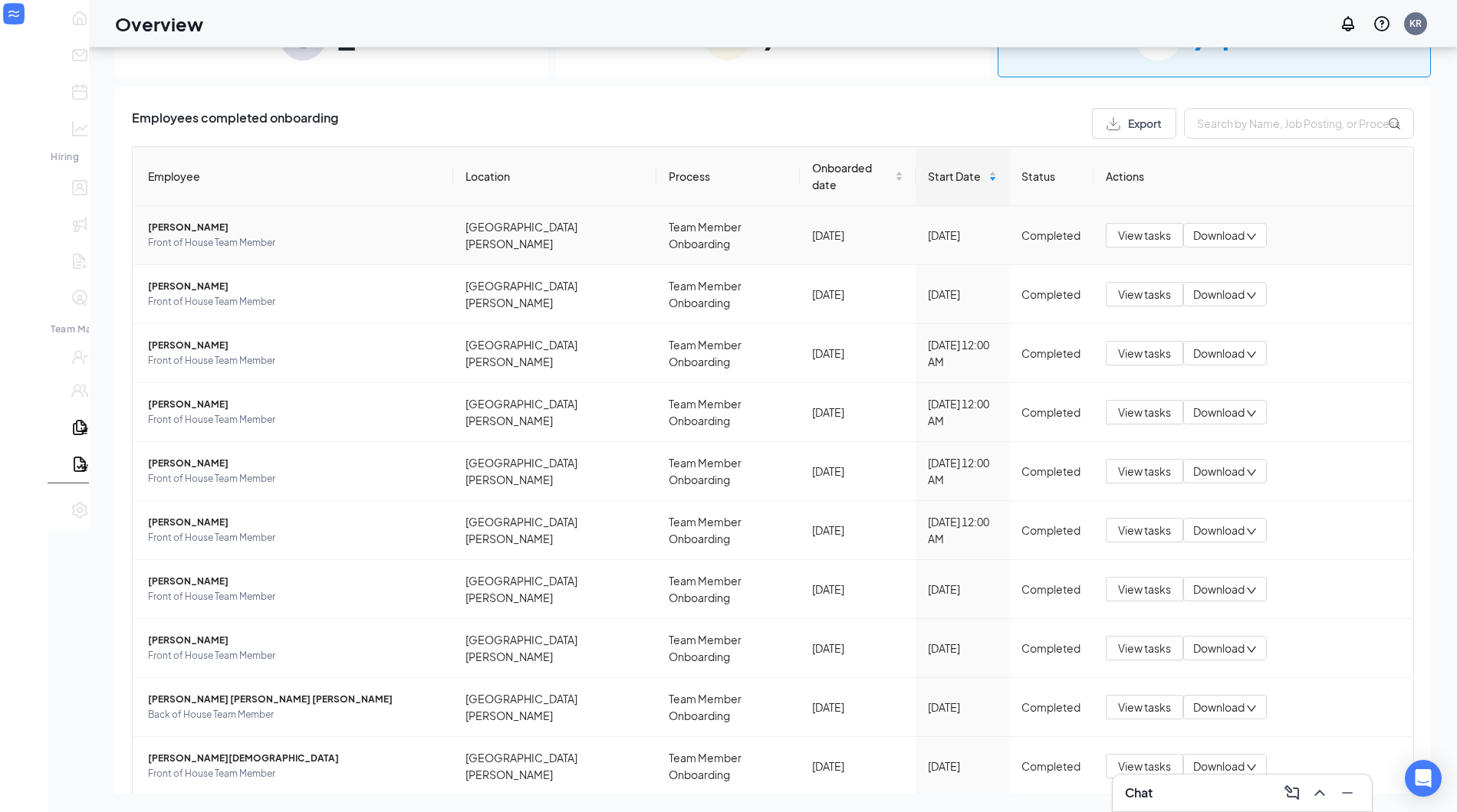
click at [148, 220] on span "[PERSON_NAME]" at bounding box center [295, 228] width 293 height 15
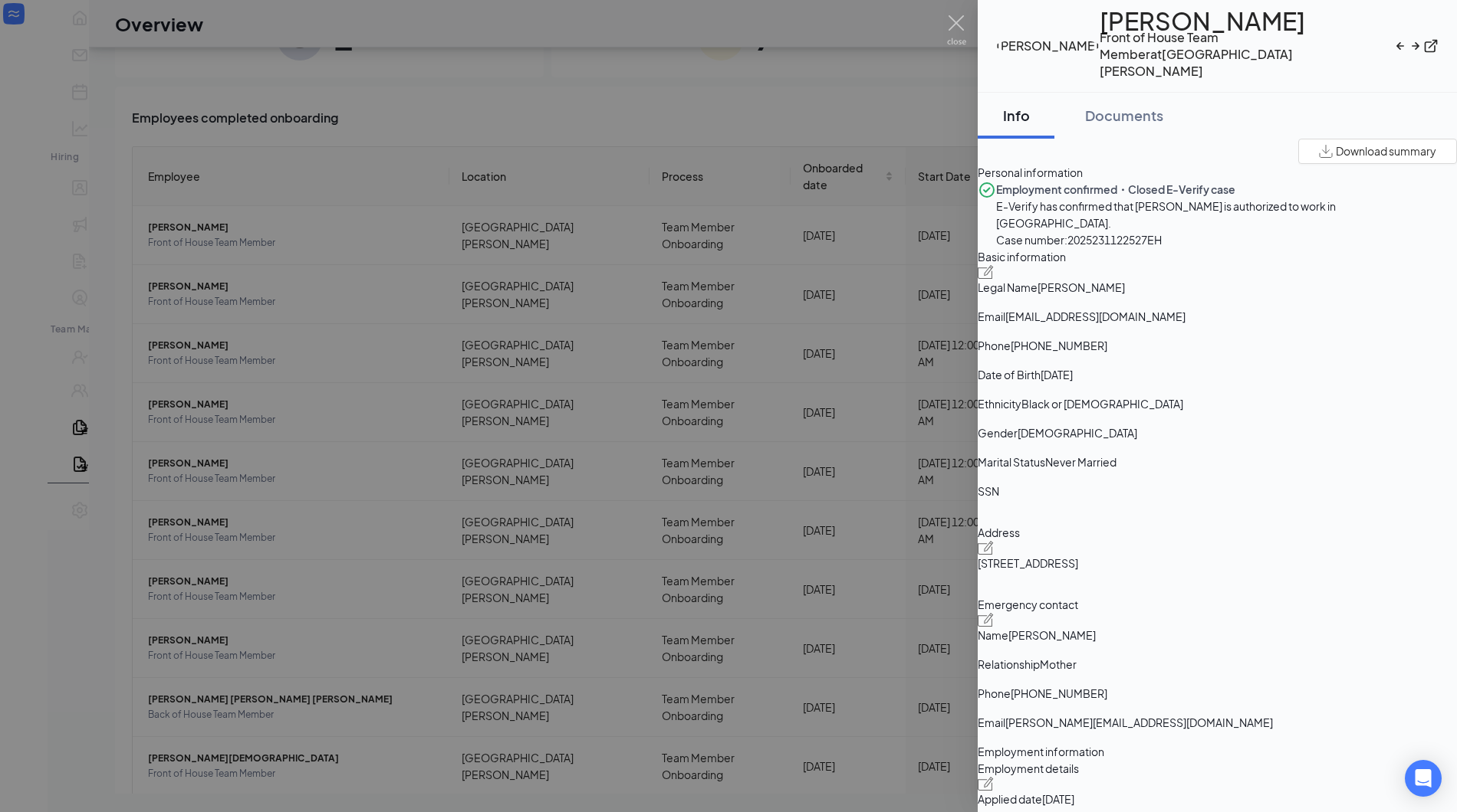
click at [531, 416] on div at bounding box center [728, 406] width 1457 height 812
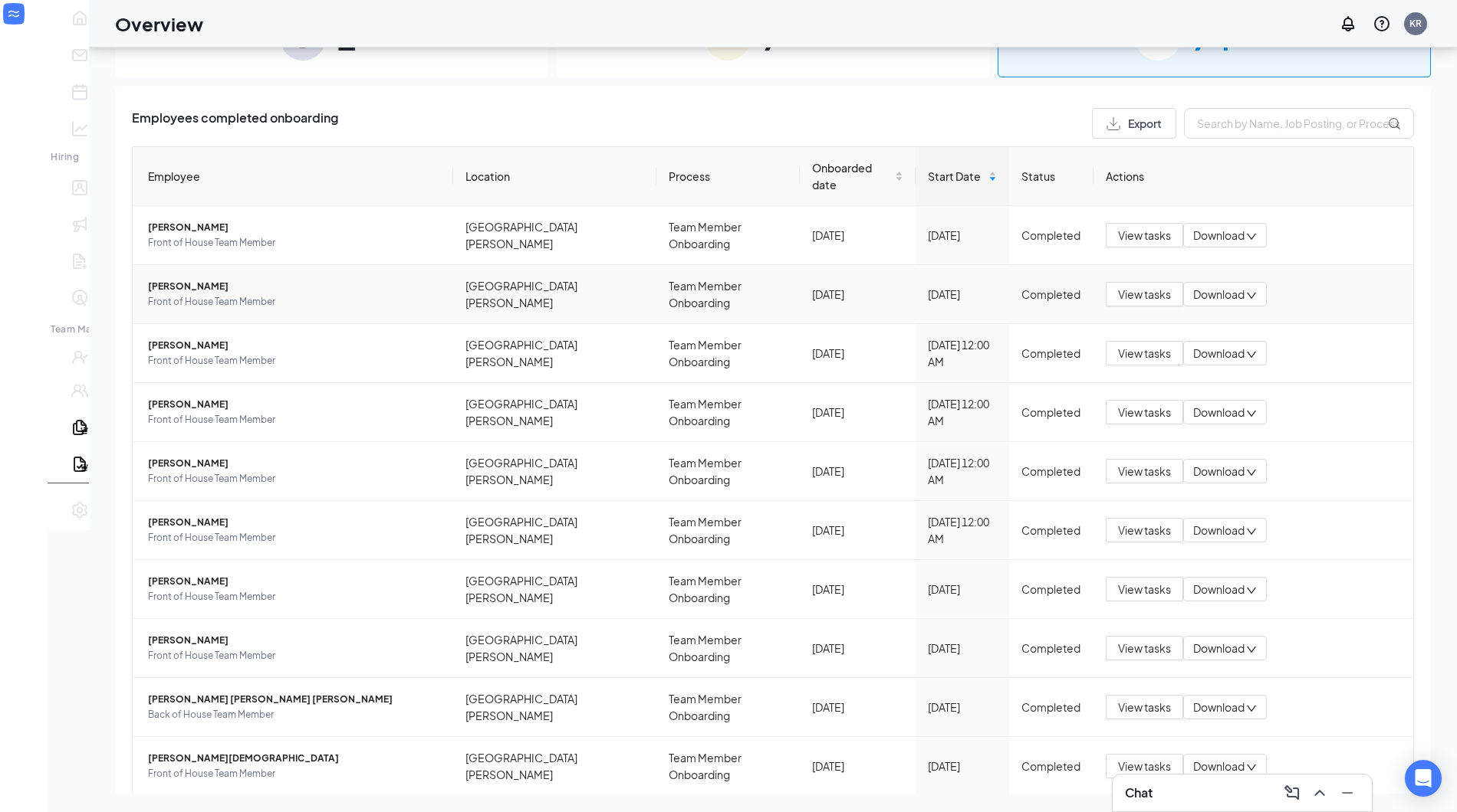
click at [172, 279] on span "[PERSON_NAME]" at bounding box center [295, 287] width 293 height 15
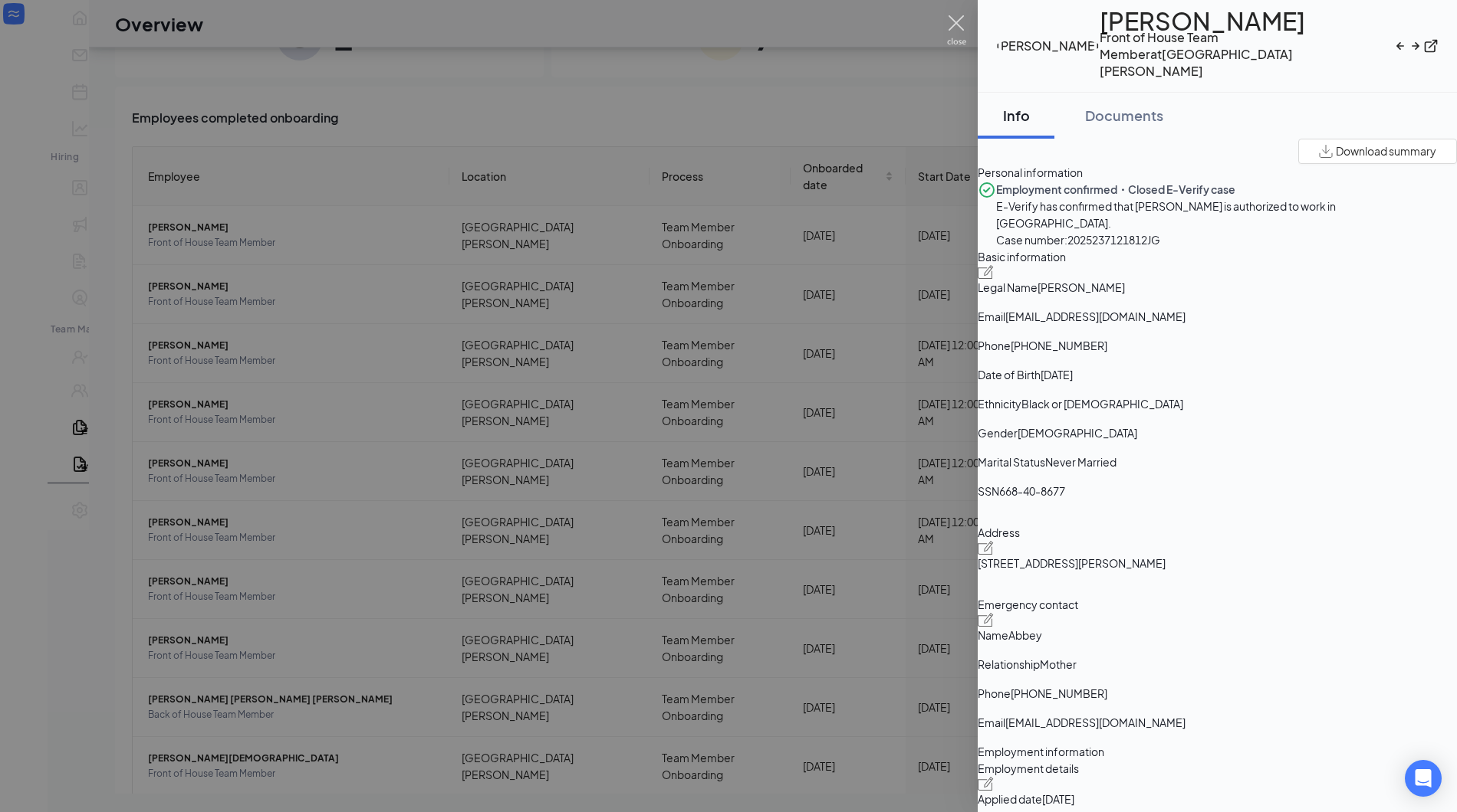
click at [957, 27] on img at bounding box center [956, 30] width 19 height 30
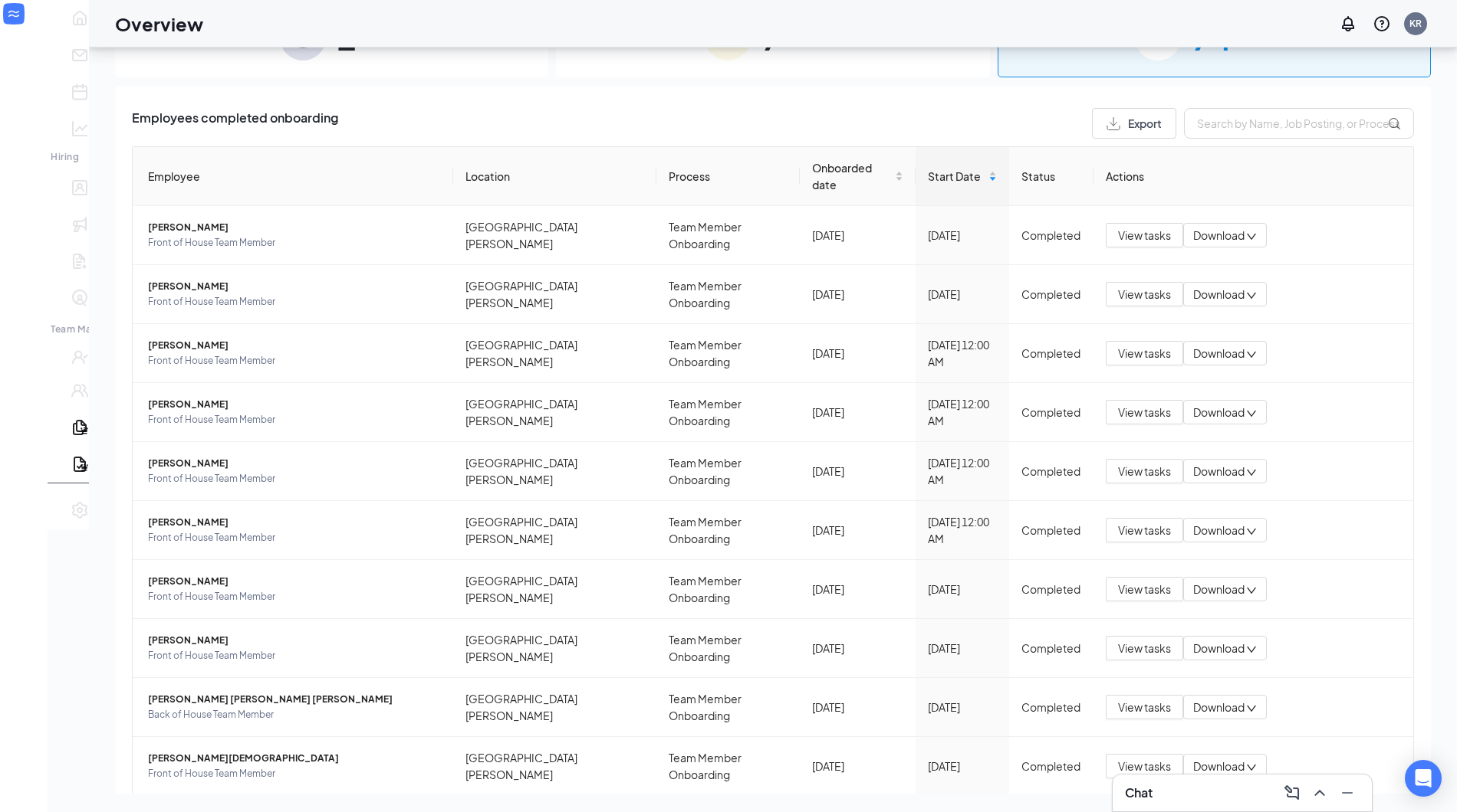
click at [1160, 798] on div "Chat" at bounding box center [1243, 793] width 235 height 25
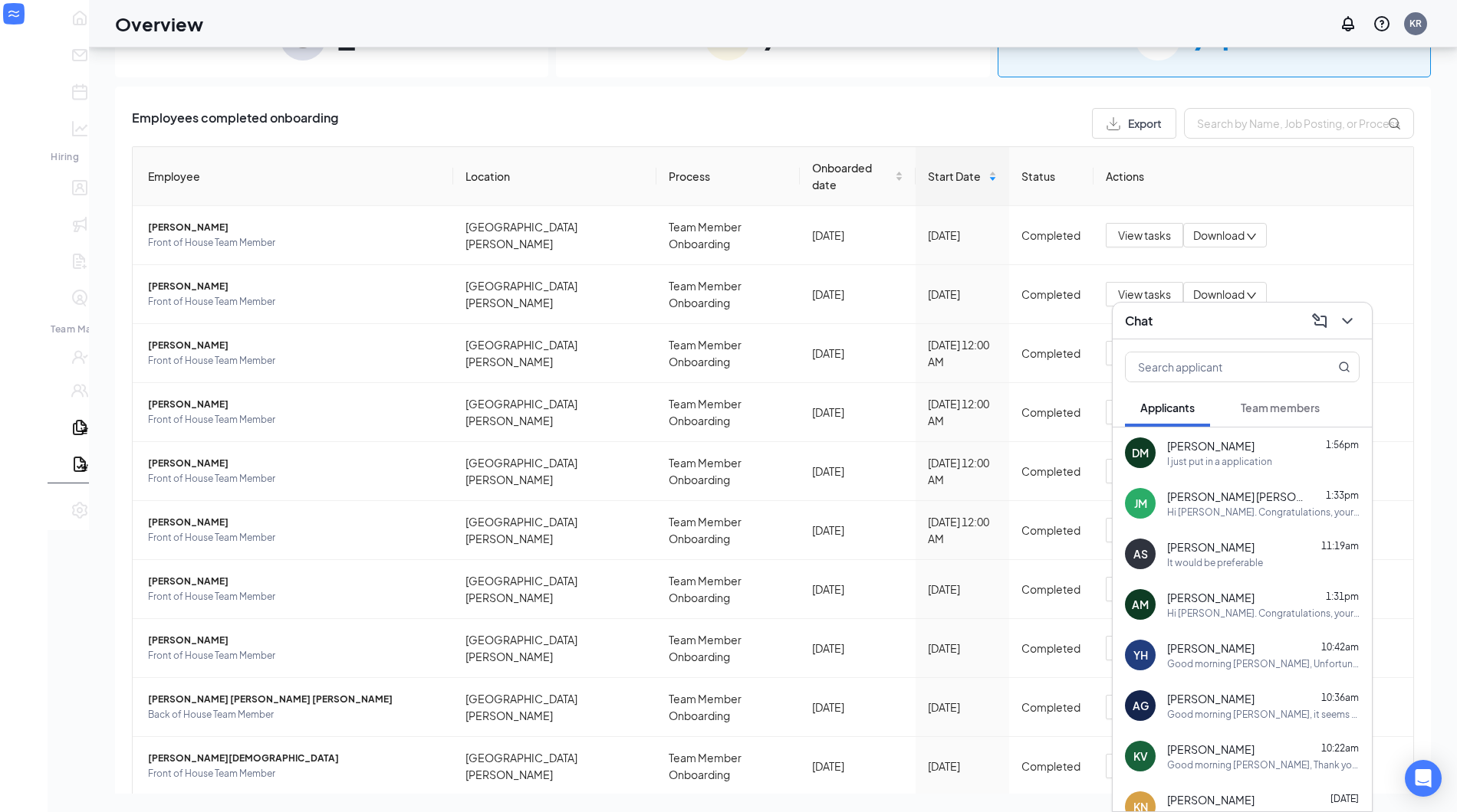
click at [1289, 409] on span "Team members" at bounding box center [1280, 408] width 79 height 14
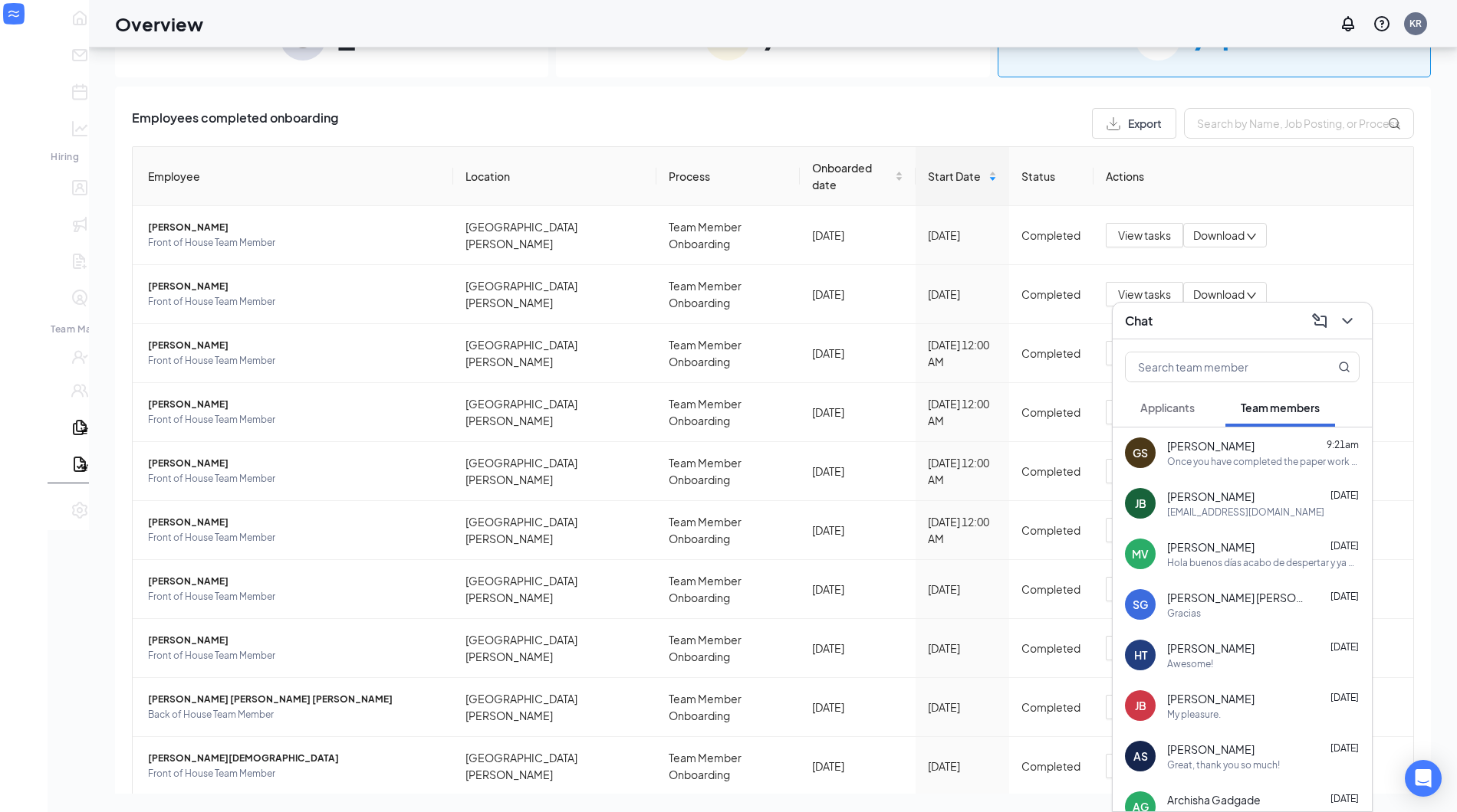
click at [1224, 514] on div "[EMAIL_ADDRESS][DOMAIN_NAME]" at bounding box center [1245, 512] width 157 height 13
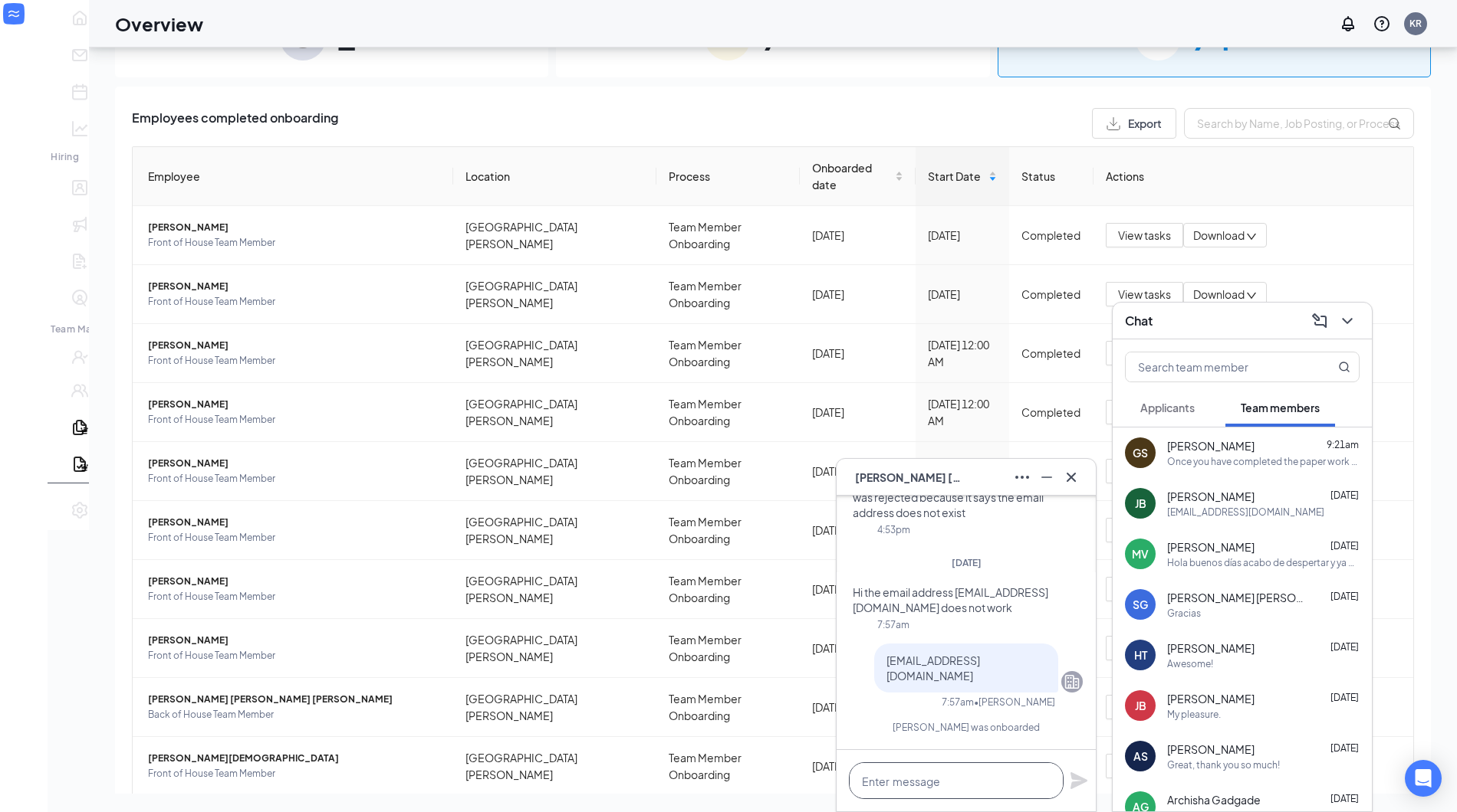
click at [896, 784] on textarea at bounding box center [956, 780] width 215 height 37
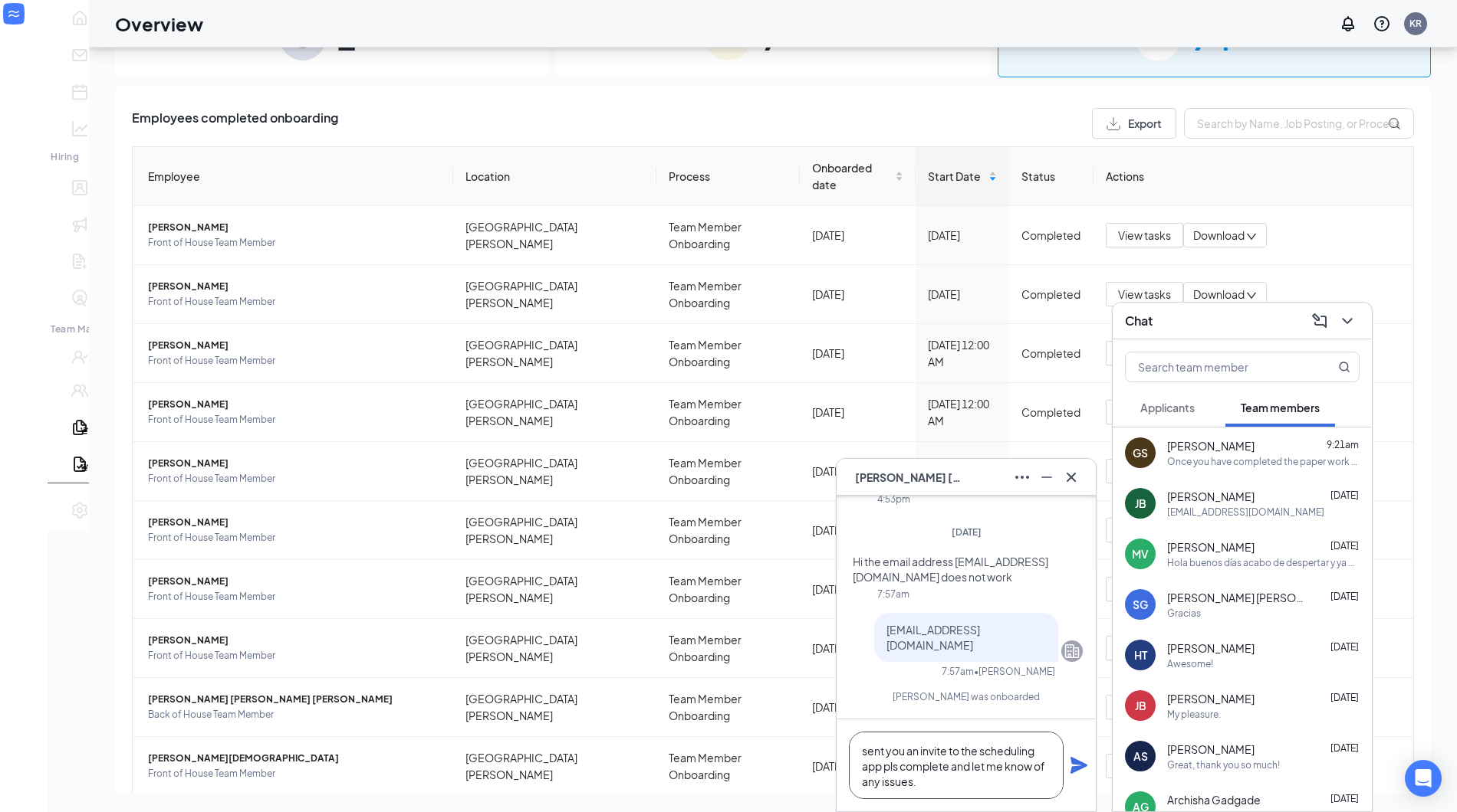
drag, startPoint x: 960, startPoint y: 772, endPoint x: 847, endPoint y: 721, distance: 124.0
click at [847, 721] on div "sent you an invite to the scheduling app pls complete and let me know of any is…" at bounding box center [966, 765] width 259 height 92
type textarea "sent you an invite to the scheduling app pls complete and let me know of any is…"
click at [926, 775] on textarea "sent you an invite to the scheduling app pls complete and let me know of any is…" at bounding box center [956, 766] width 215 height 68
click at [876, 755] on textarea "sent you an invite to the scheduling app pls complete and let me know of any is…" at bounding box center [956, 766] width 215 height 68
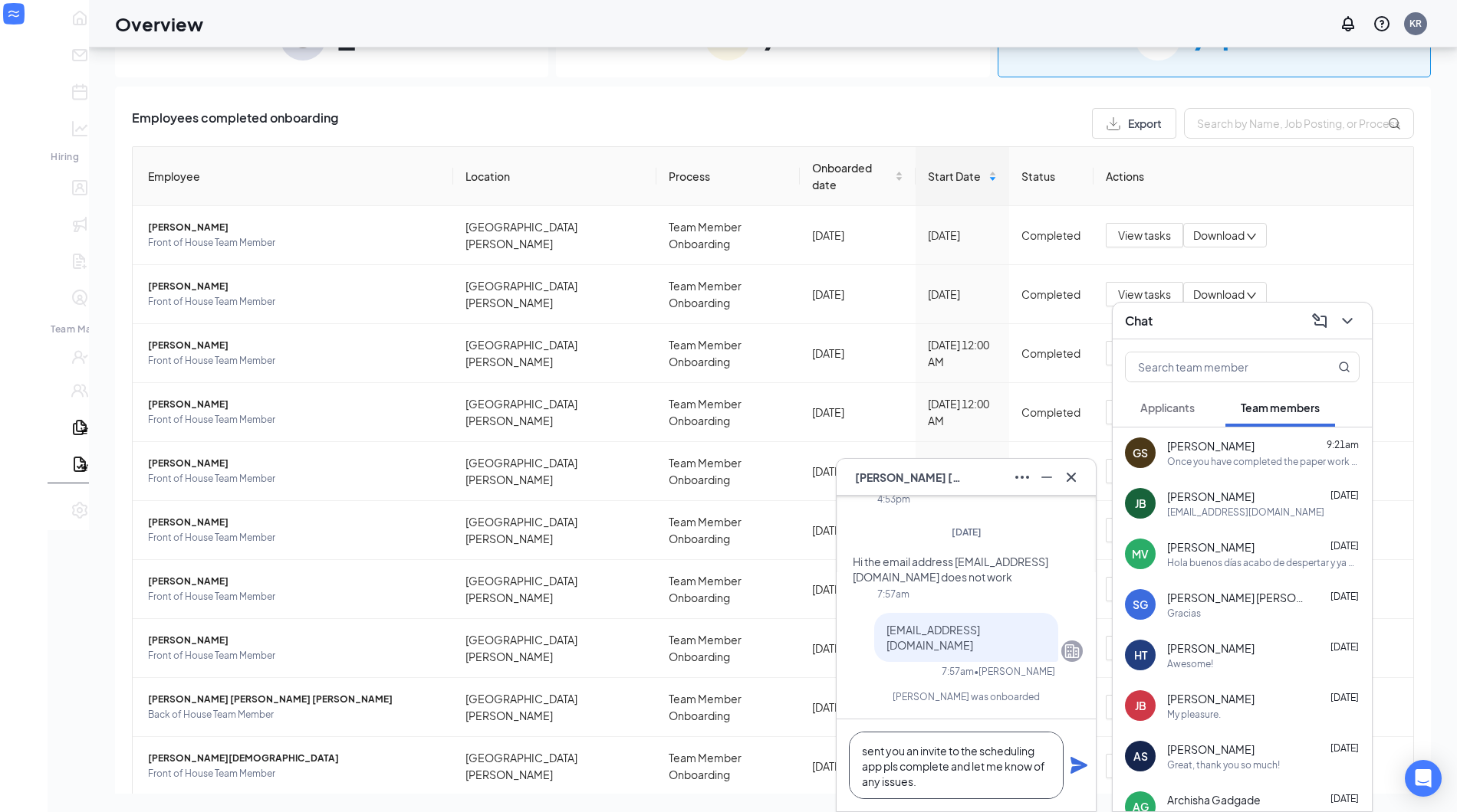
click at [919, 778] on textarea "sent you an invite to the scheduling app pls complete and let me know of any is…" at bounding box center [956, 766] width 215 height 68
click at [872, 749] on textarea "sent you an invite to the scheduling app pls complete and let me know of any is…" at bounding box center [956, 766] width 215 height 68
click at [854, 750] on textarea "sent you an invite to the scheduling app pls complete and let me know of any is…" at bounding box center [956, 766] width 215 height 68
click at [870, 749] on textarea "sent you an invite to the scheduling app pls complete and let me know of any is…" at bounding box center [956, 766] width 215 height 68
click at [893, 762] on textarea "Sent you an invite to the scheduling app pls complete and let me know of any is…" at bounding box center [956, 766] width 215 height 68
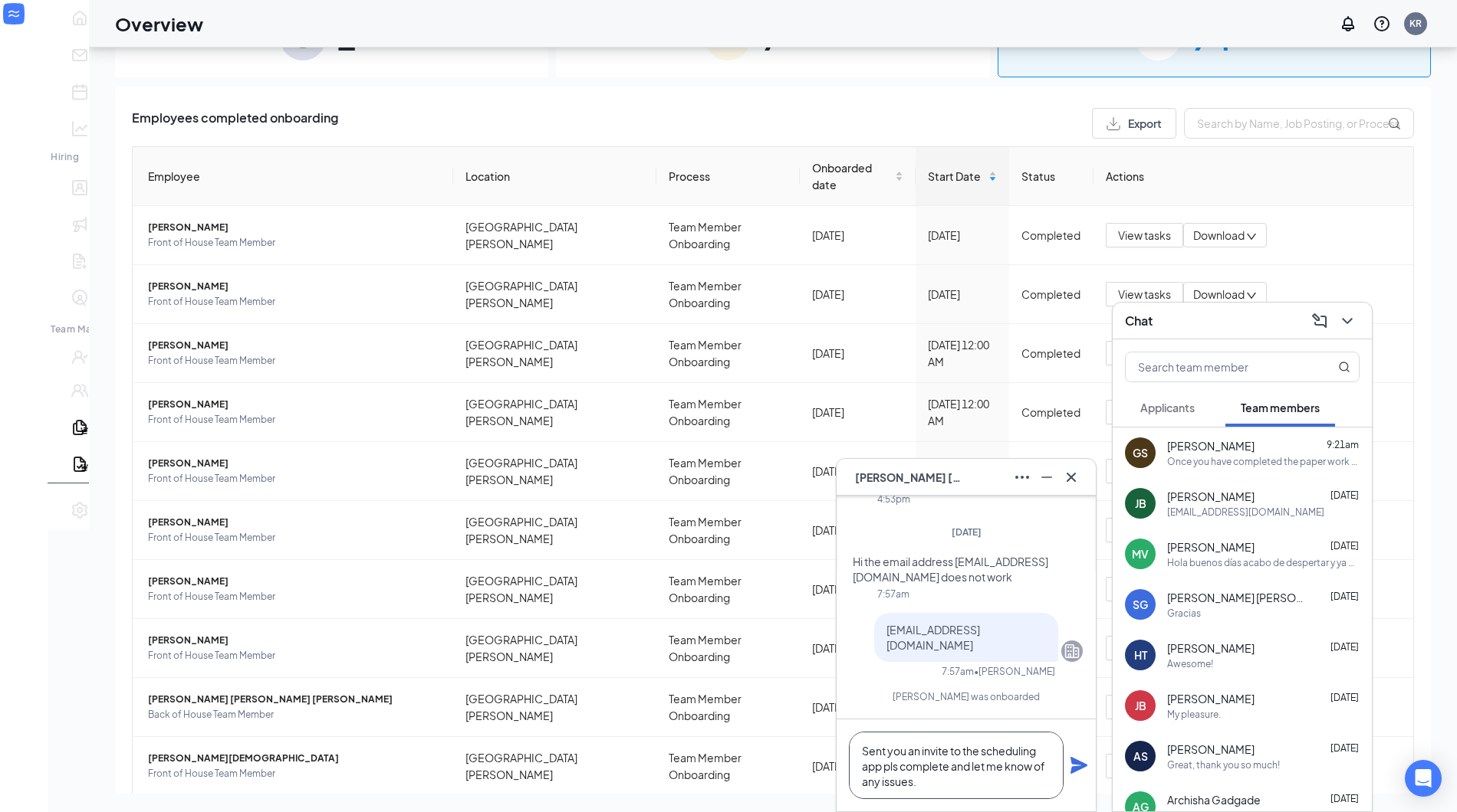
click at [893, 770] on textarea "Sent you an invite to the scheduling app pls complete and let me know of any is…" at bounding box center [956, 766] width 215 height 68
click at [893, 768] on textarea "Sent you an invite to the scheduling app pls complete and let me know of any is…" at bounding box center [956, 766] width 215 height 68
click at [988, 771] on textarea "Sent you an invite to the scheduling app. Please complete and let me know of an…" at bounding box center [956, 766] width 215 height 68
click at [971, 792] on textarea "Sent you an invite to the scheduling app. Please complete and let me know of an…" at bounding box center [956, 766] width 215 height 68
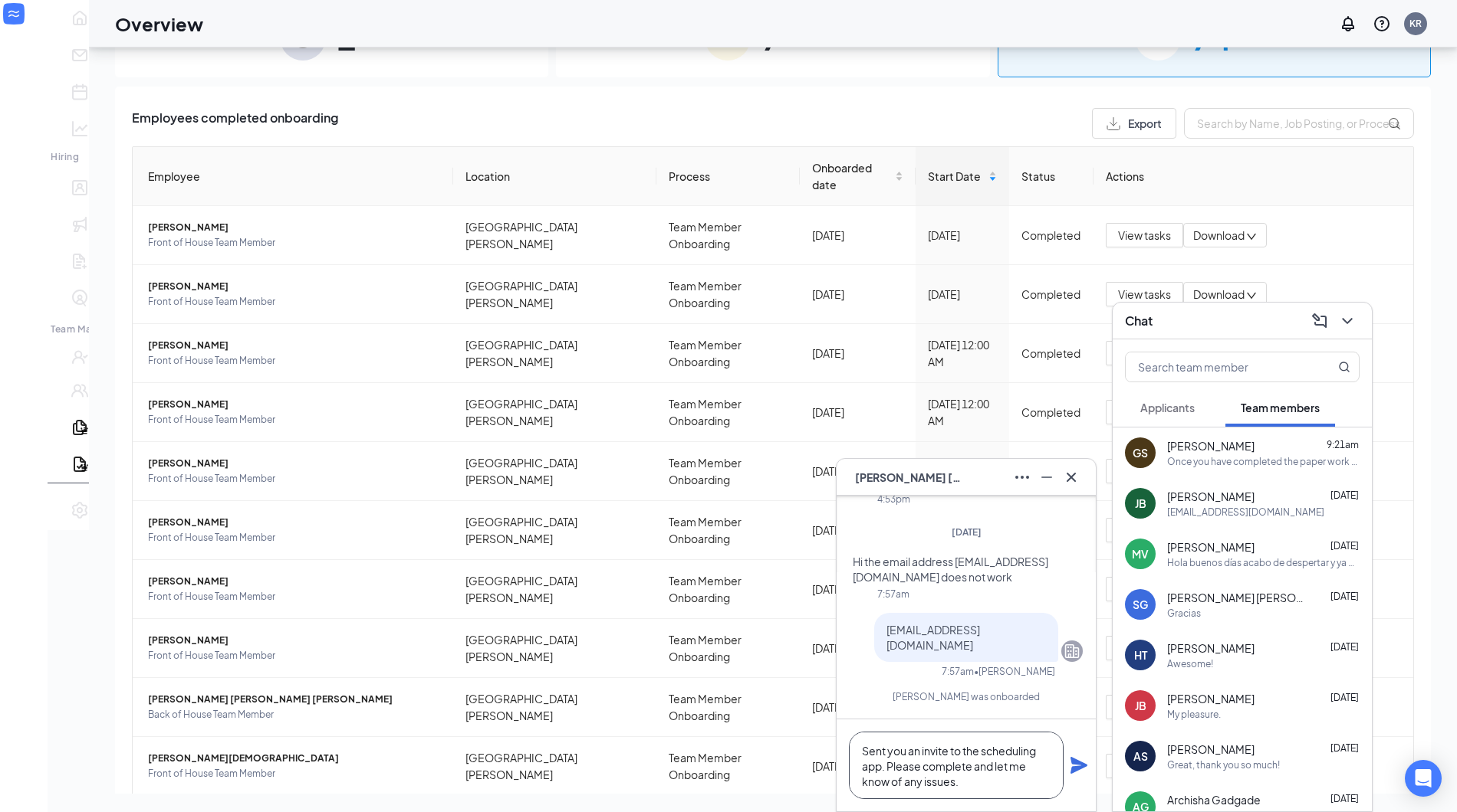
drag, startPoint x: 971, startPoint y: 786, endPoint x: 860, endPoint y: 732, distance: 123.4
click at [860, 732] on textarea "Sent you an invite to the scheduling app. Please complete and let me know of an…" at bounding box center [956, 766] width 215 height 68
type textarea "Sent you an invite to the scheduling app. Please complete and let me know of an…"
click at [1082, 762] on icon "Plane" at bounding box center [1079, 766] width 17 height 17
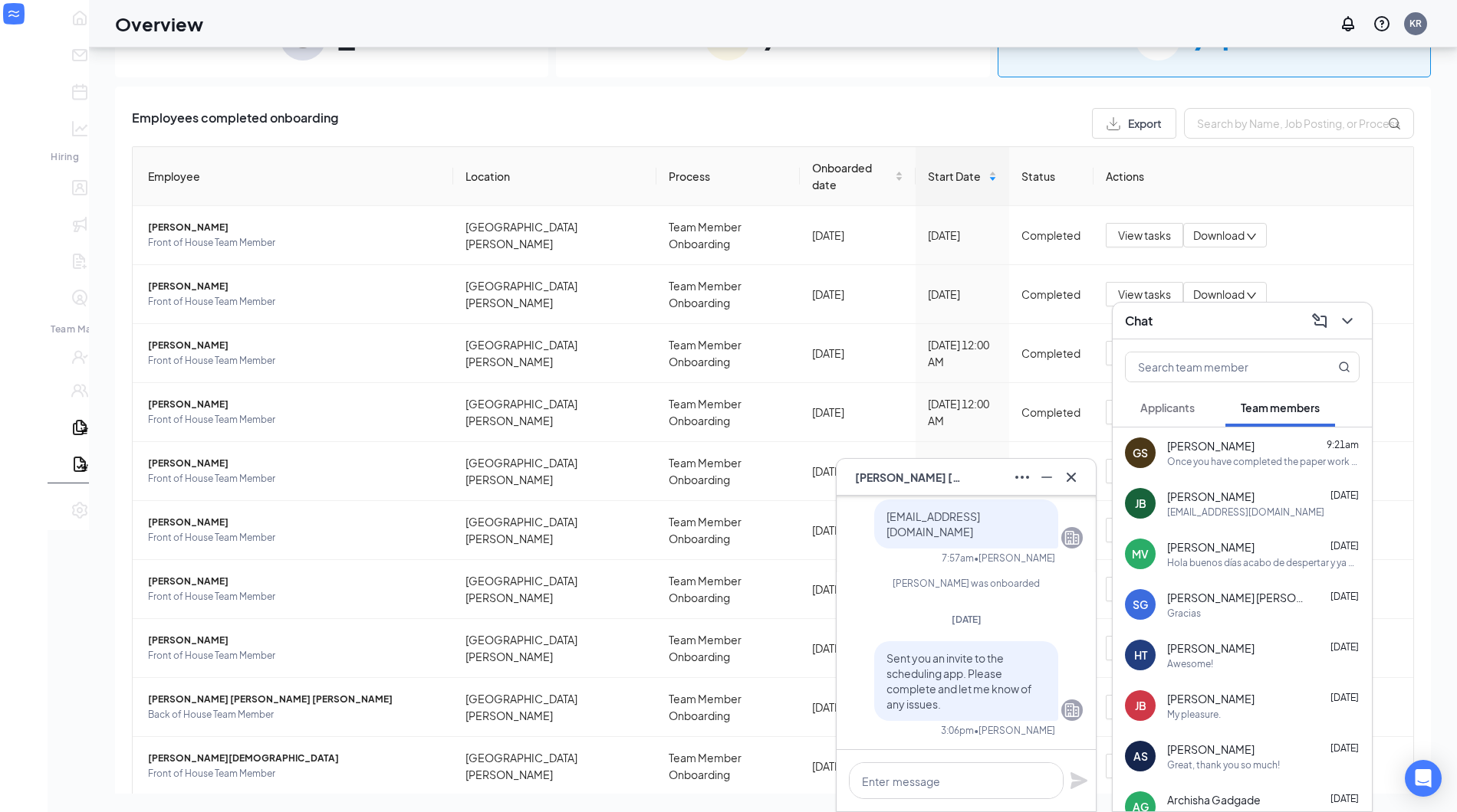
click at [1234, 703] on div "[PERSON_NAME] [DATE]" at bounding box center [1263, 699] width 193 height 15
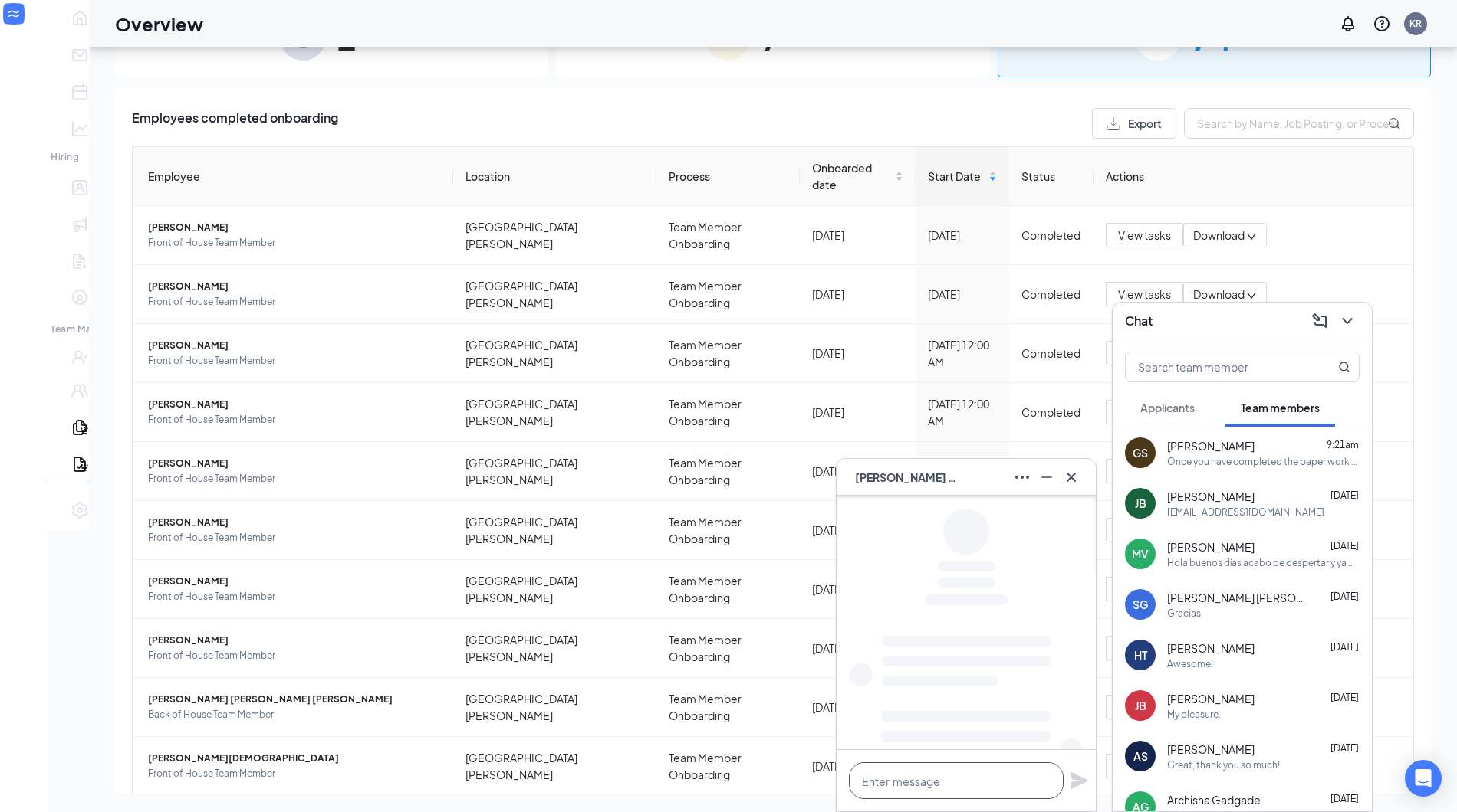
click at [956, 778] on textarea at bounding box center [956, 780] width 215 height 37
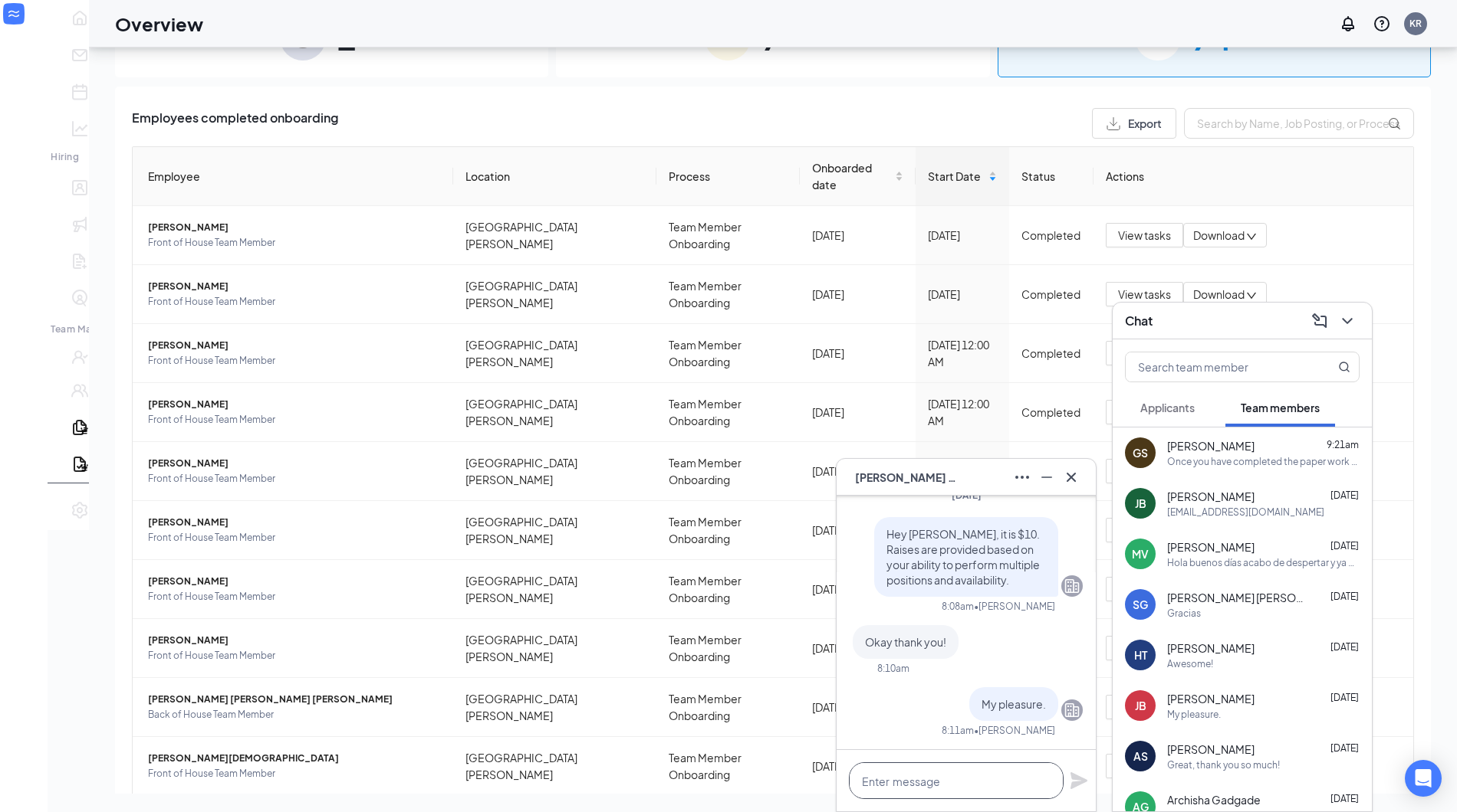
paste textarea "Sent you an invite to the scheduling app. Please complete and let me know of an…"
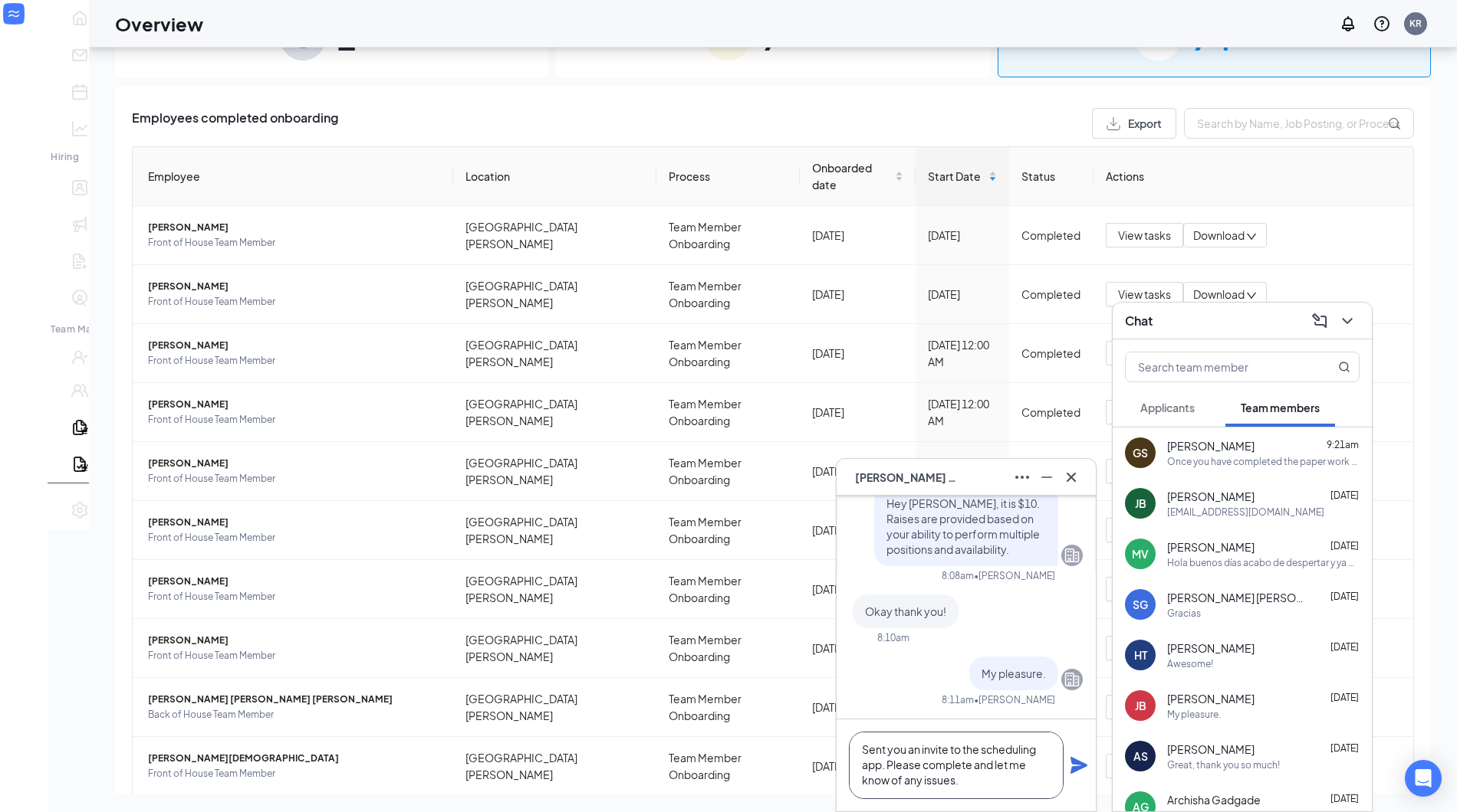
type textarea "Sent you an invite to the scheduling app. Please complete and let me know of an…"
click at [1070, 761] on icon "Plane" at bounding box center [1078, 765] width 18 height 18
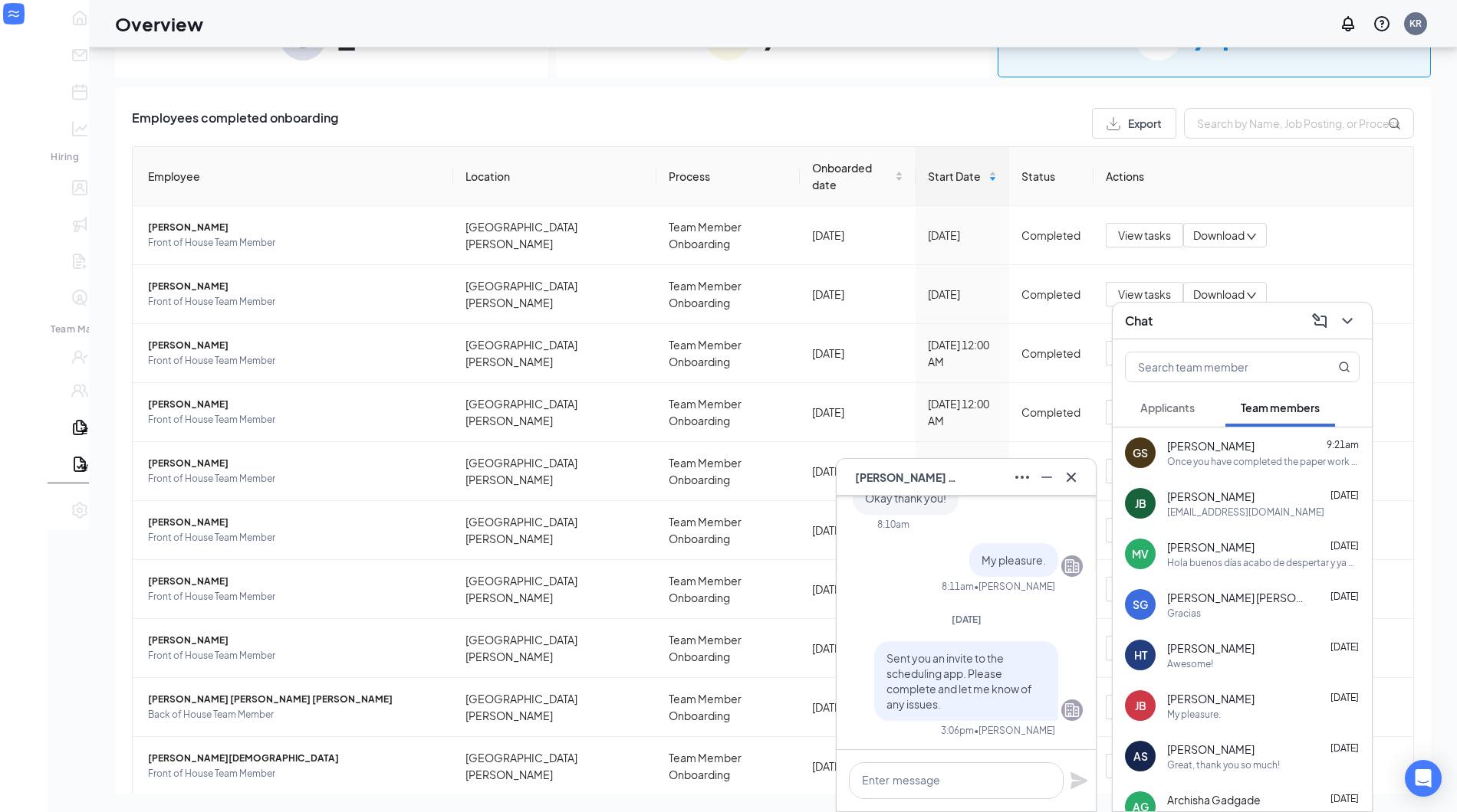
scroll to position [0, 0]
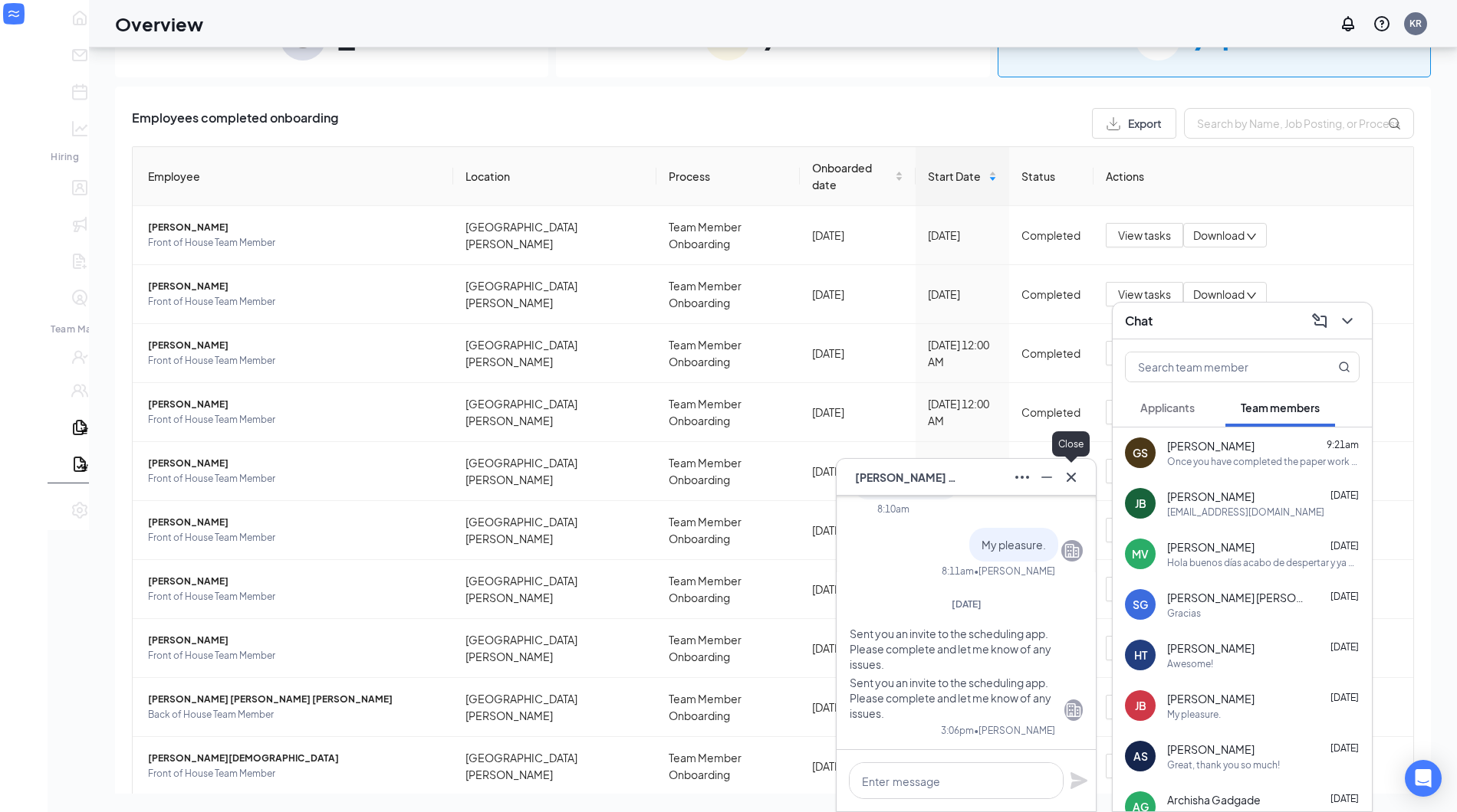
click at [1081, 471] on button at bounding box center [1071, 477] width 25 height 25
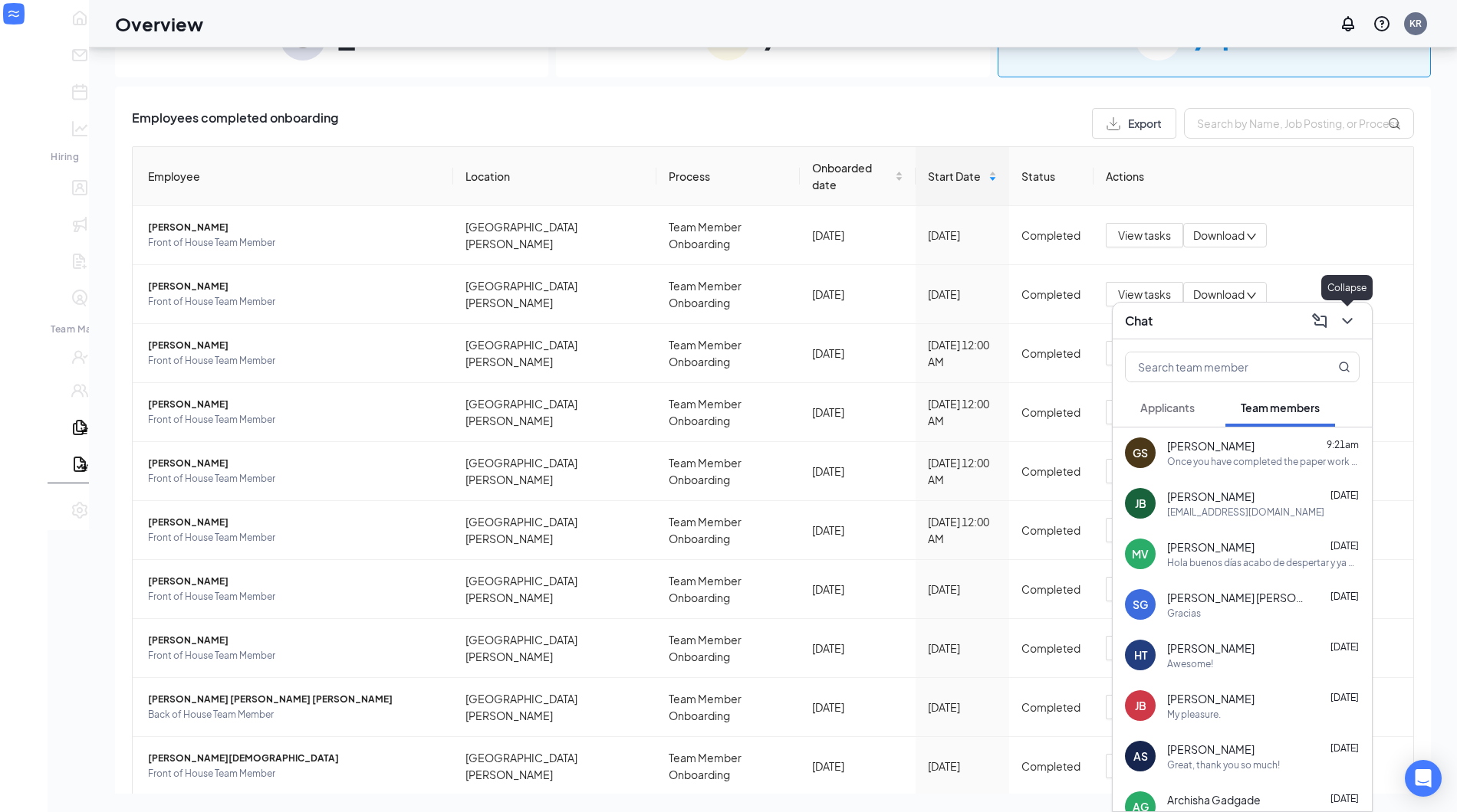
click at [1352, 326] on icon "ChevronDown" at bounding box center [1346, 320] width 18 height 18
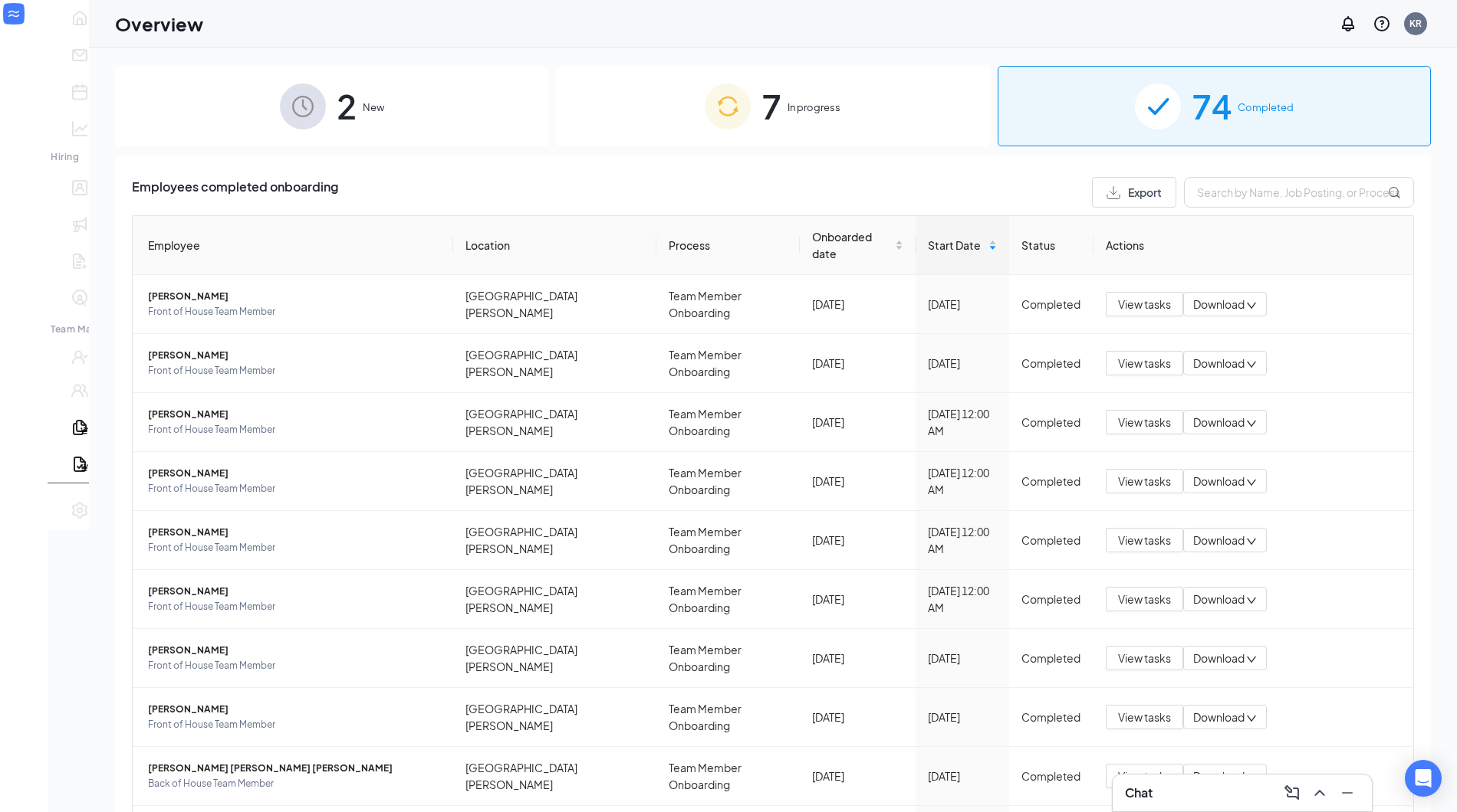
click at [768, 133] on div "7 In progress" at bounding box center [773, 106] width 434 height 81
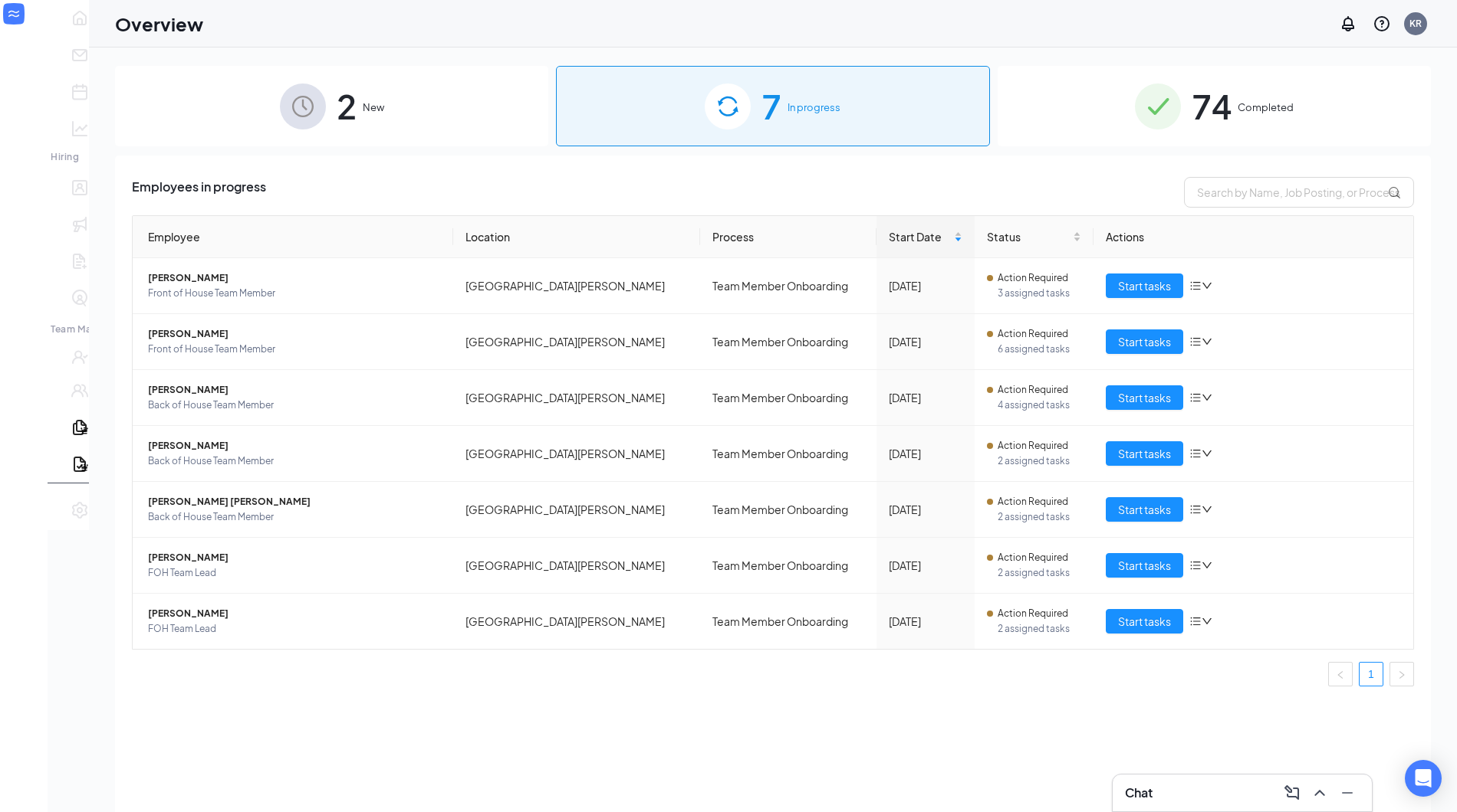
click at [1232, 90] on div "74 Completed" at bounding box center [1214, 106] width 434 height 81
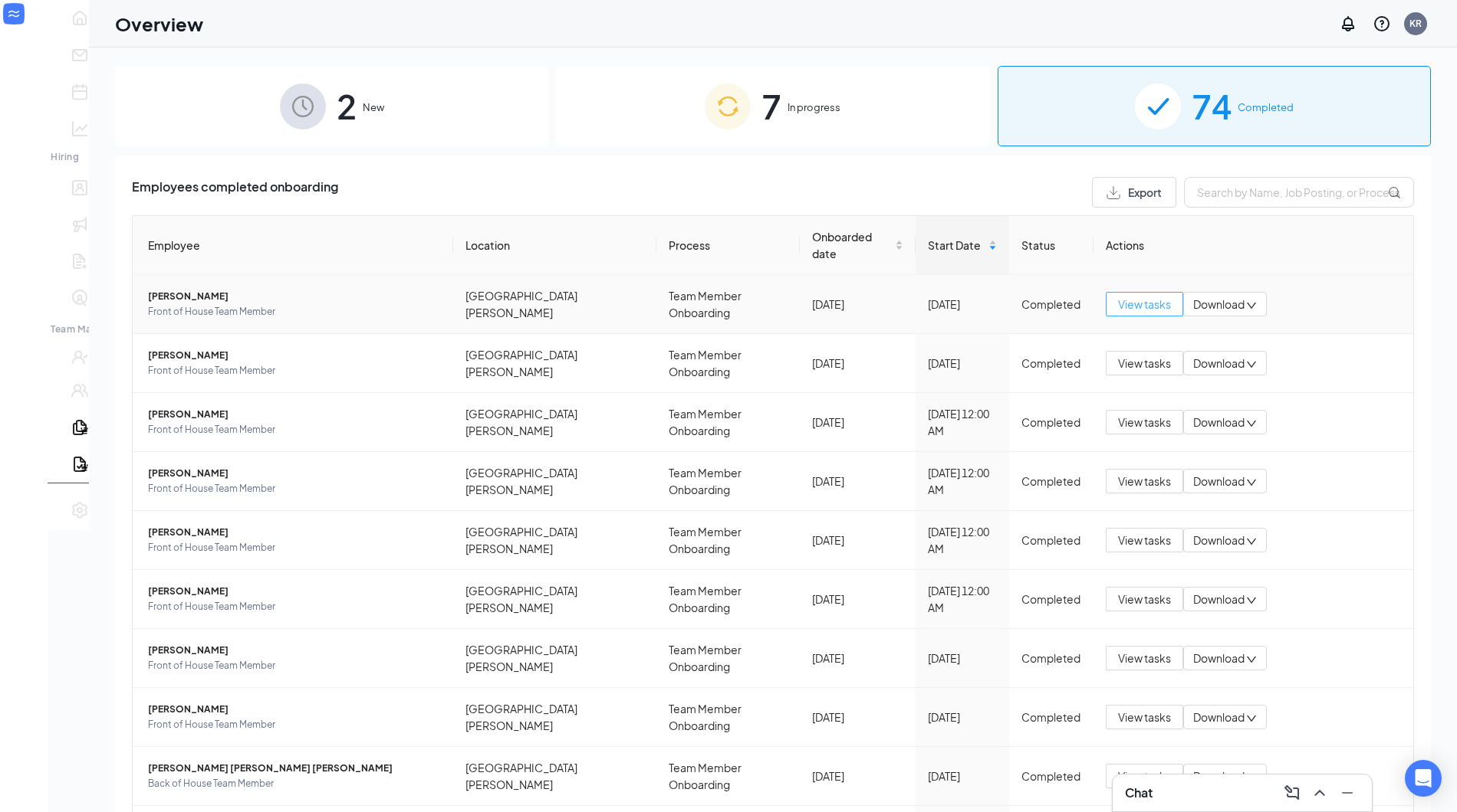
click at [1127, 296] on span "View tasks" at bounding box center [1145, 304] width 53 height 17
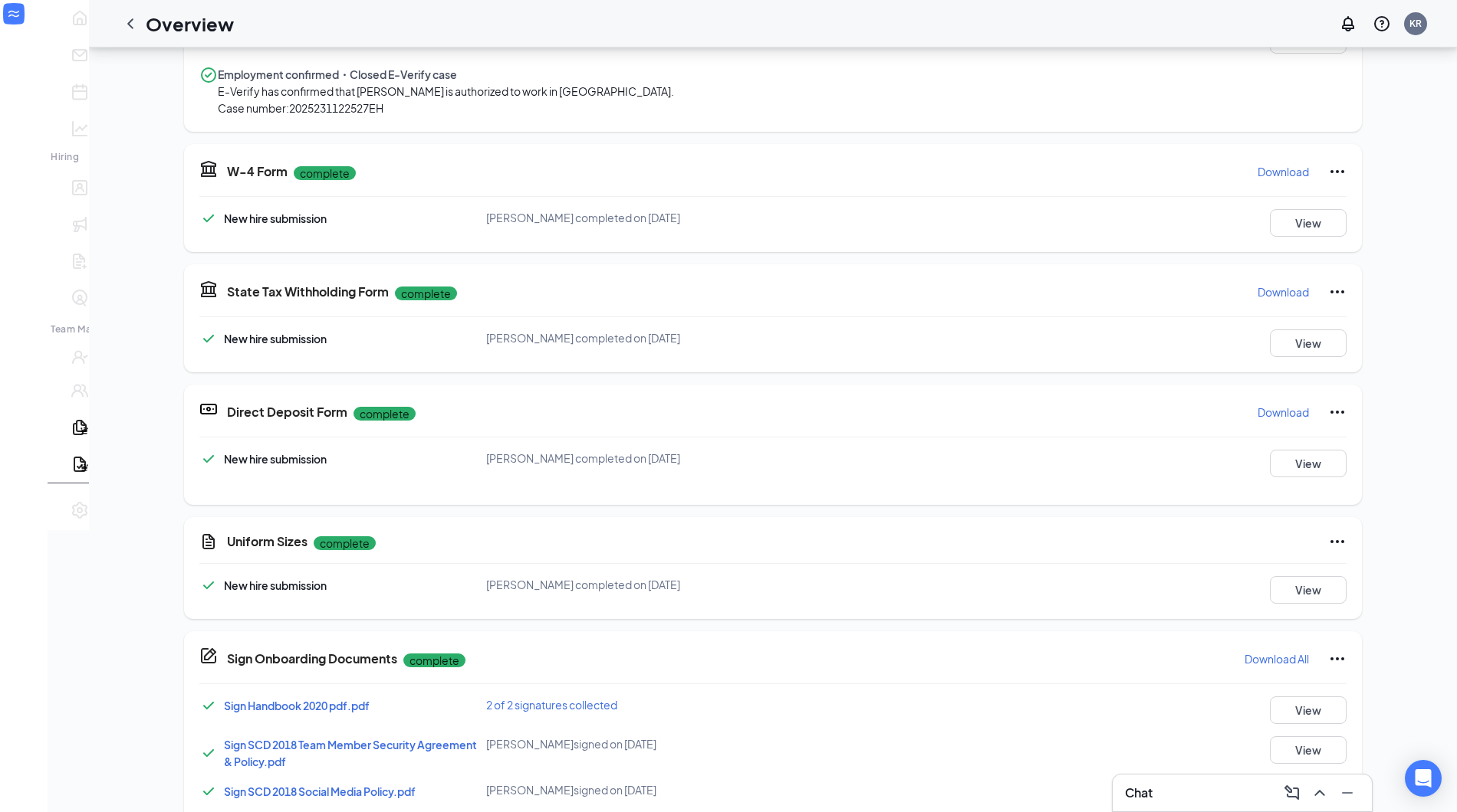
scroll to position [706, 0]
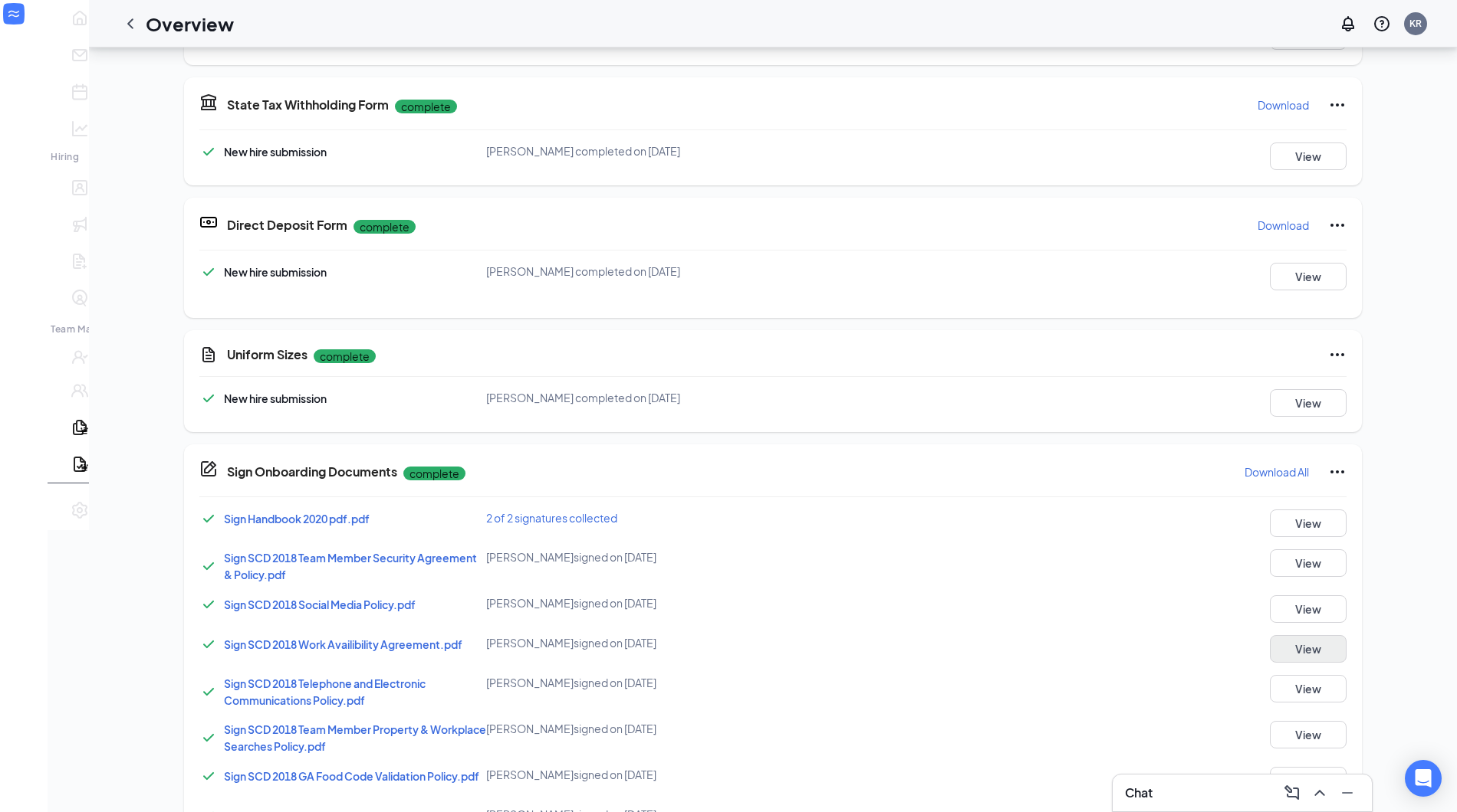
click at [1270, 636] on button "View" at bounding box center [1308, 649] width 76 height 27
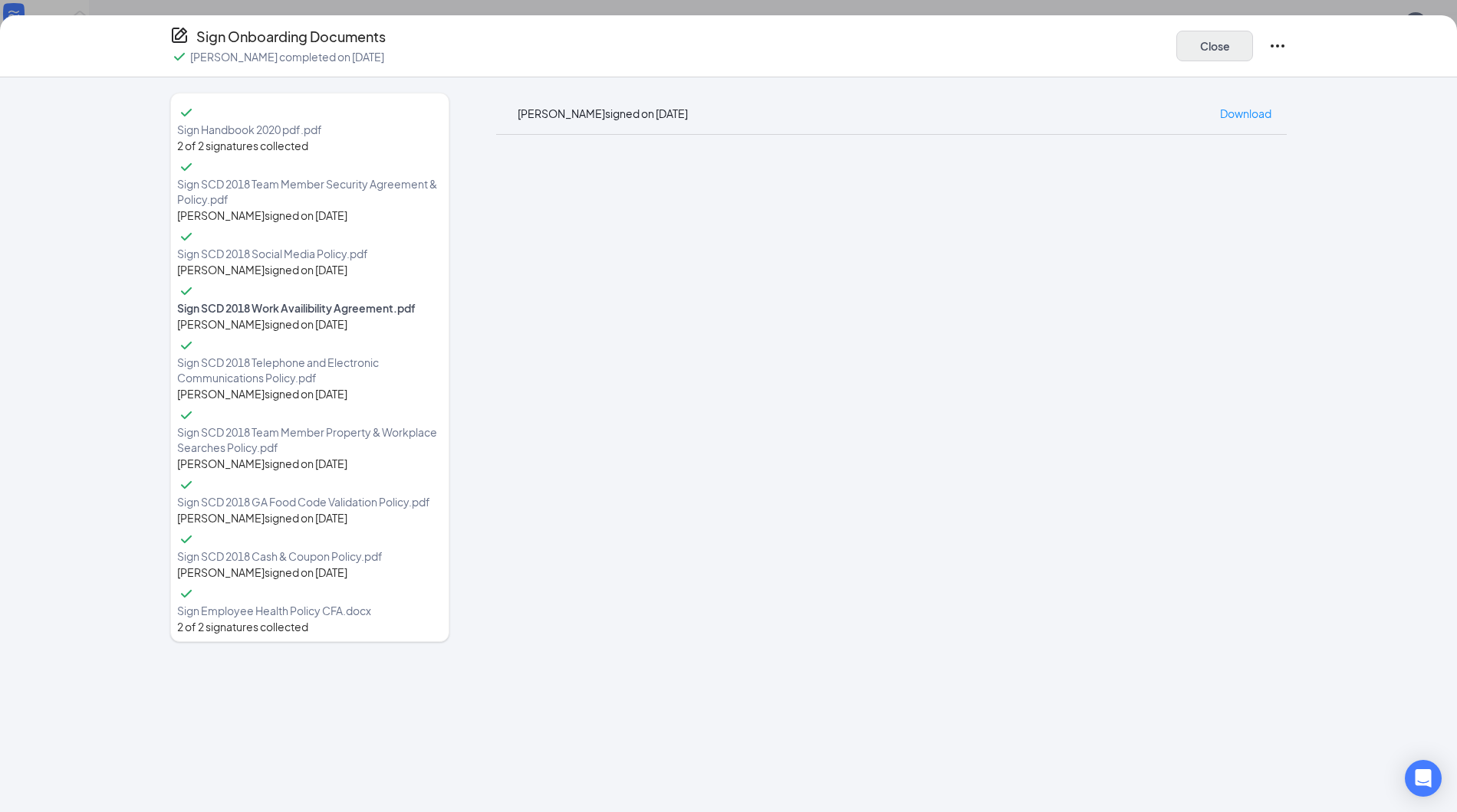
click at [1214, 47] on button "Close" at bounding box center [1214, 46] width 76 height 31
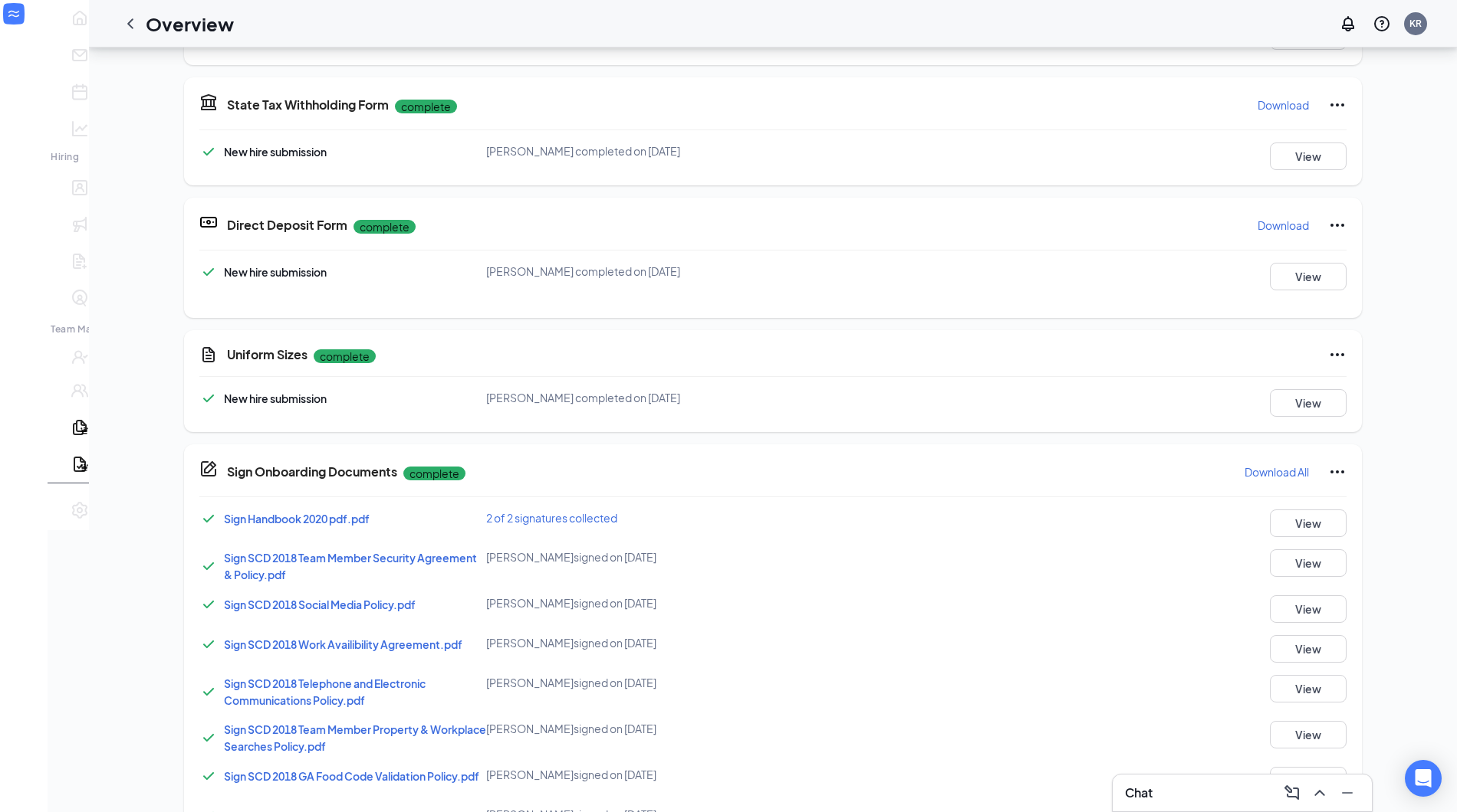
scroll to position [0, 0]
click at [115, 32] on div at bounding box center [130, 24] width 31 height 31
click at [121, 28] on icon "ChevronLeft" at bounding box center [129, 23] width 18 height 18
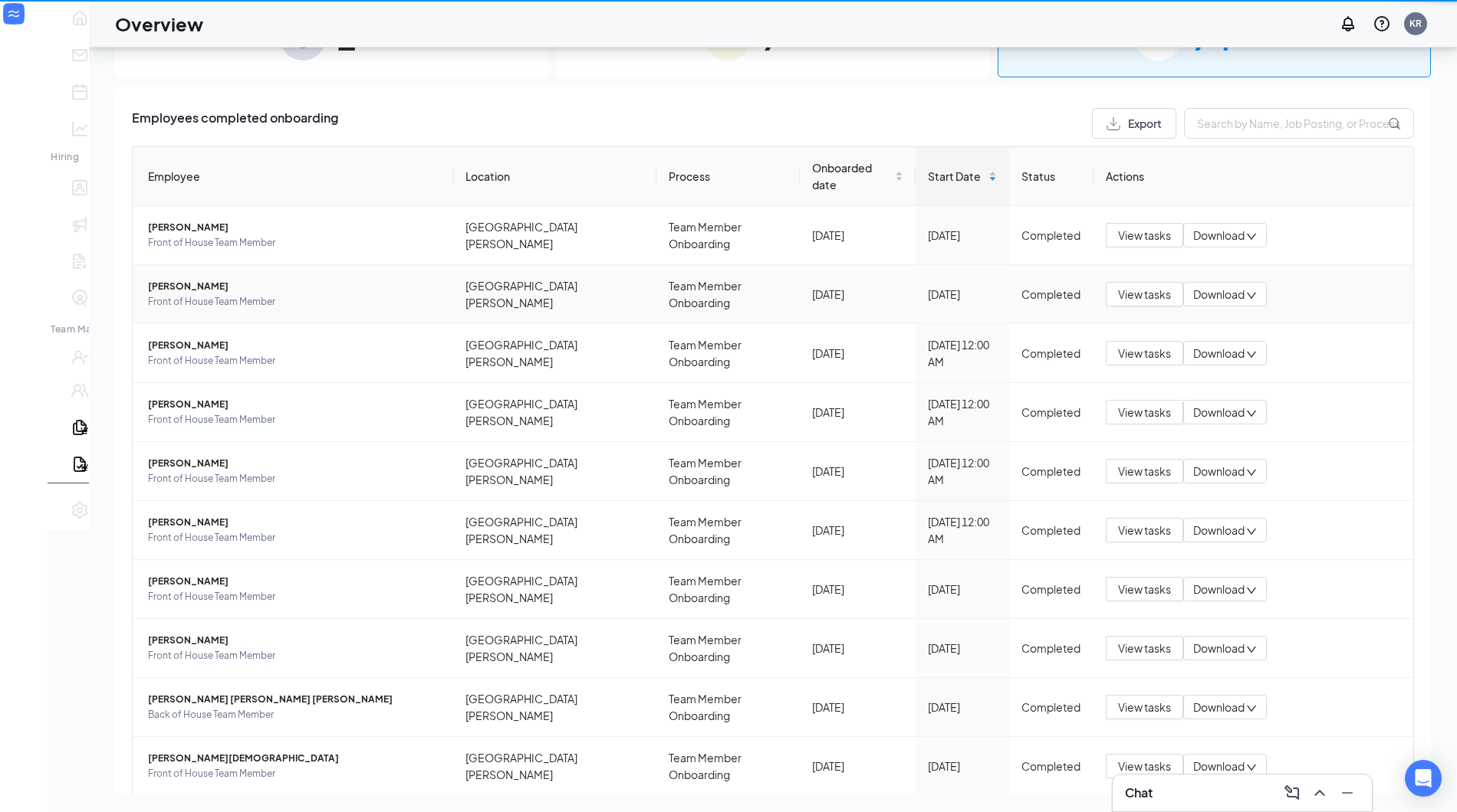
scroll to position [69, 0]
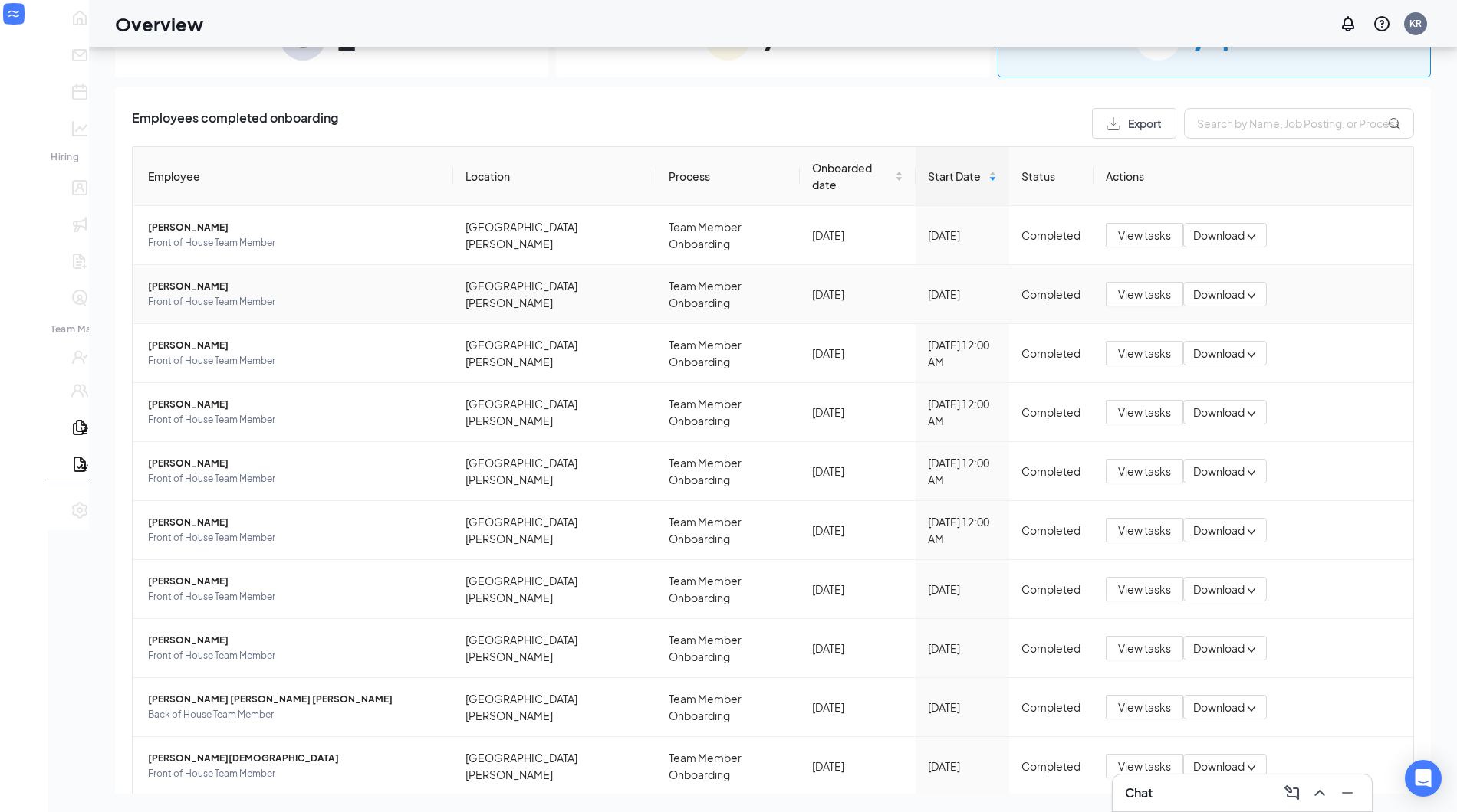
click at [178, 279] on span "[PERSON_NAME]" at bounding box center [295, 287] width 293 height 15
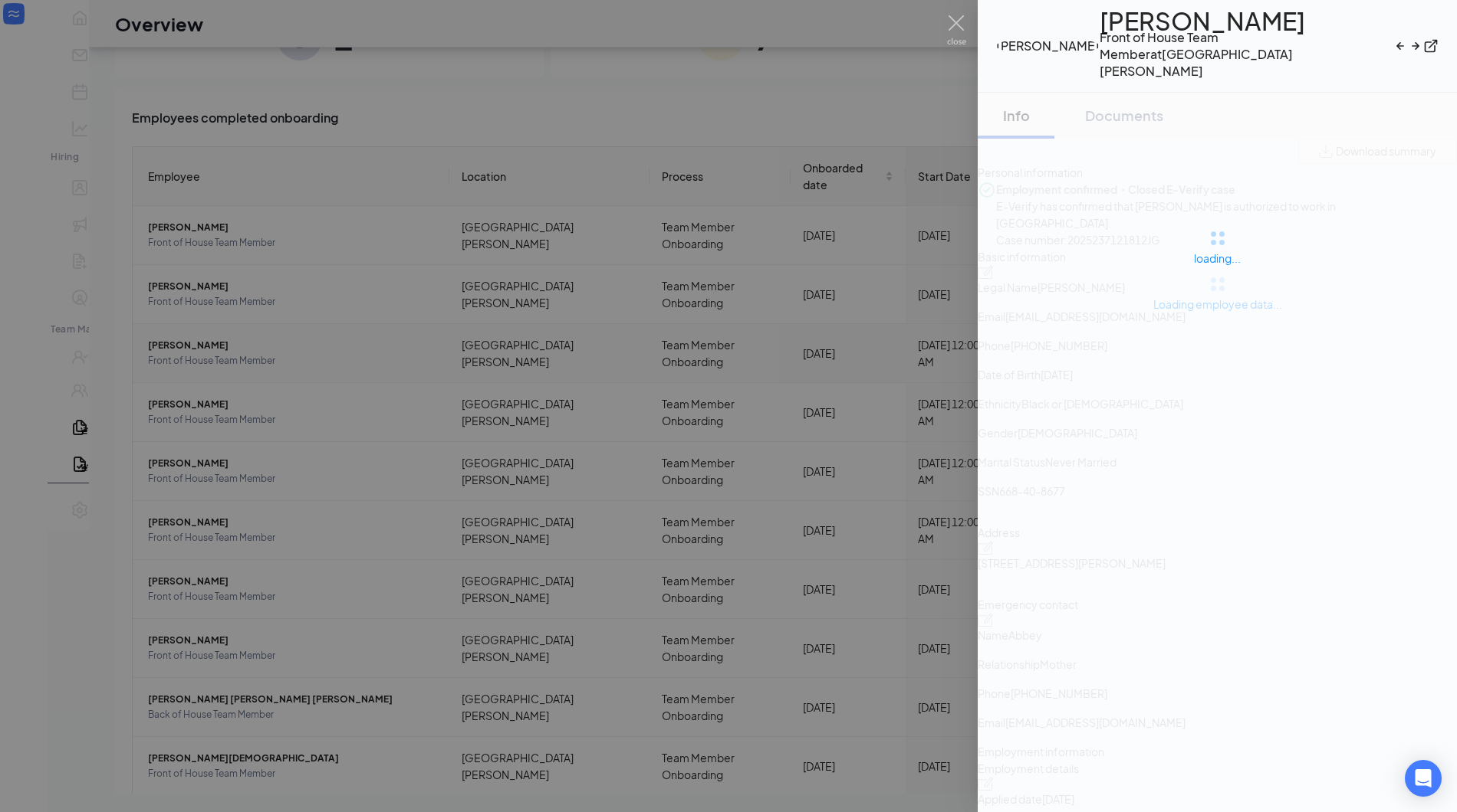
drag, startPoint x: 348, startPoint y: 319, endPoint x: 479, endPoint y: 317, distance: 131.0
click at [348, 319] on div at bounding box center [728, 406] width 1457 height 812
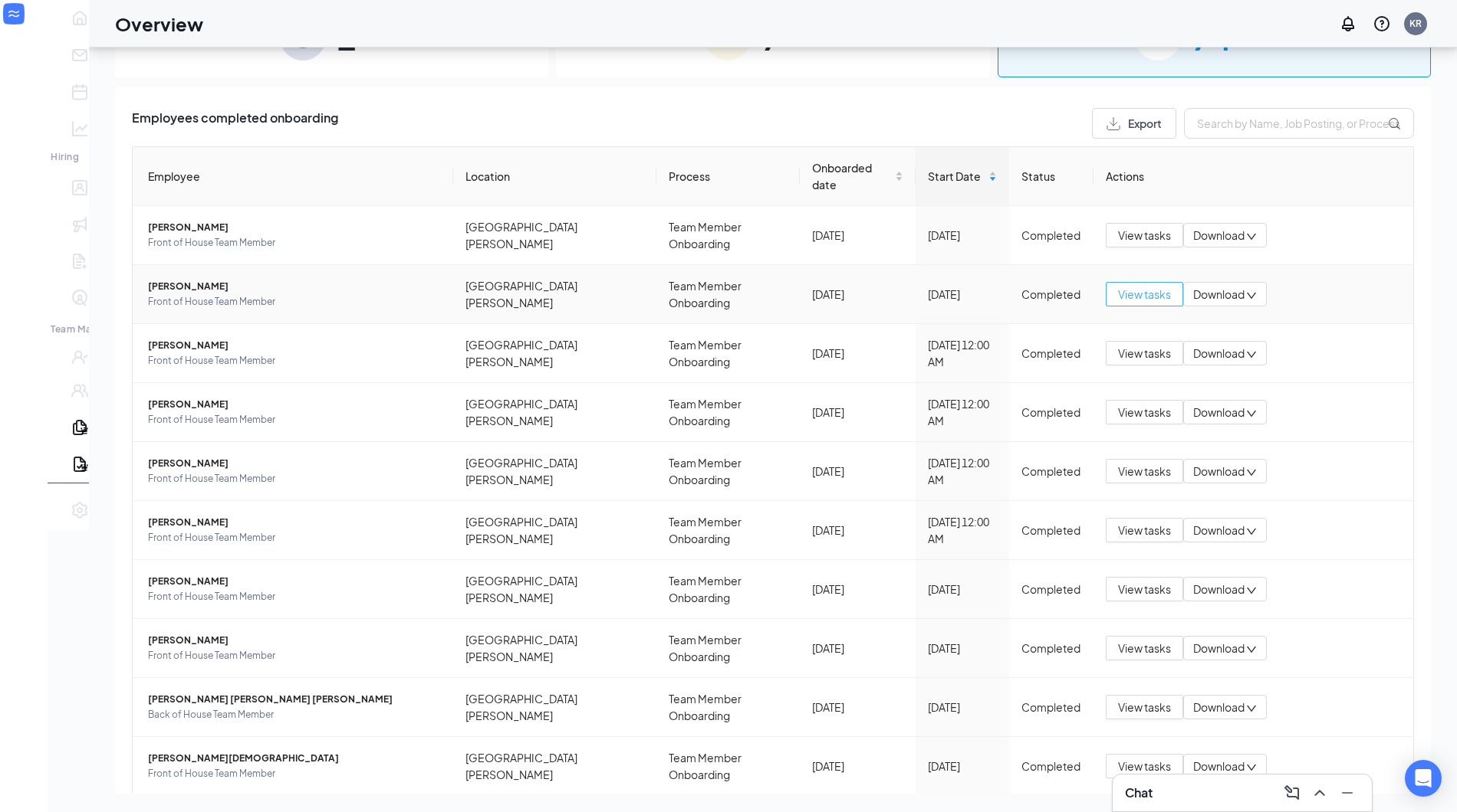
click at [1120, 286] on span "View tasks" at bounding box center [1145, 295] width 53 height 17
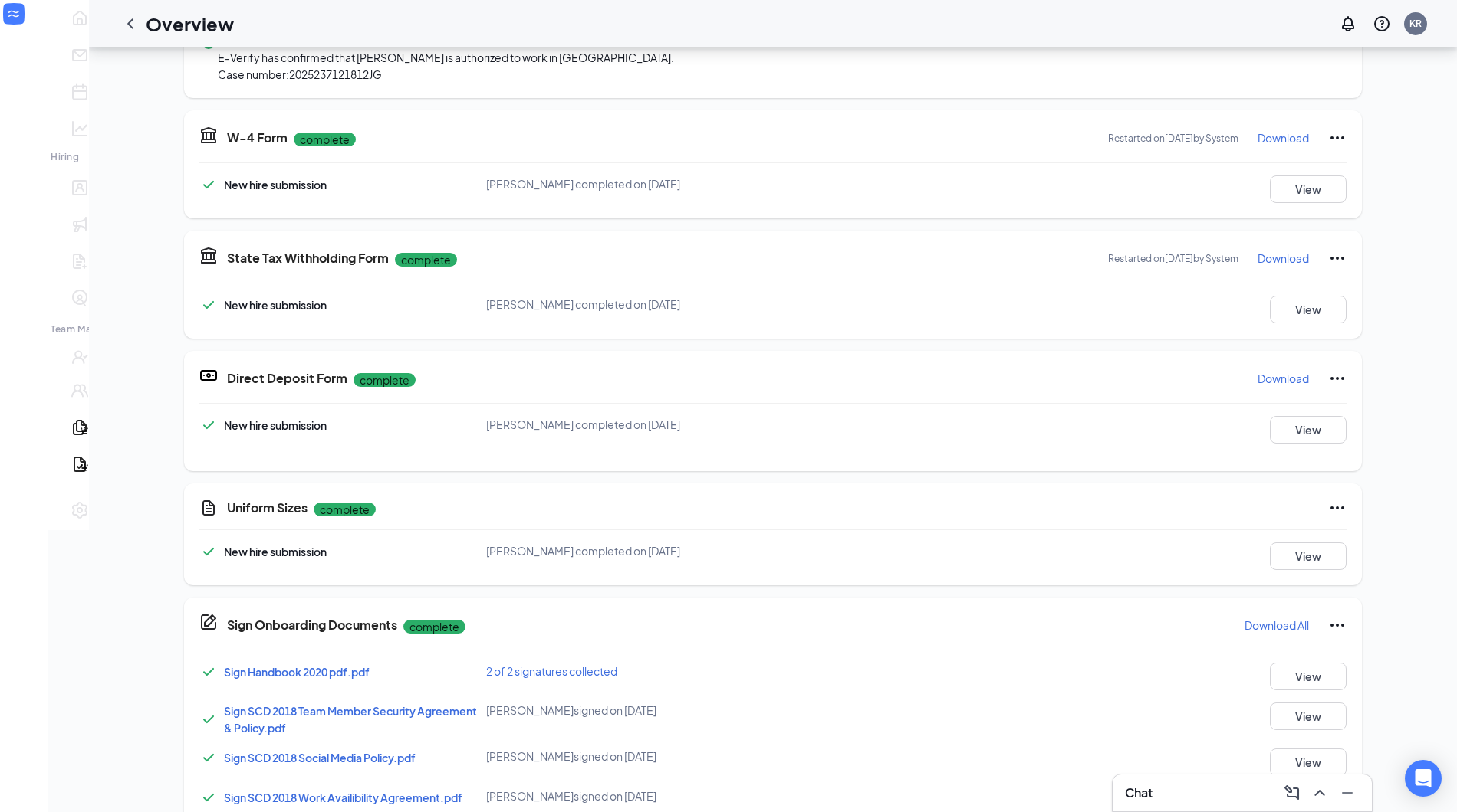
scroll to position [564, 0]
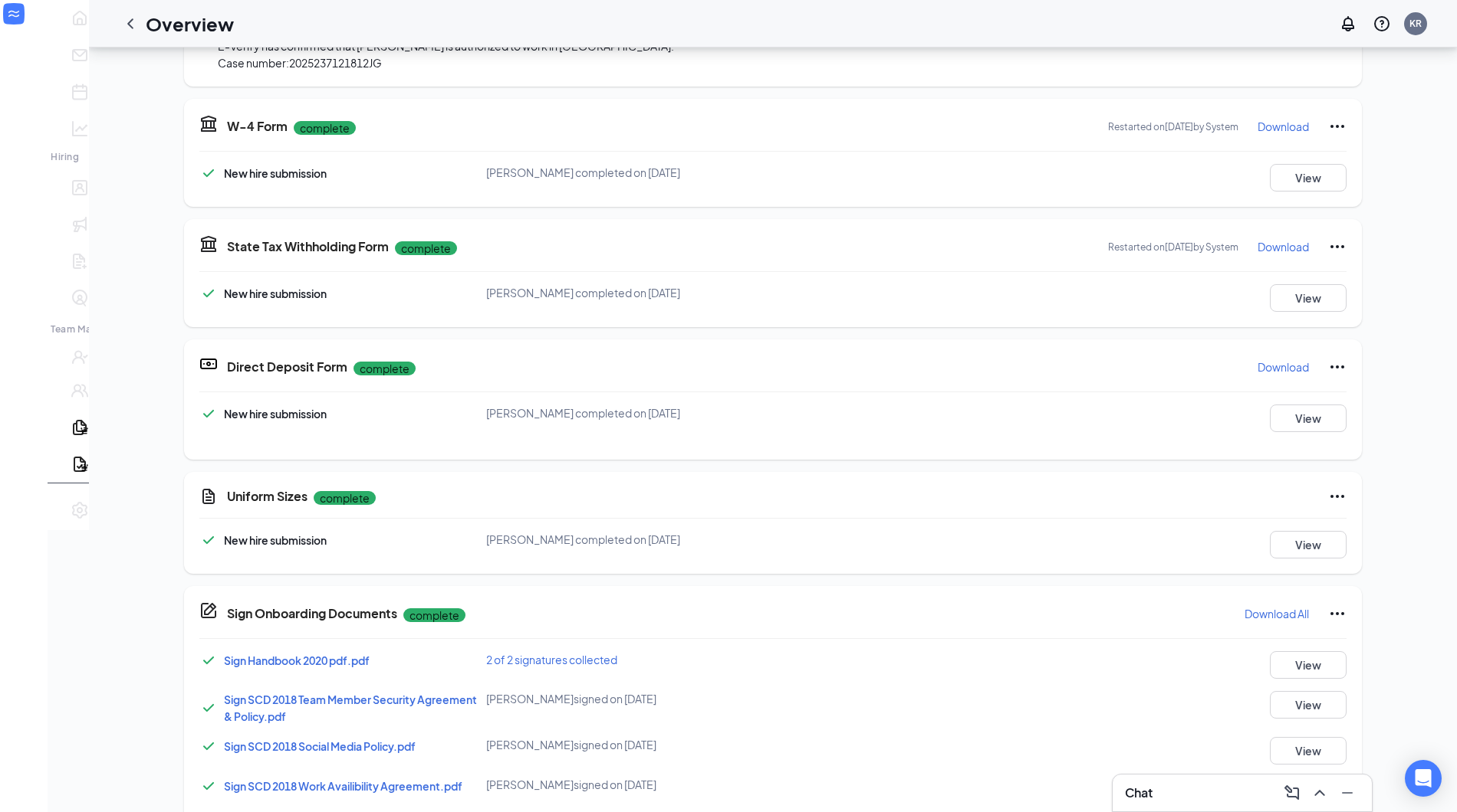
click at [1284, 777] on button "View" at bounding box center [1308, 791] width 76 height 27
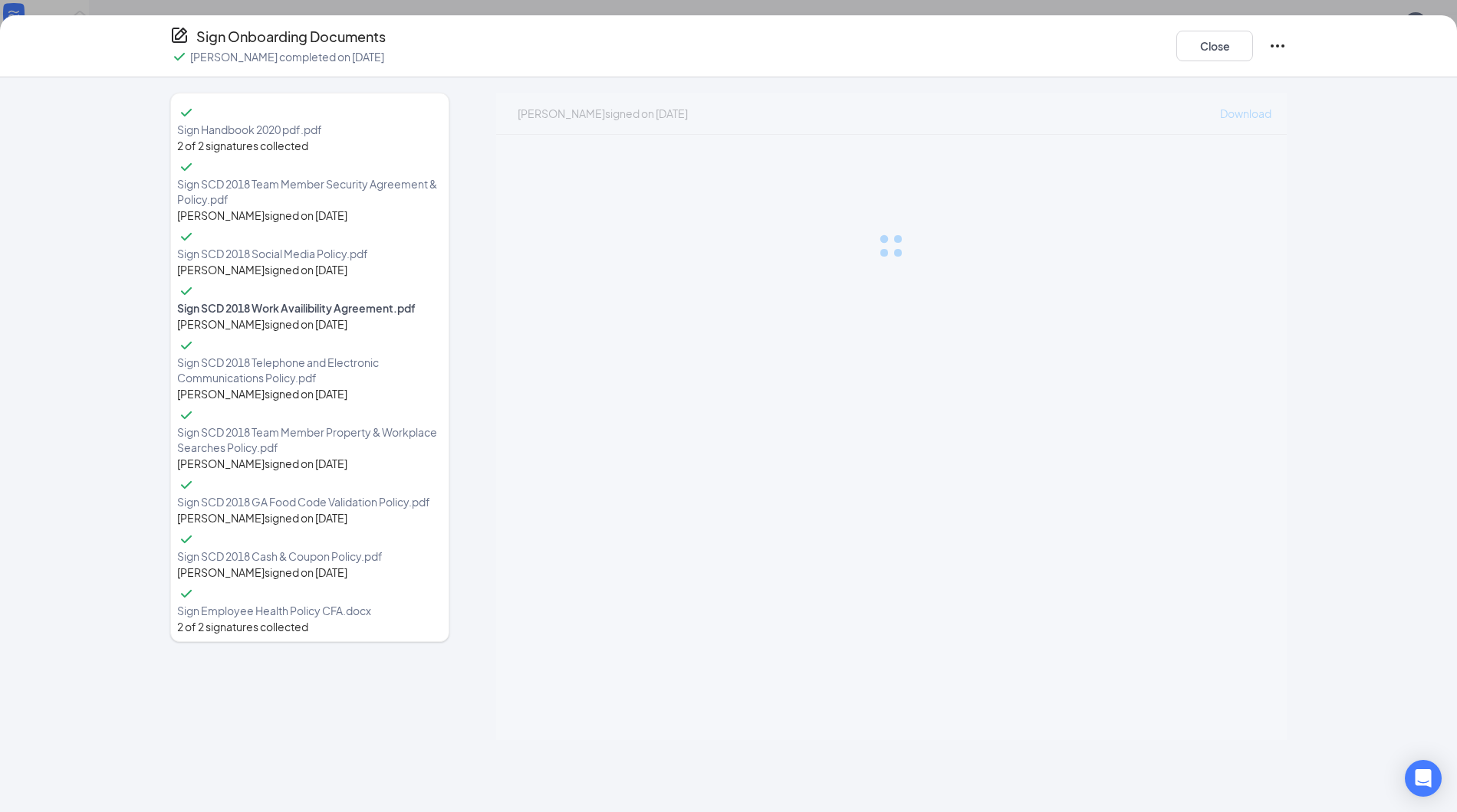
scroll to position [111, 0]
click at [1191, 47] on button "Close" at bounding box center [1214, 46] width 76 height 31
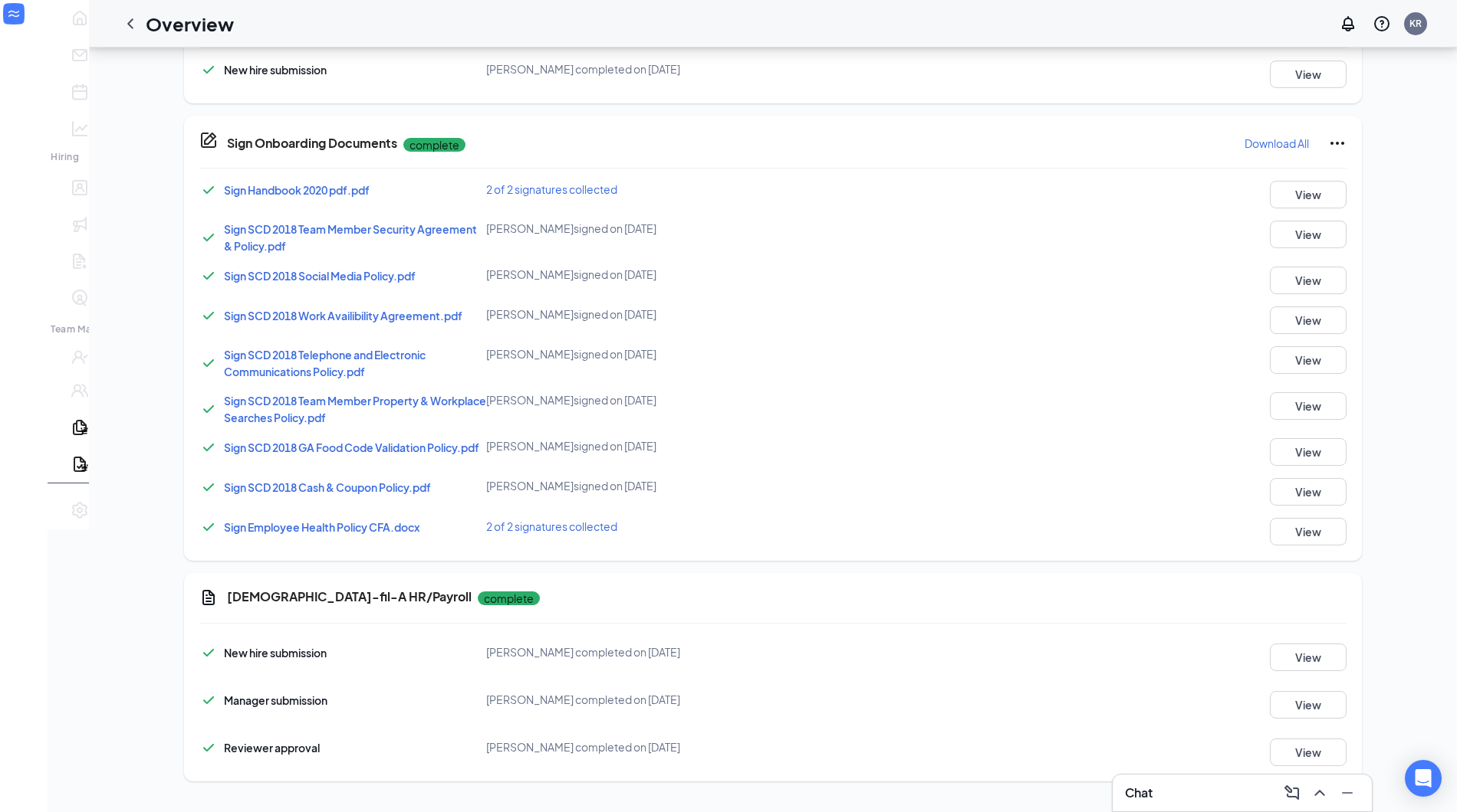
scroll to position [0, 0]
click at [121, 30] on icon "ChevronLeft" at bounding box center [129, 23] width 18 height 18
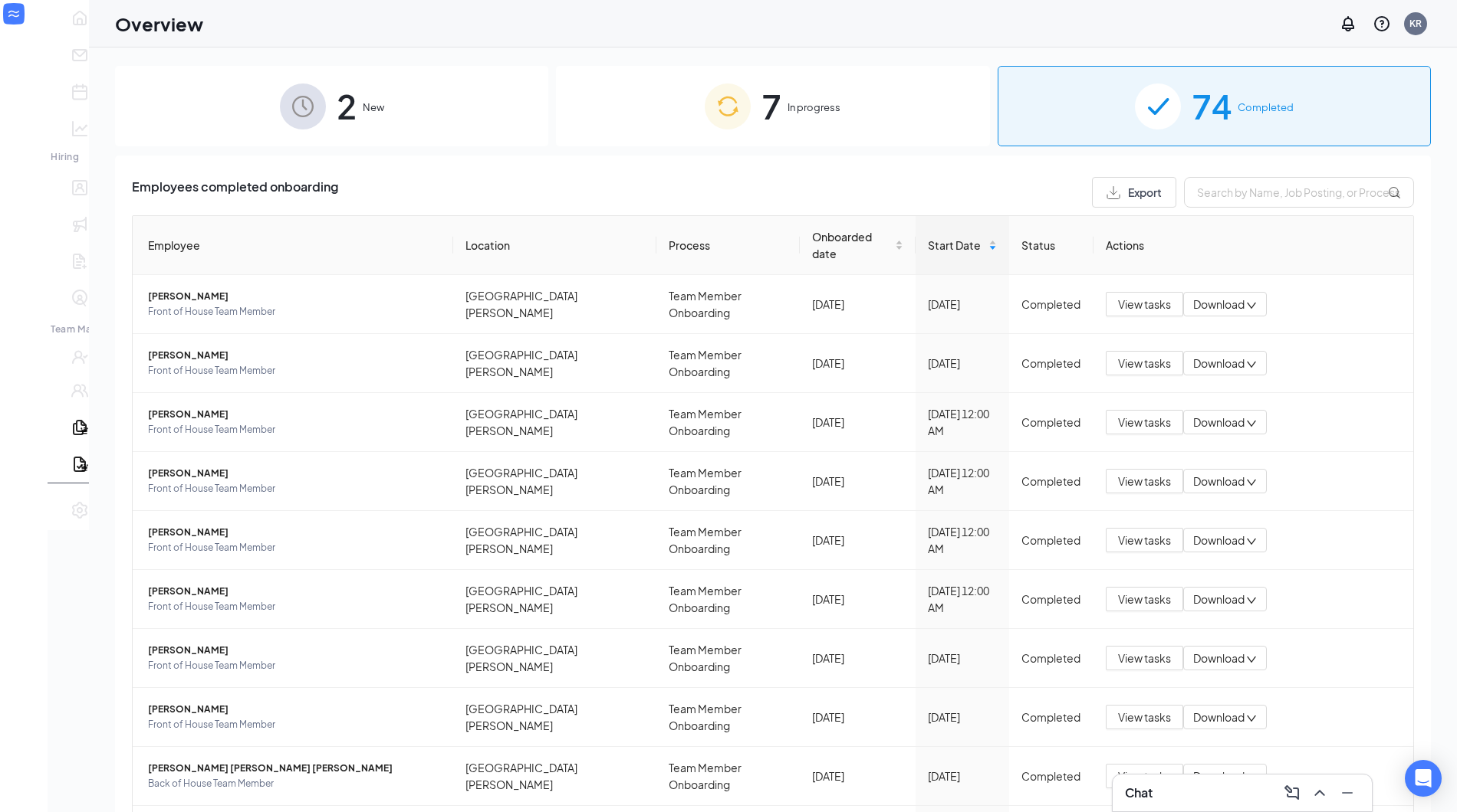
click at [709, 135] on div "7 In progress" at bounding box center [773, 106] width 434 height 81
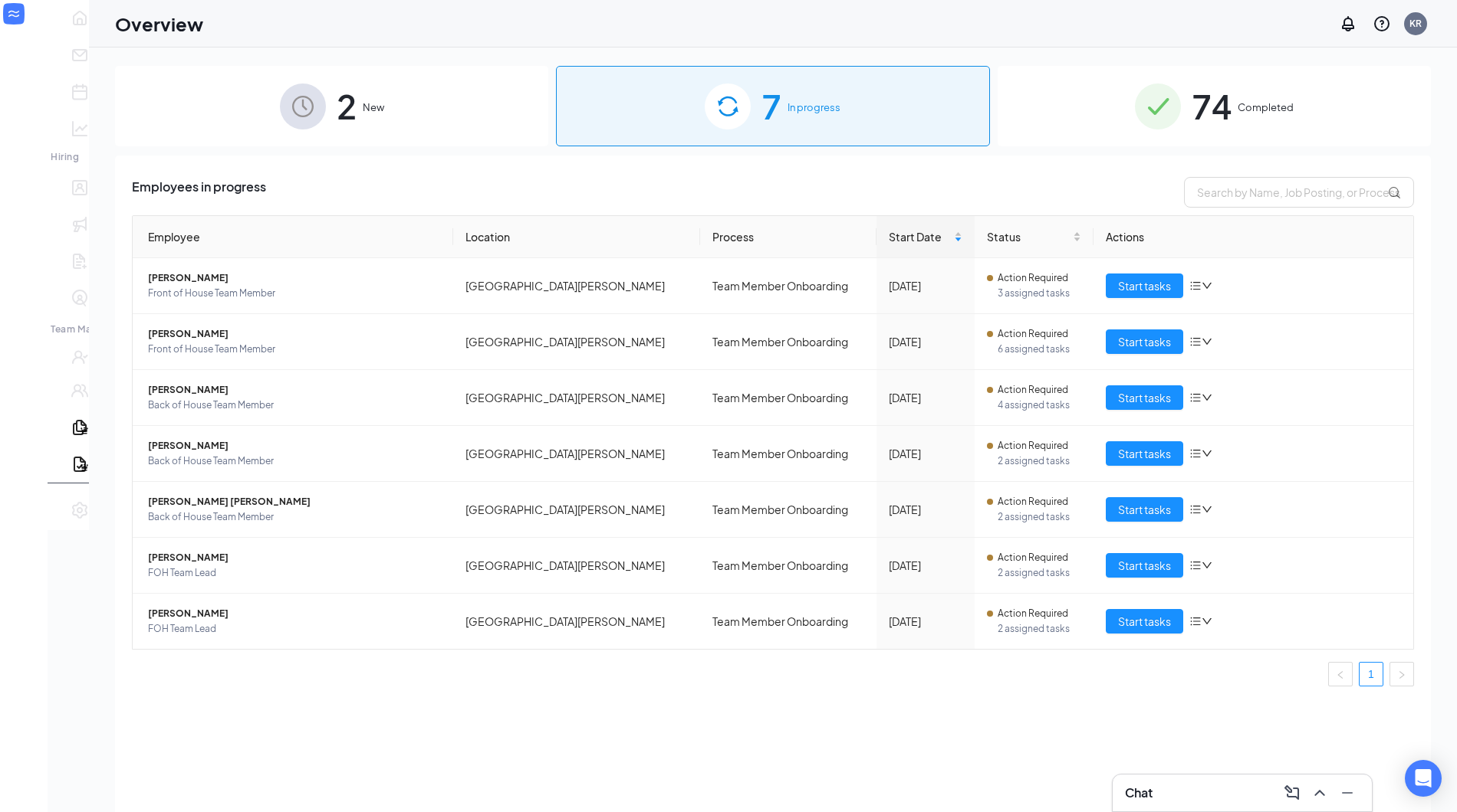
click at [363, 89] on div "2 New" at bounding box center [332, 106] width 434 height 81
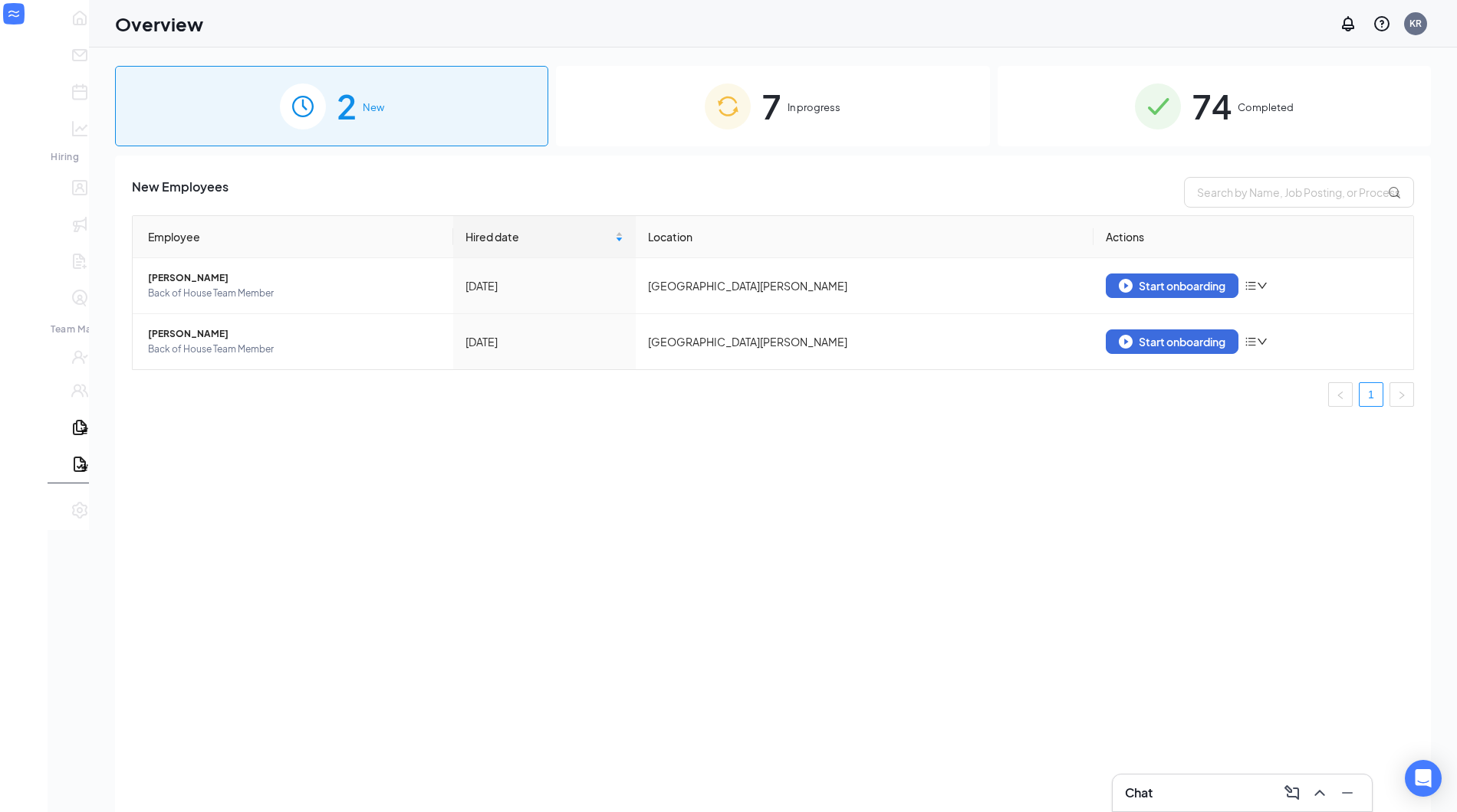
click at [728, 113] on img at bounding box center [728, 107] width 46 height 46
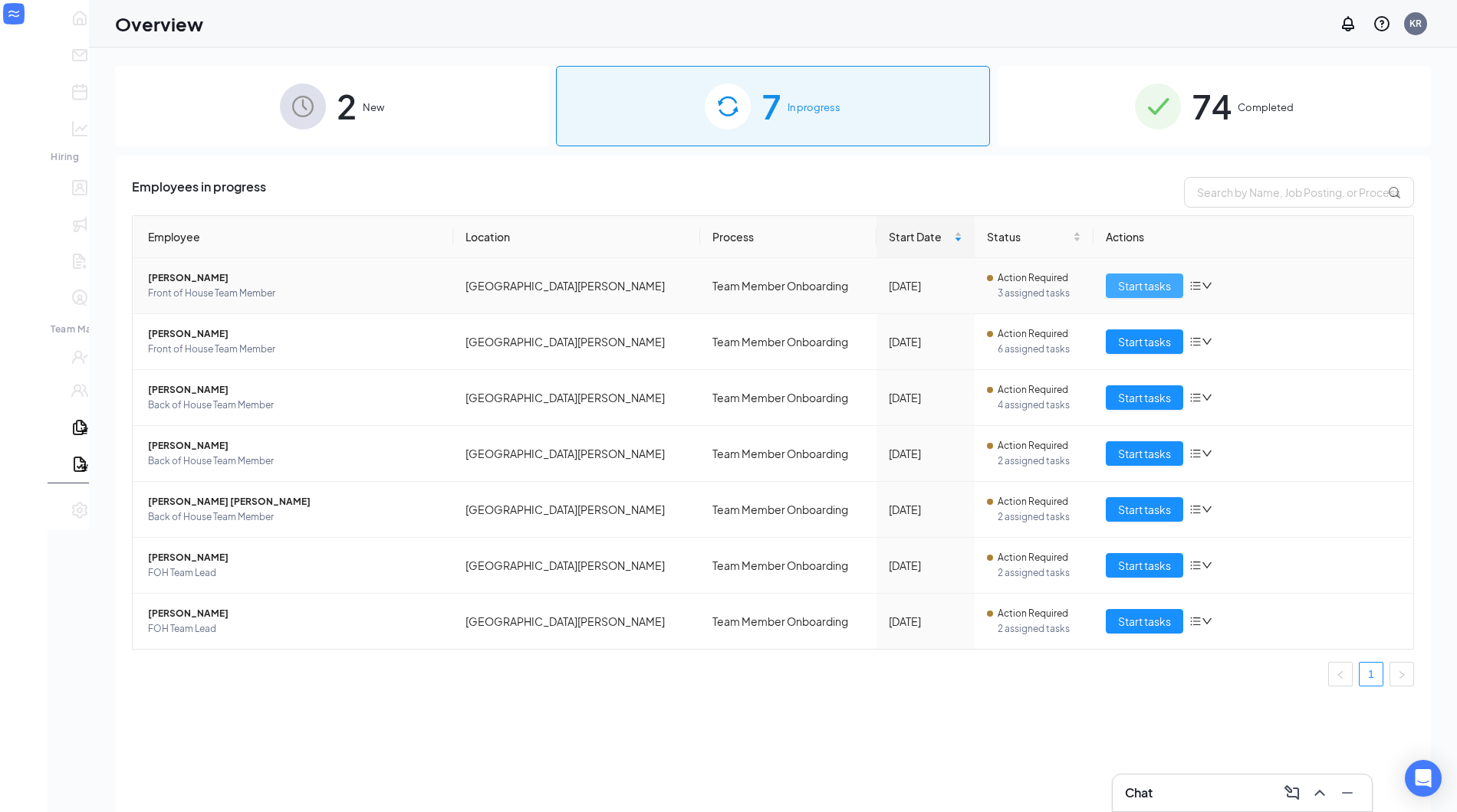
click at [1164, 288] on button "Start tasks" at bounding box center [1144, 285] width 77 height 25
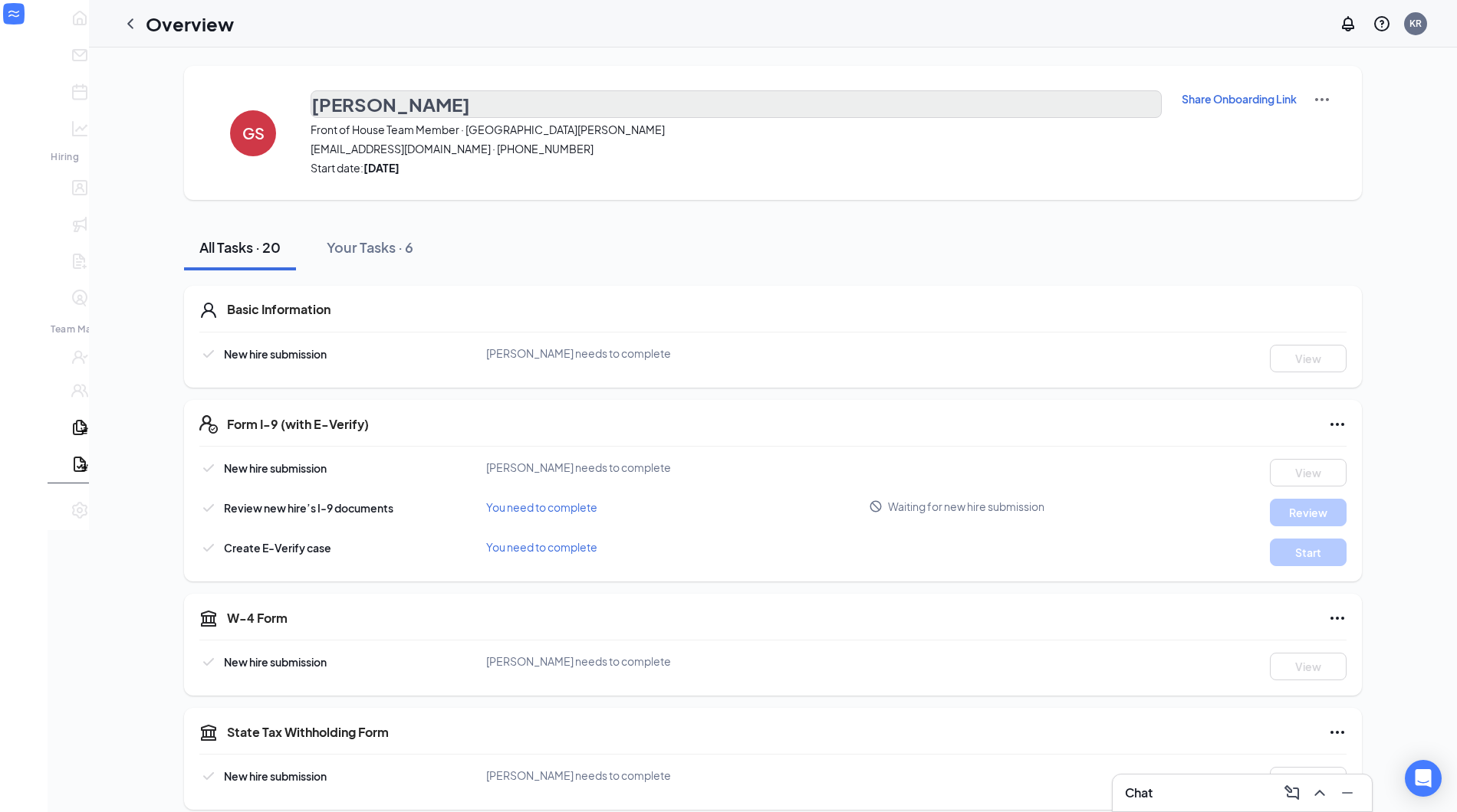
click at [412, 111] on h3 "[PERSON_NAME]" at bounding box center [390, 104] width 159 height 26
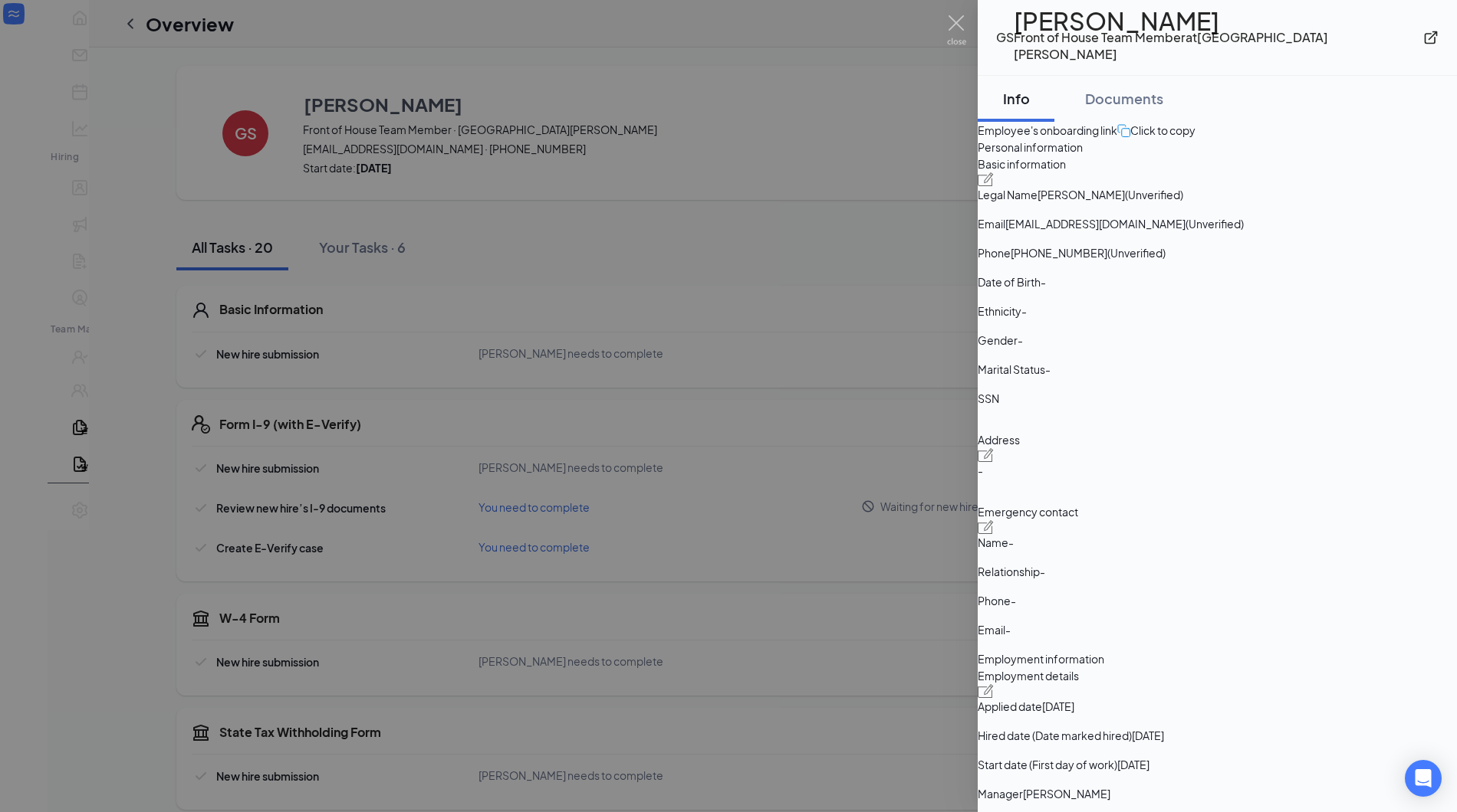
click at [1244, 232] on span "(Unverified)" at bounding box center [1214, 224] width 58 height 17
click at [1409, 186] on div at bounding box center [1217, 179] width 479 height 14
type input "[PHONE_NUMBER]"
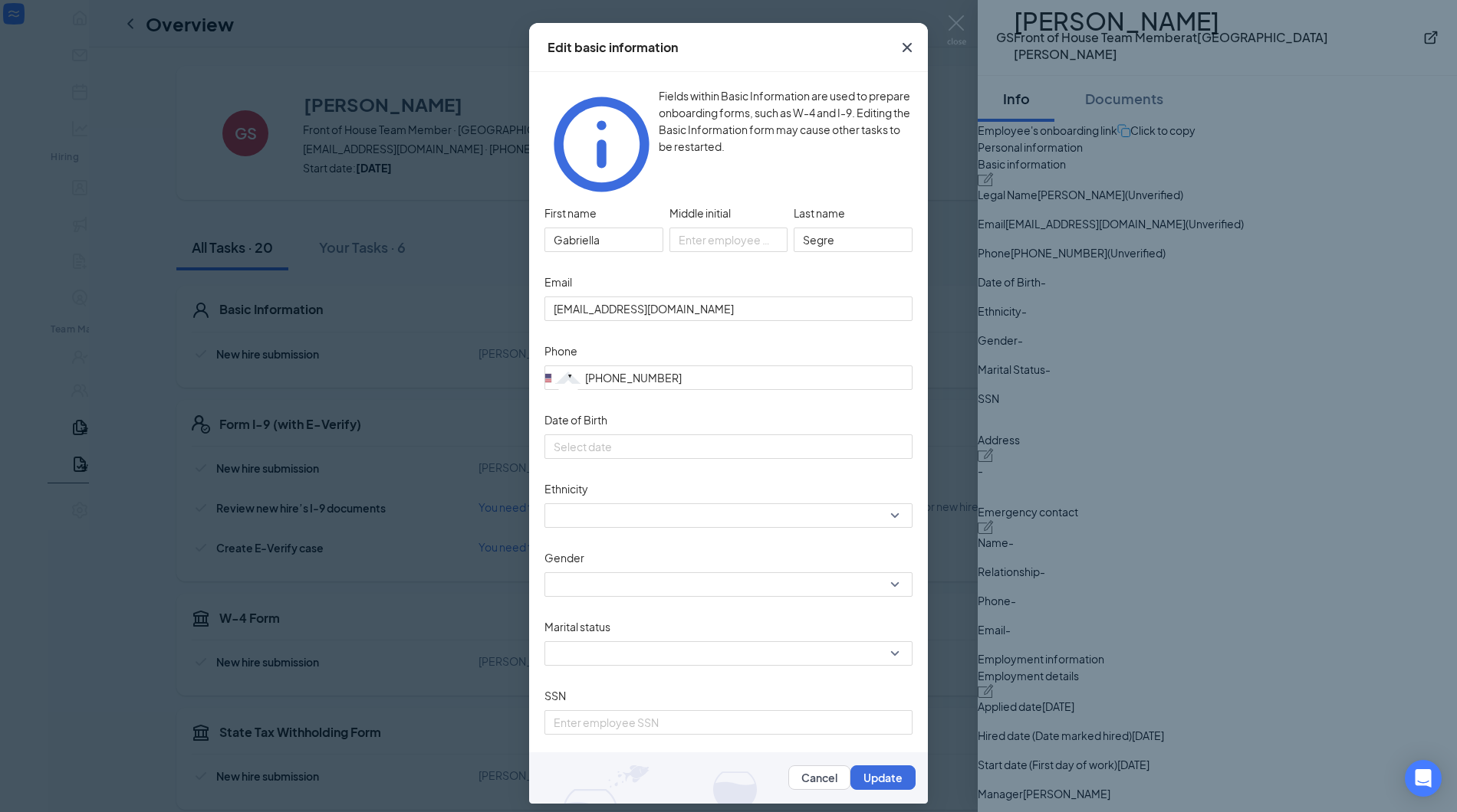
scroll to position [56, 0]
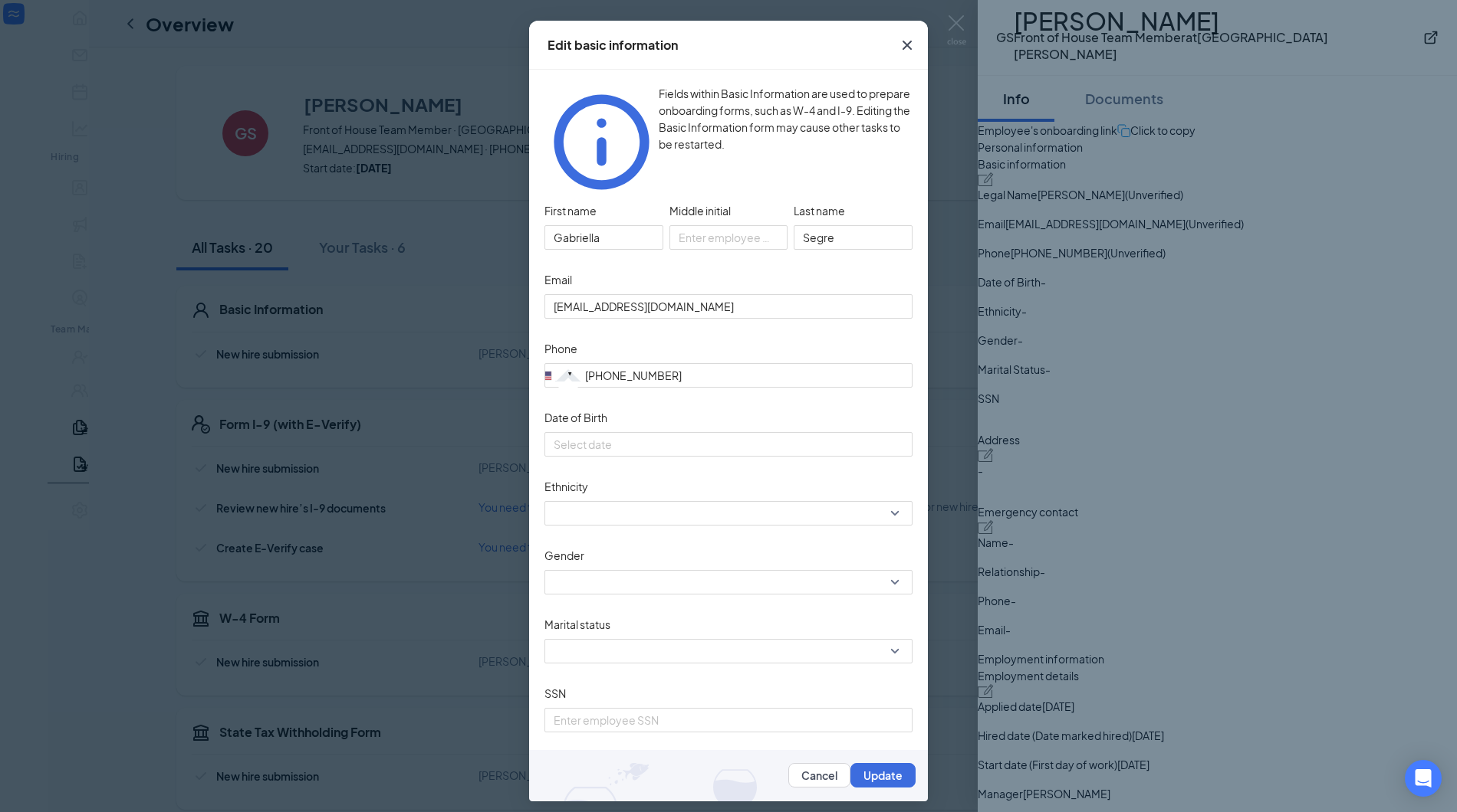
click at [902, 49] on icon "Cross" at bounding box center [907, 45] width 9 height 9
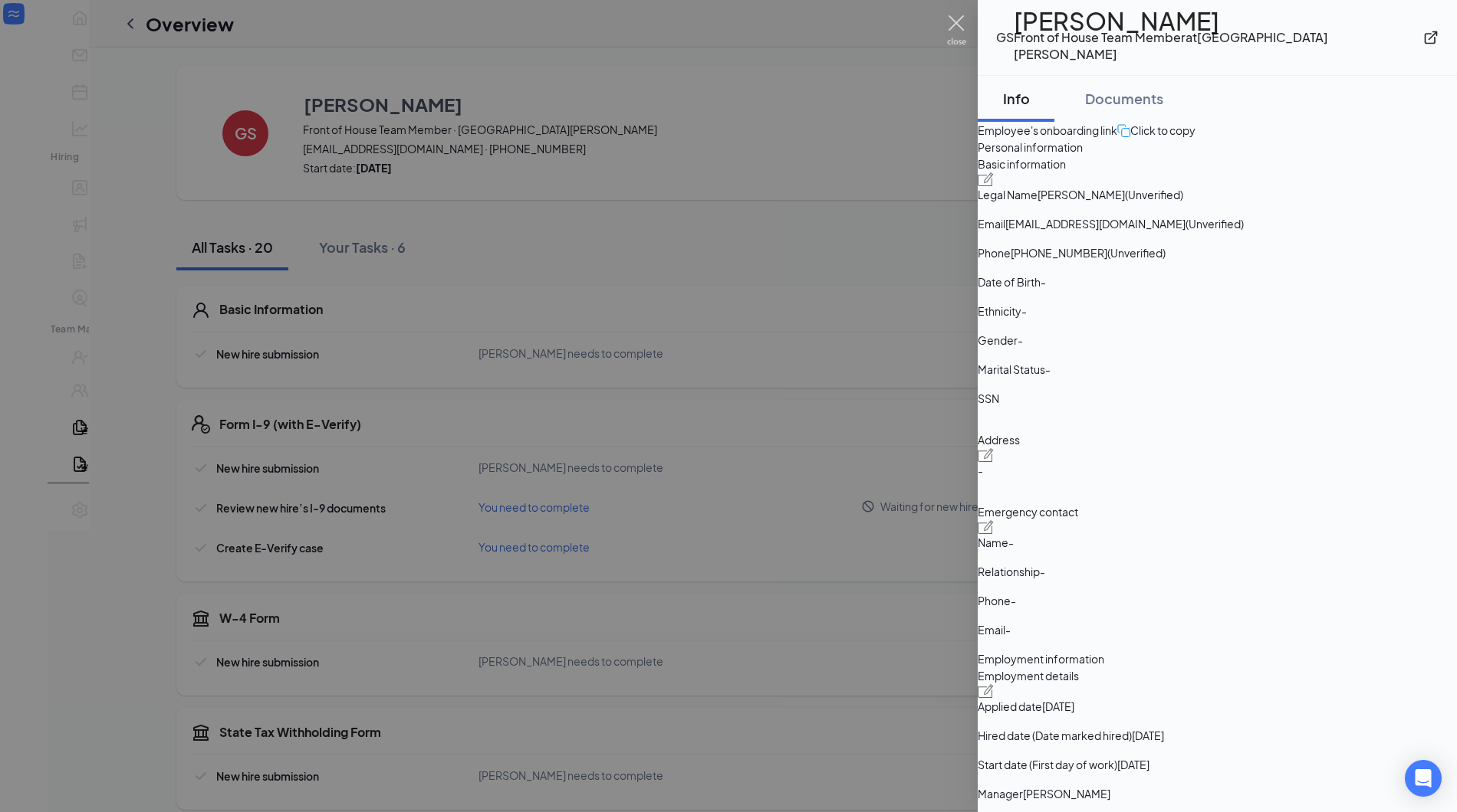
click at [958, 26] on img at bounding box center [956, 30] width 19 height 30
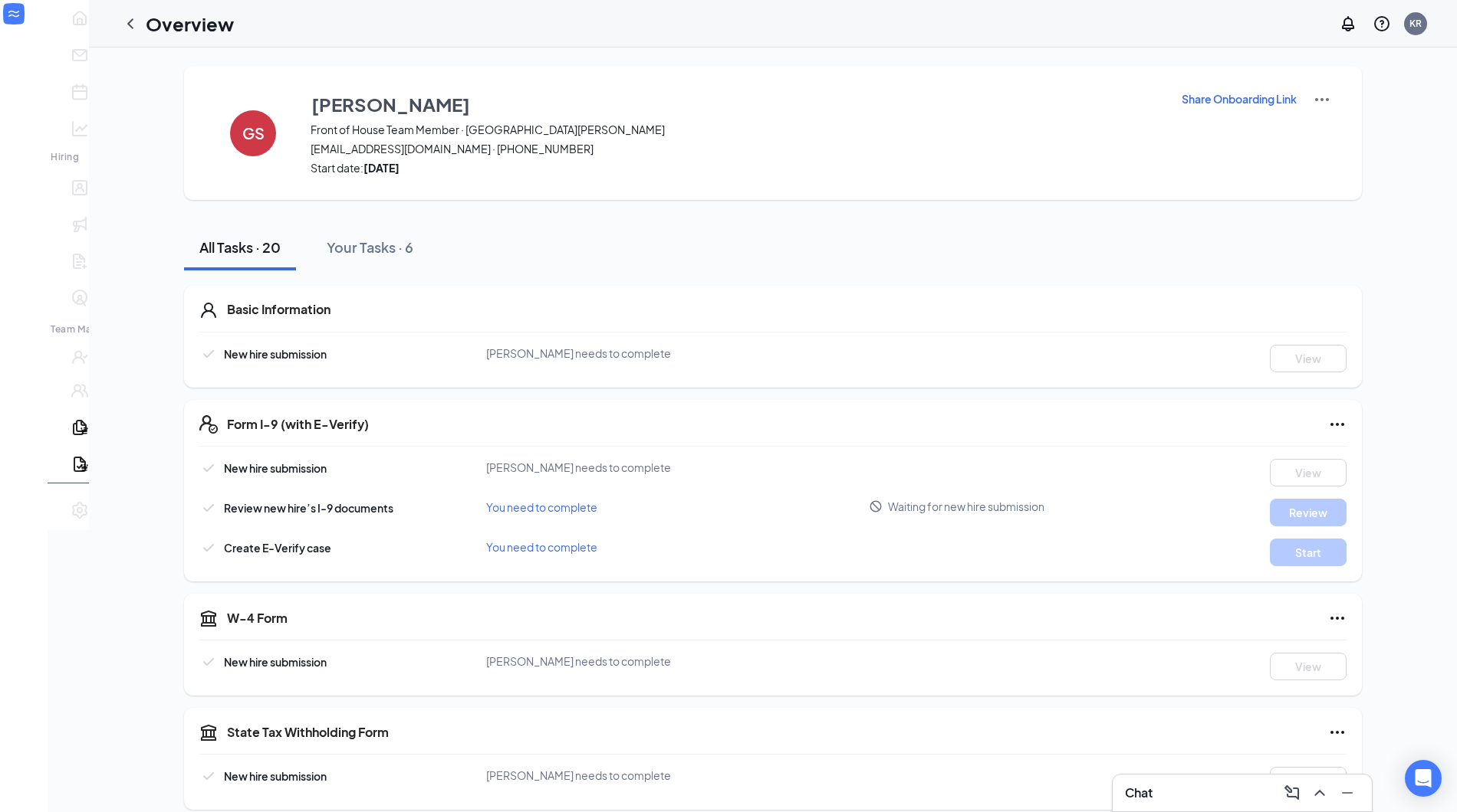
click at [164, 28] on h1 "Overview" at bounding box center [189, 24] width 88 height 26
click at [115, 33] on div at bounding box center [130, 24] width 31 height 31
click at [121, 25] on icon "ChevronLeft" at bounding box center [129, 23] width 18 height 18
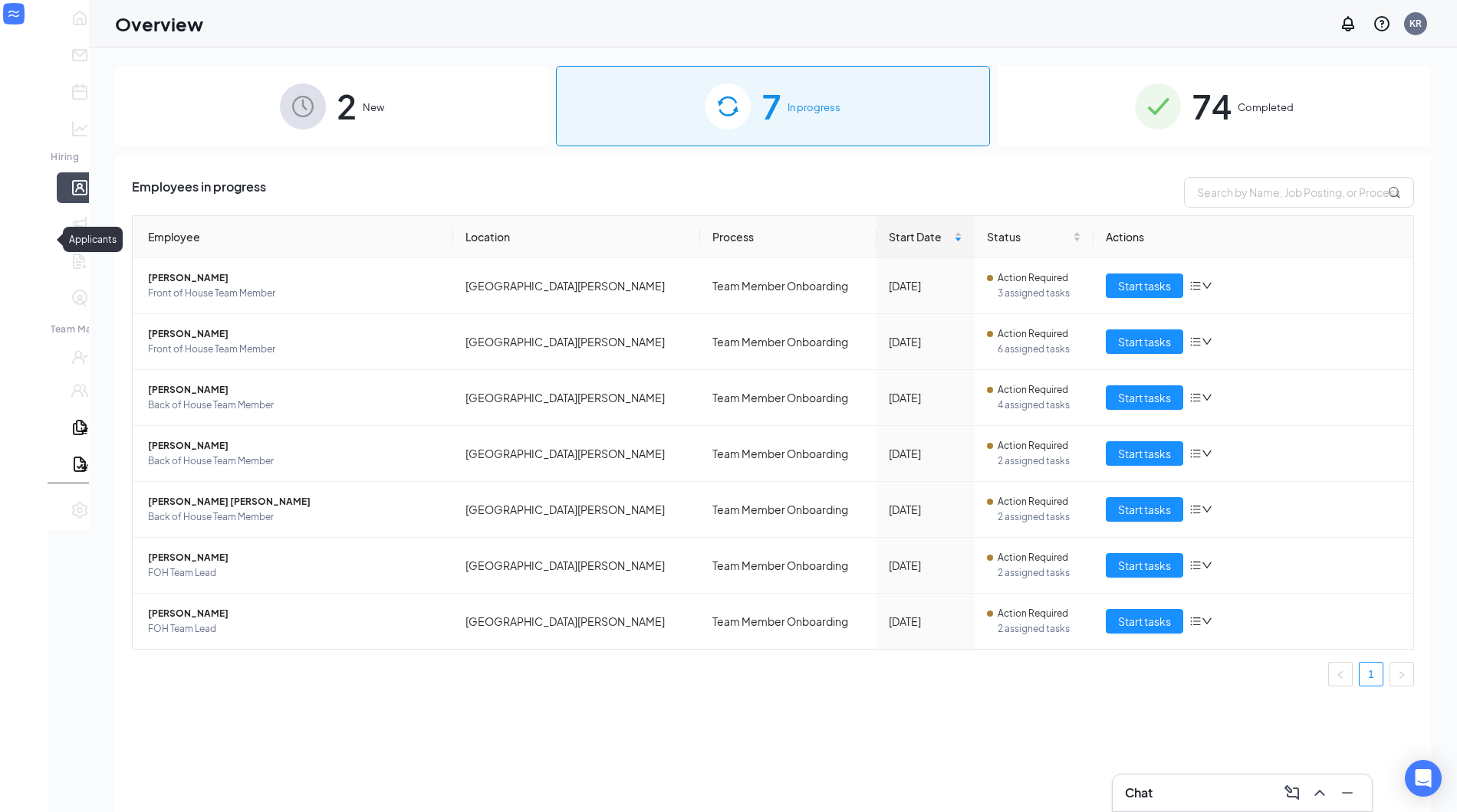
click at [95, 203] on link "Applicants" at bounding box center [103, 188] width 15 height 31
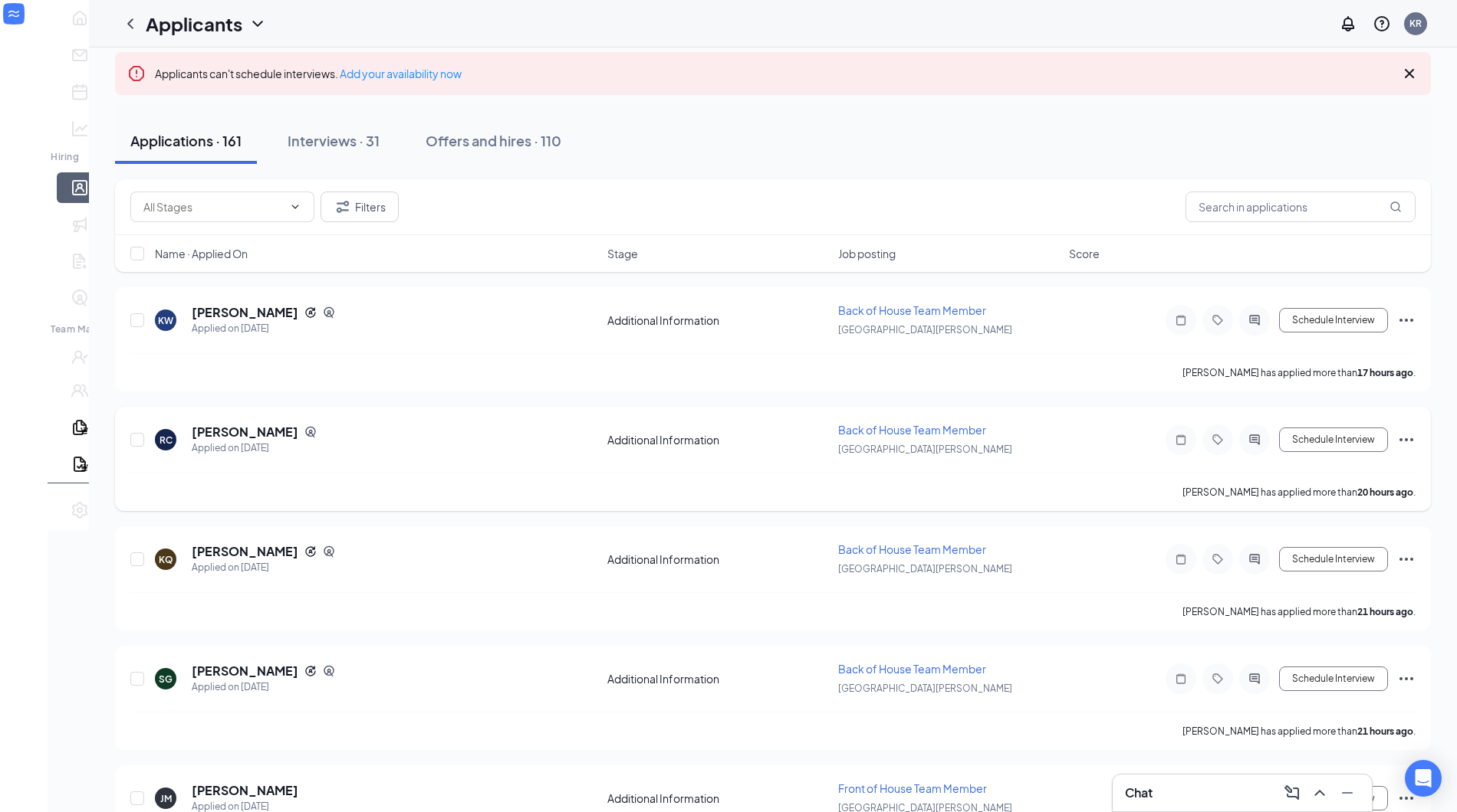
scroll to position [91, 0]
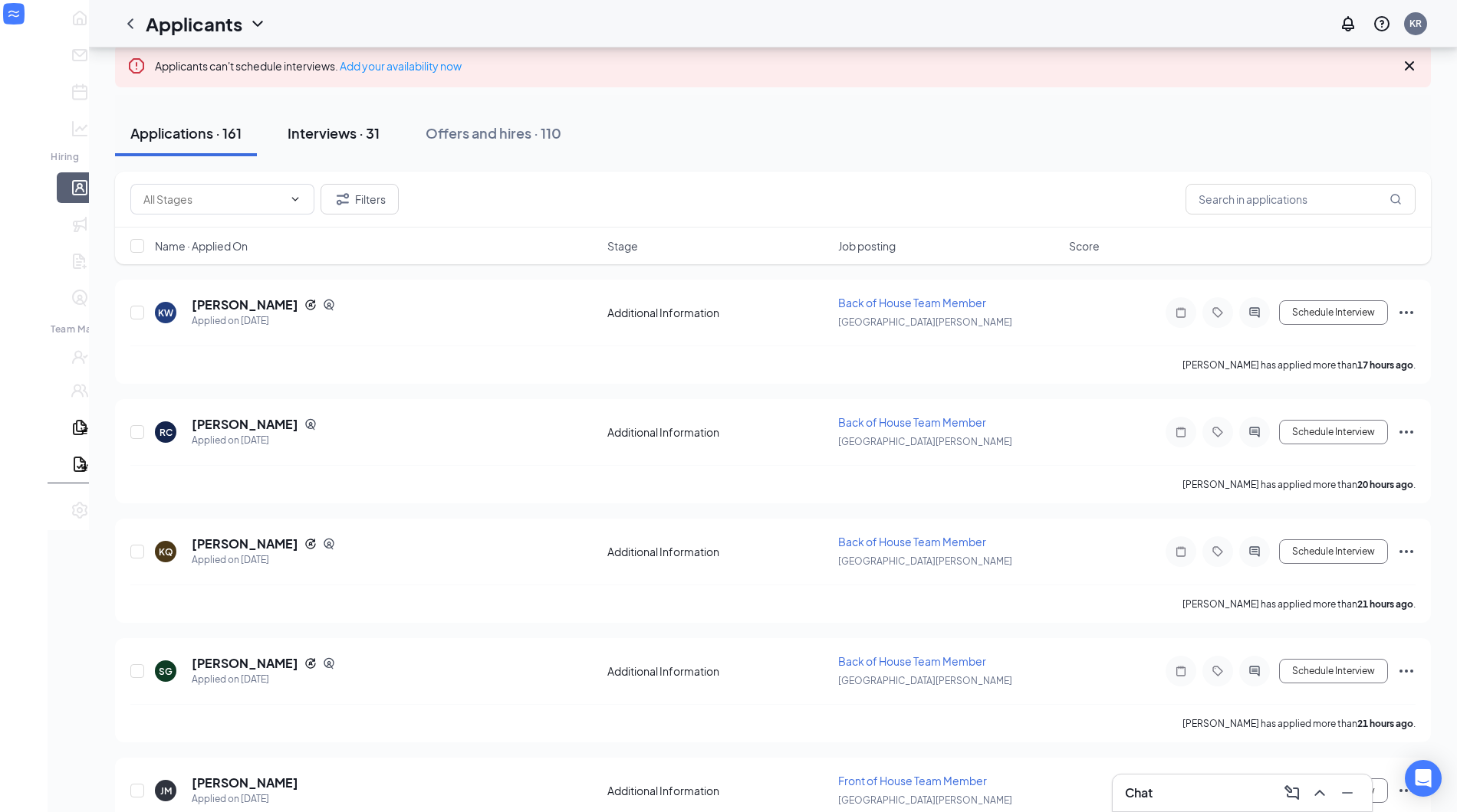
click at [299, 128] on div "Interviews · 31" at bounding box center [333, 133] width 92 height 19
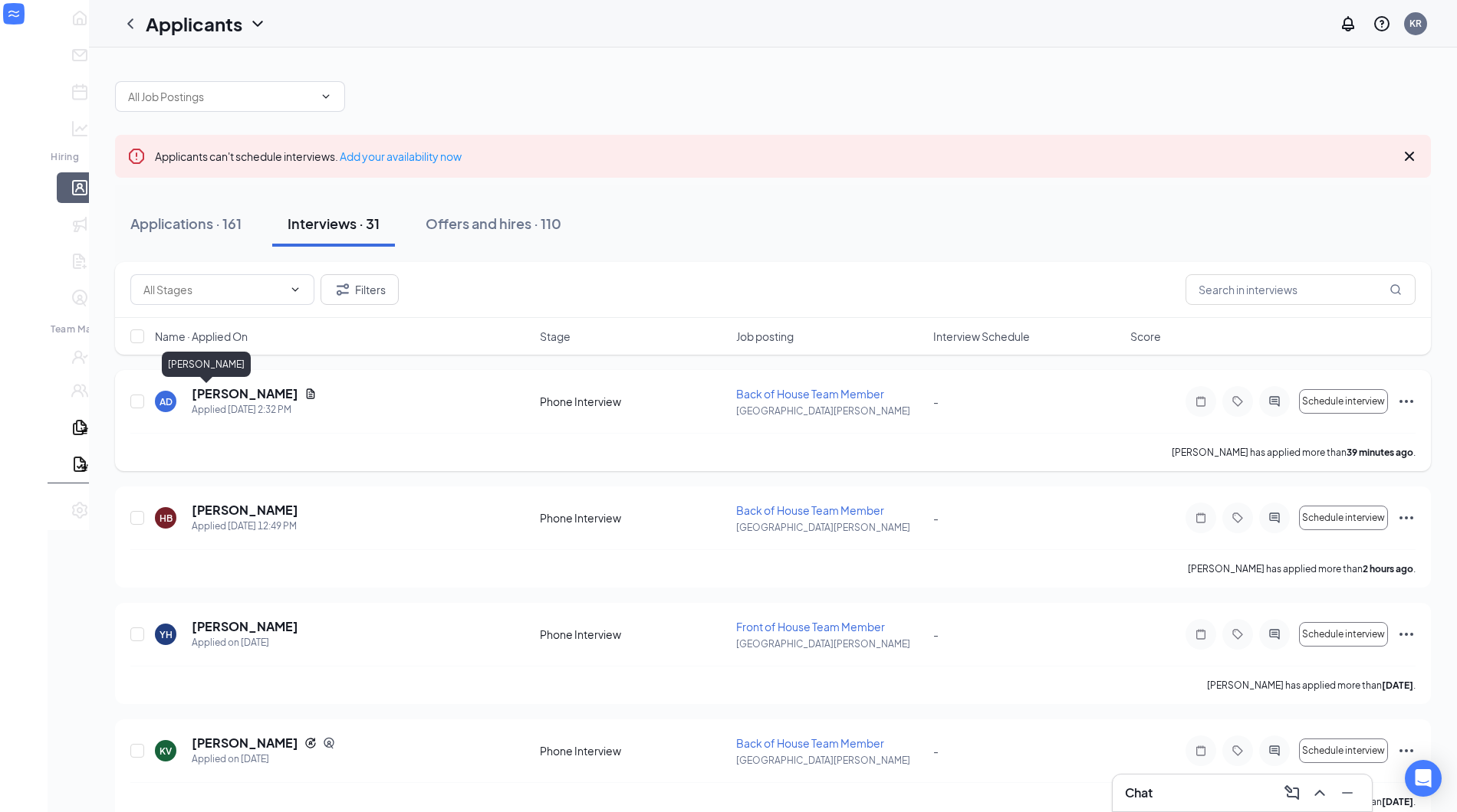
click at [192, 397] on h5 "[PERSON_NAME]" at bounding box center [245, 394] width 106 height 17
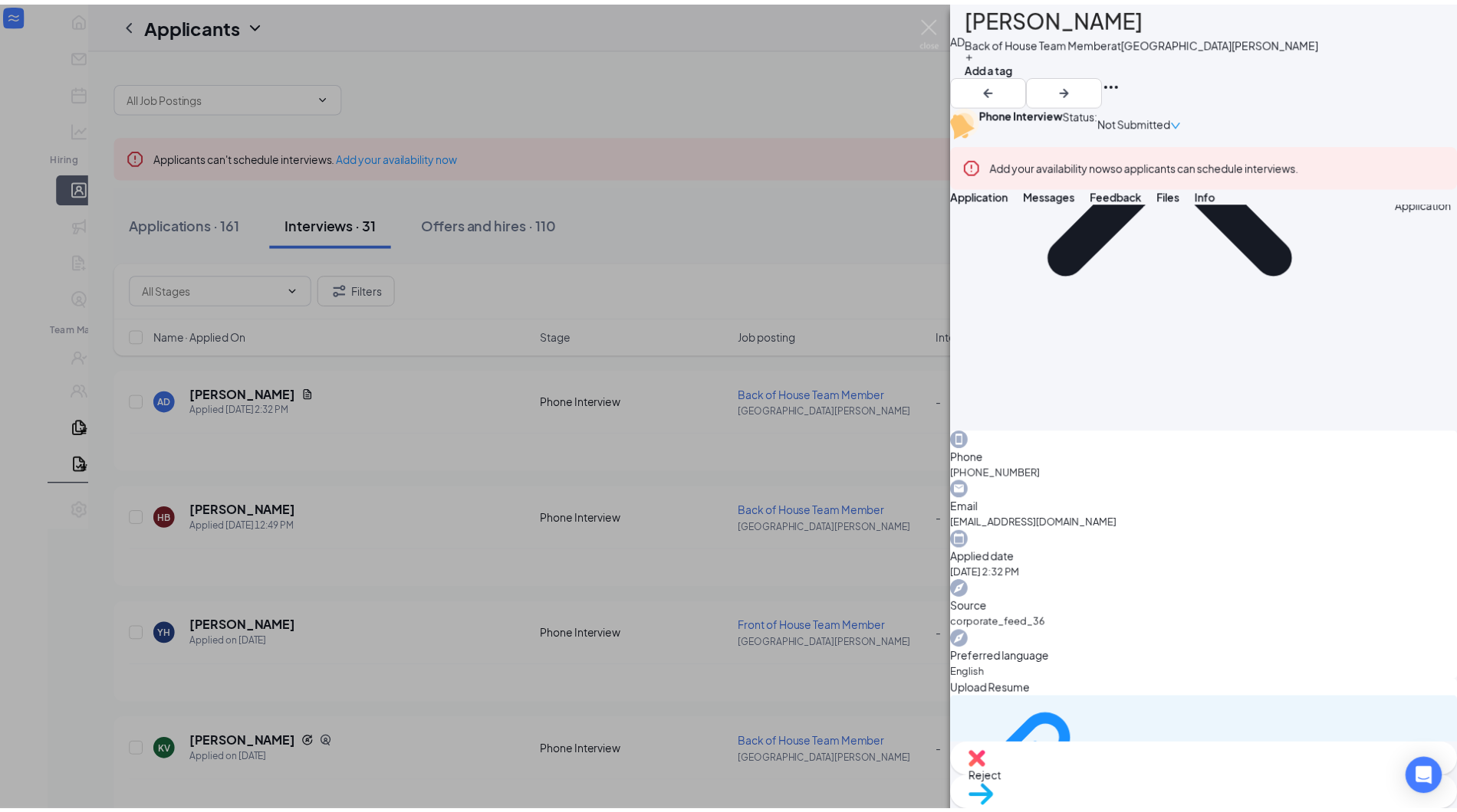
scroll to position [464, 0]
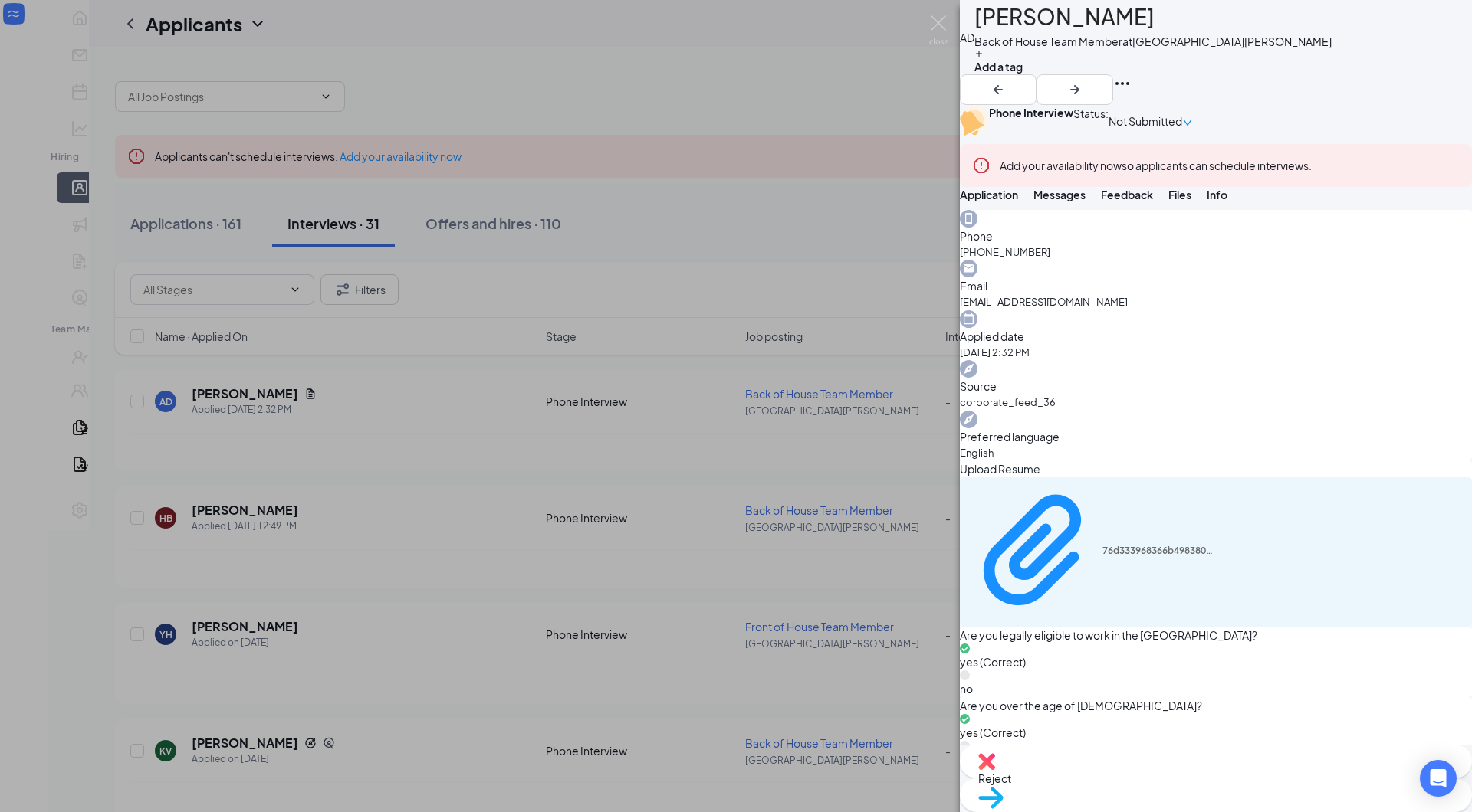
click at [488, 320] on div "AD [PERSON_NAME] Back of House Team Member at [GEOGRAPHIC_DATA][PERSON_NAME] Ad…" at bounding box center [736, 406] width 1472 height 812
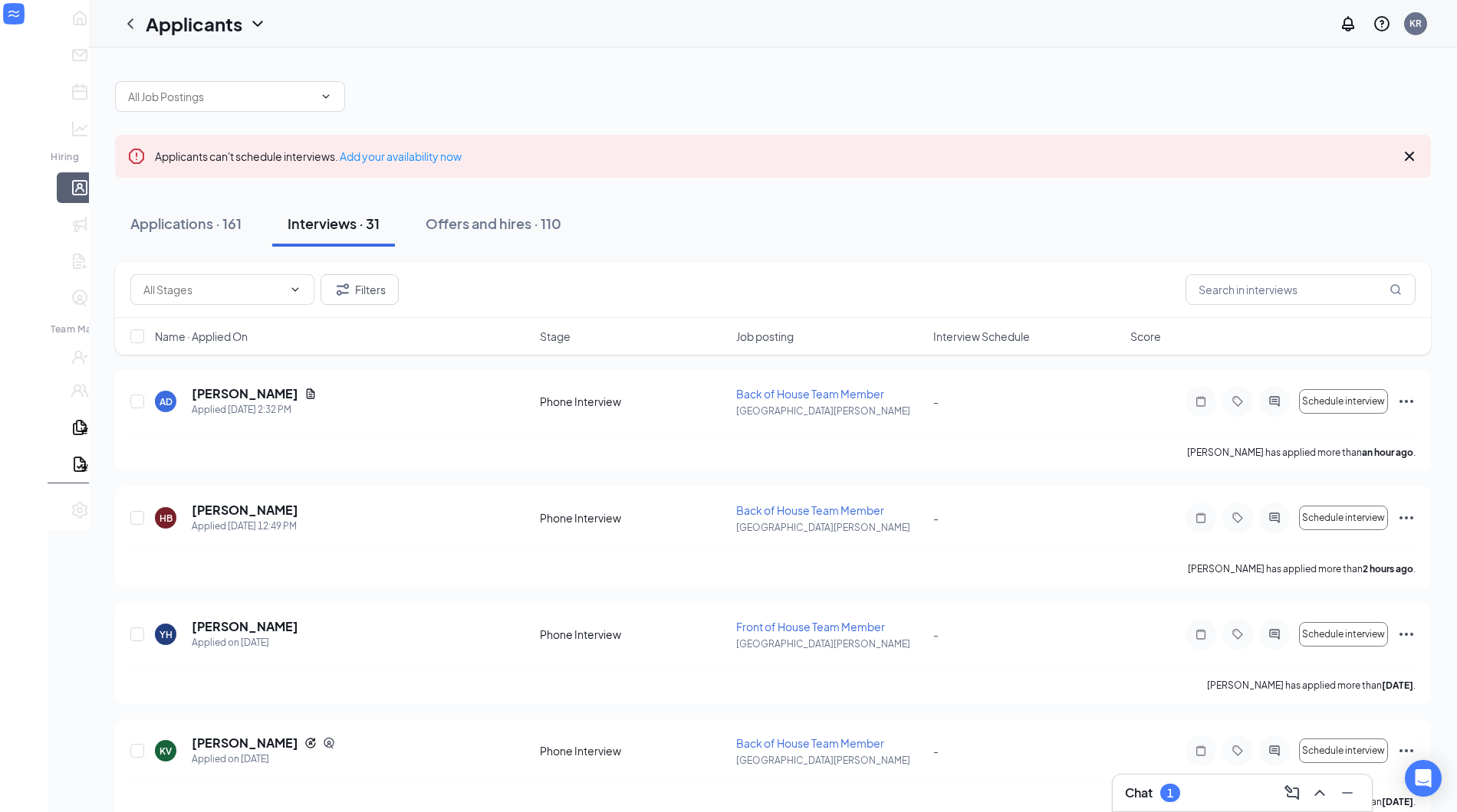
click at [1138, 791] on h3 "Chat" at bounding box center [1139, 793] width 27 height 17
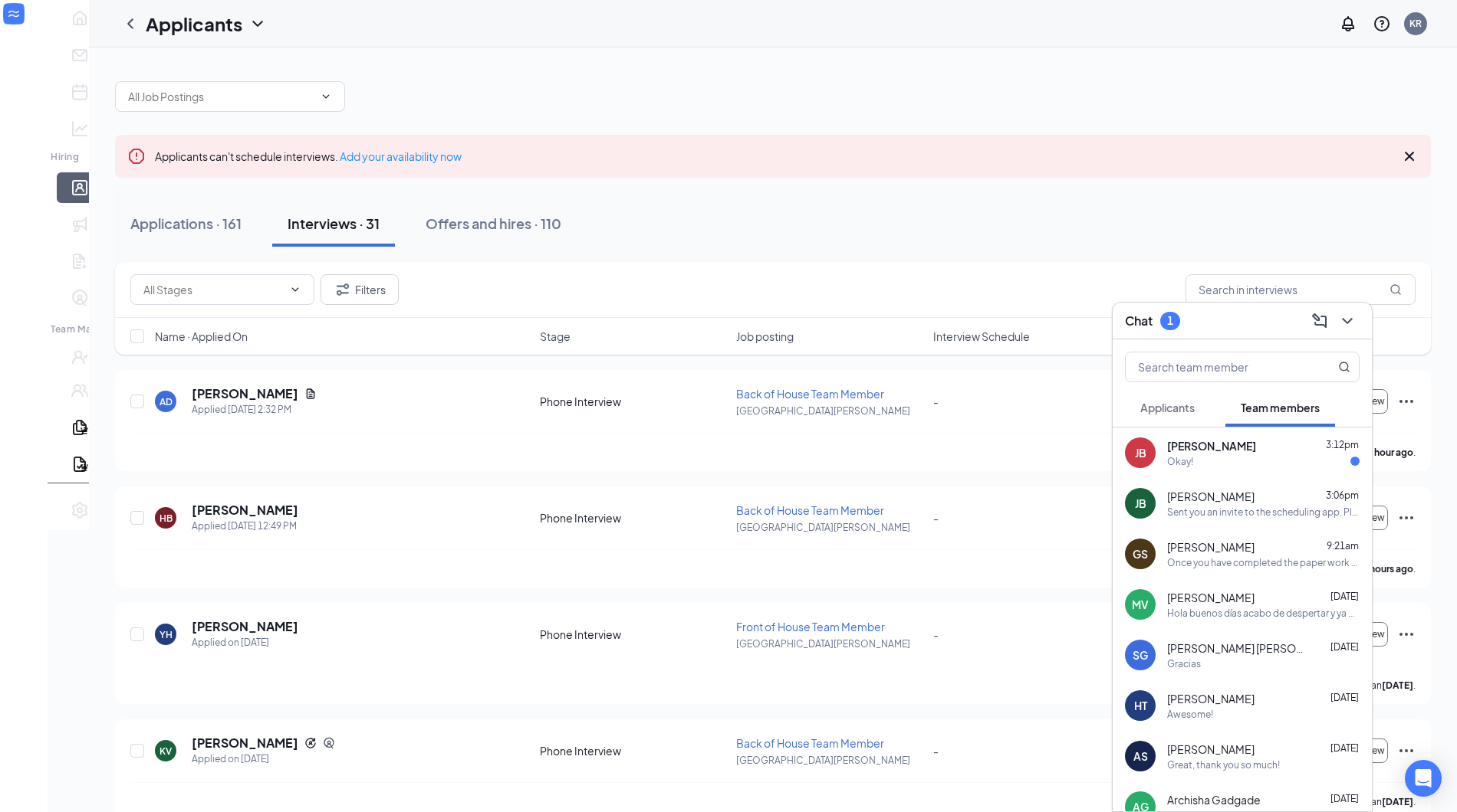
click at [1189, 445] on span "[PERSON_NAME]" at bounding box center [1212, 446] width 89 height 15
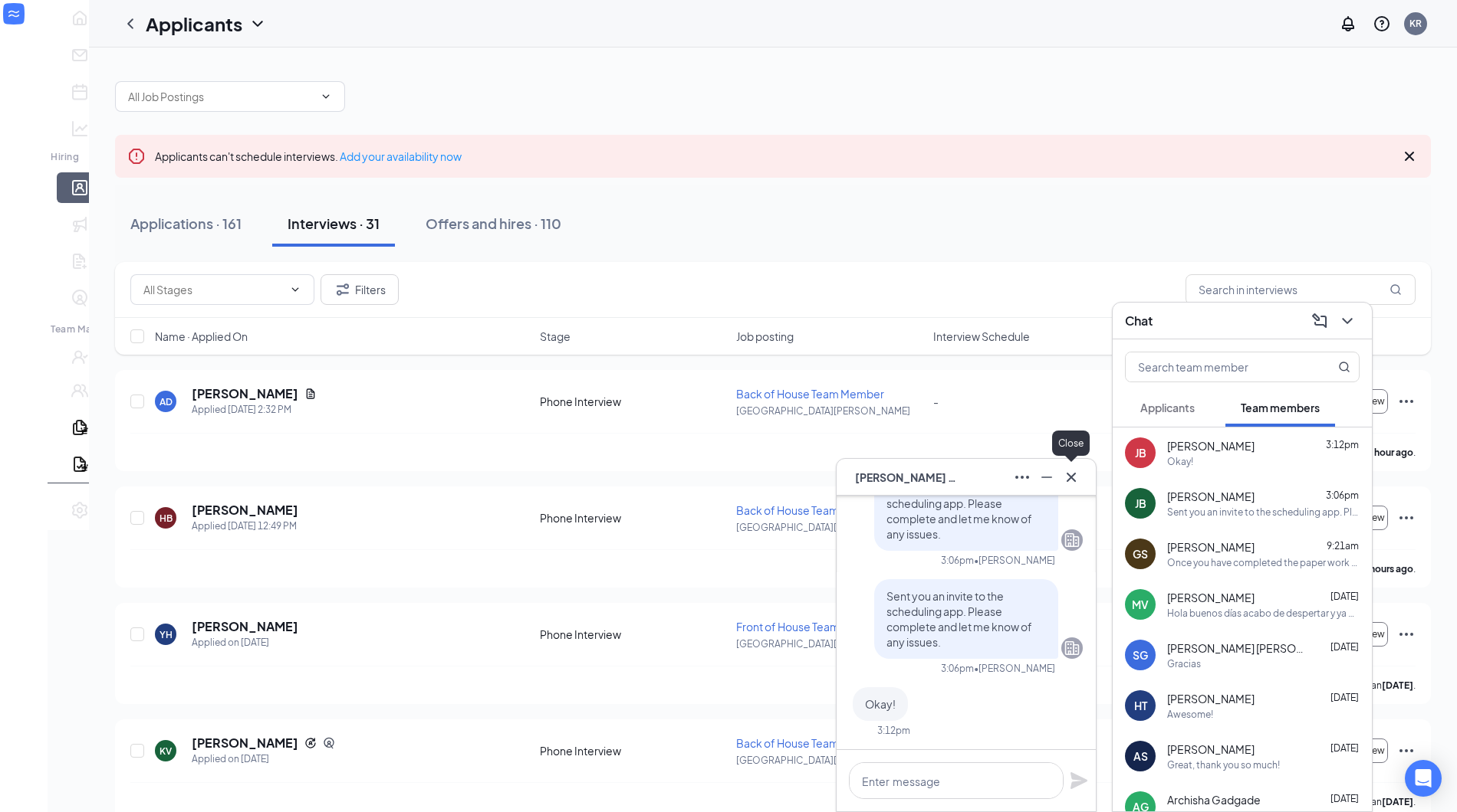
click at [1077, 475] on icon "Cross" at bounding box center [1070, 477] width 18 height 18
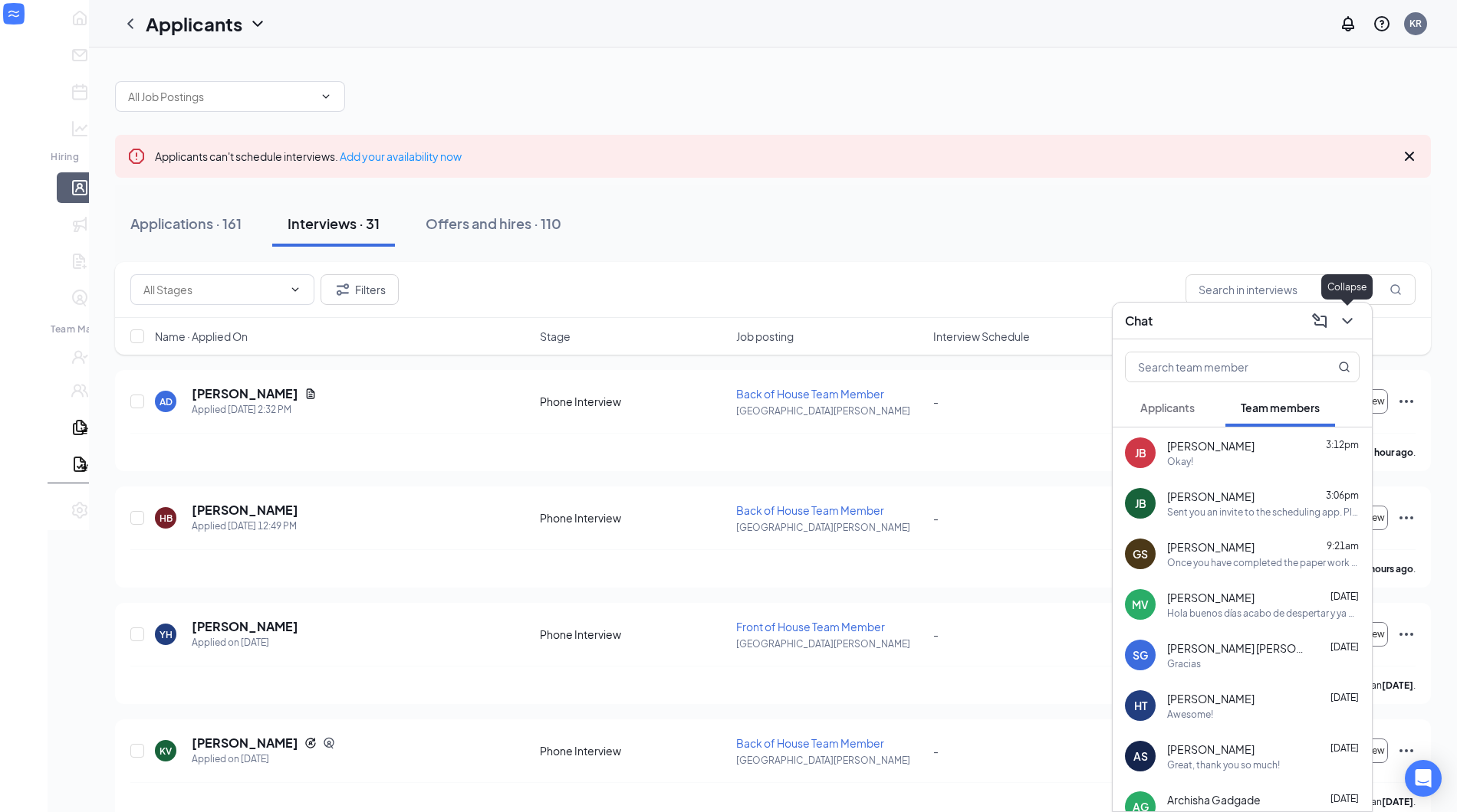
click at [1353, 319] on icon "ChevronDown" at bounding box center [1346, 320] width 18 height 18
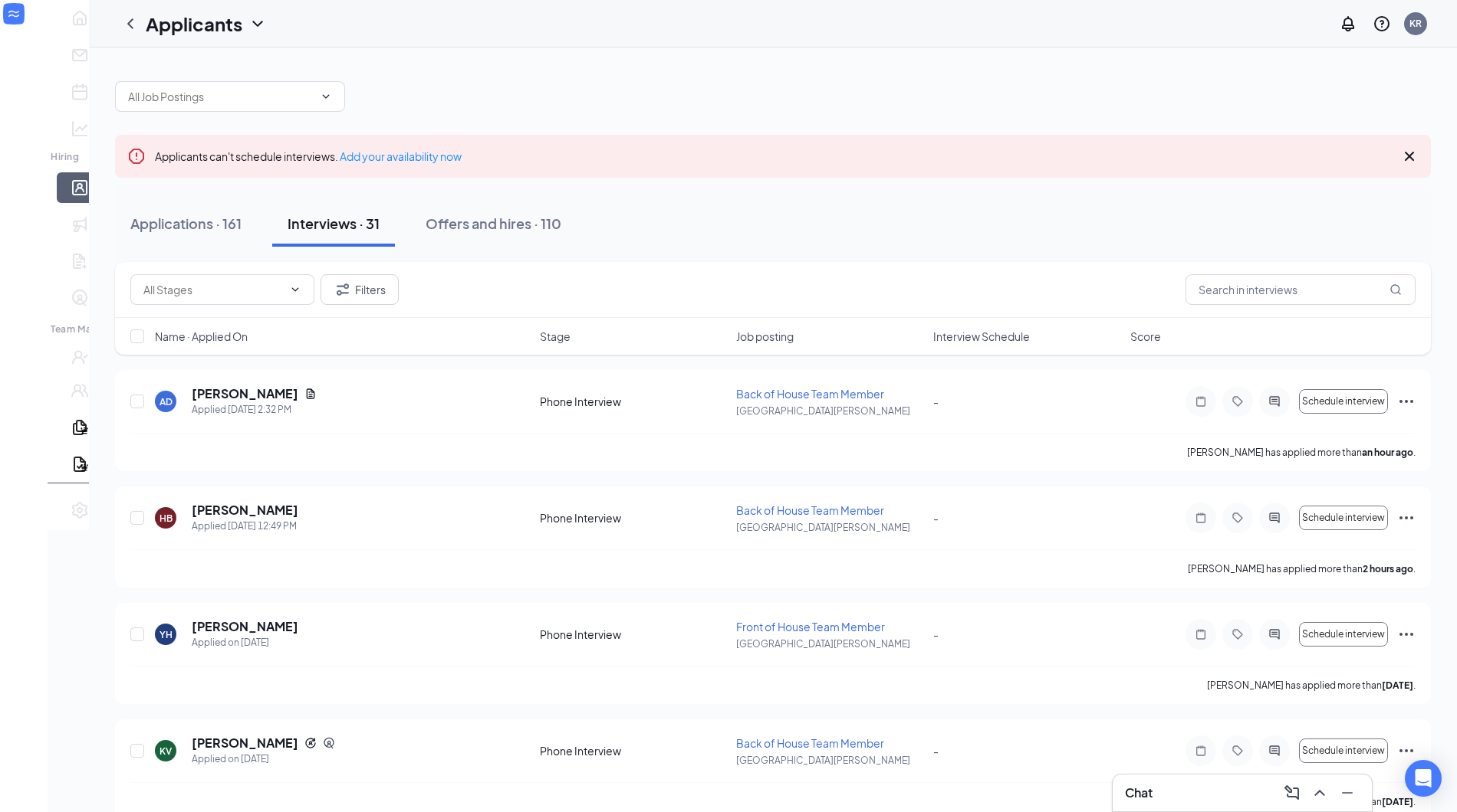
click at [1228, 224] on div "Applications · 161 Interviews · 31 Offers and hires · 110" at bounding box center [772, 224] width 1316 height 46
click at [1403, 157] on icon "Cross" at bounding box center [1409, 156] width 18 height 18
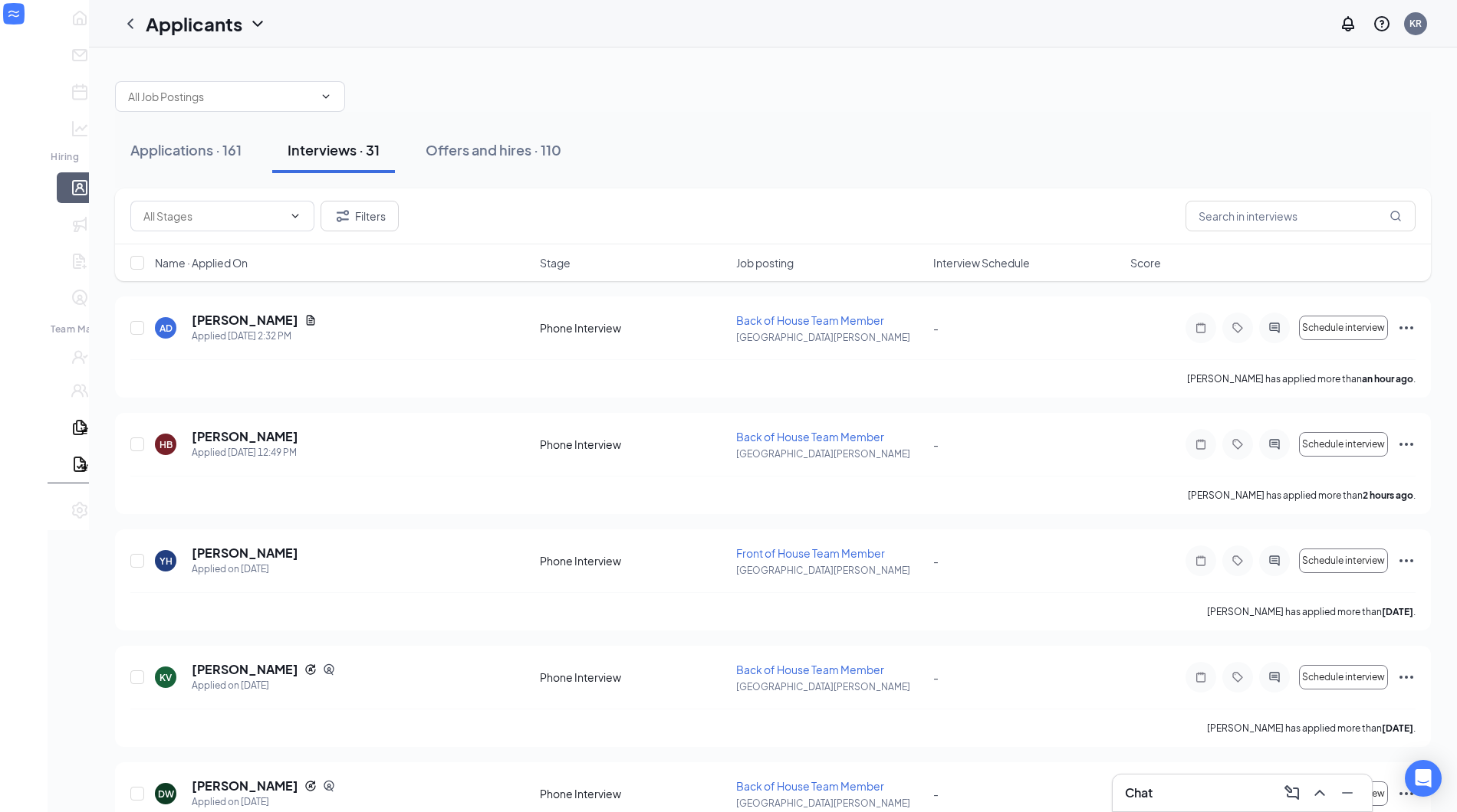
click at [827, 210] on div "Filters" at bounding box center [773, 216] width 1286 height 31
click at [189, 165] on button "Applications · 161" at bounding box center [186, 151] width 142 height 46
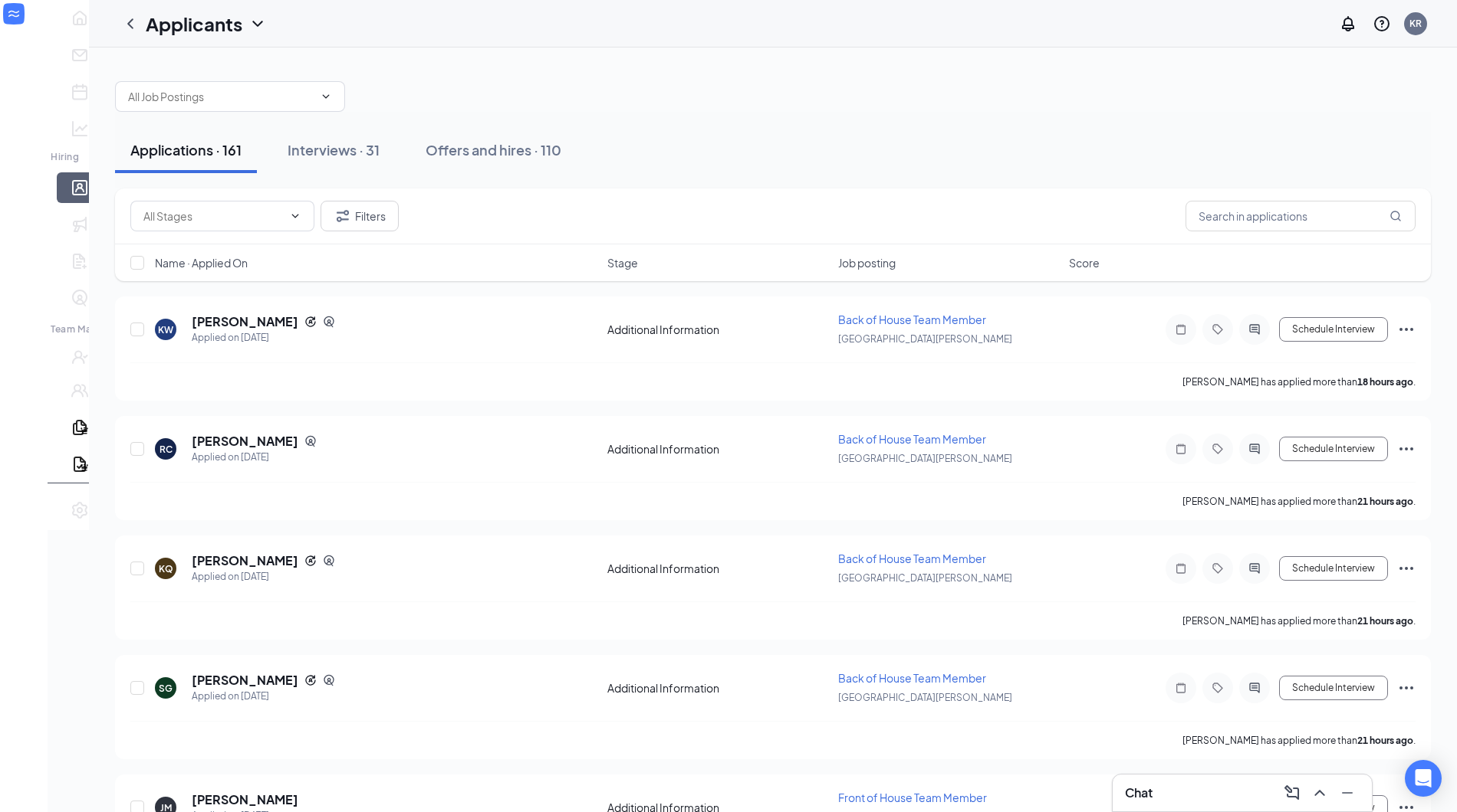
click at [1154, 798] on div "Chat" at bounding box center [1243, 793] width 235 height 25
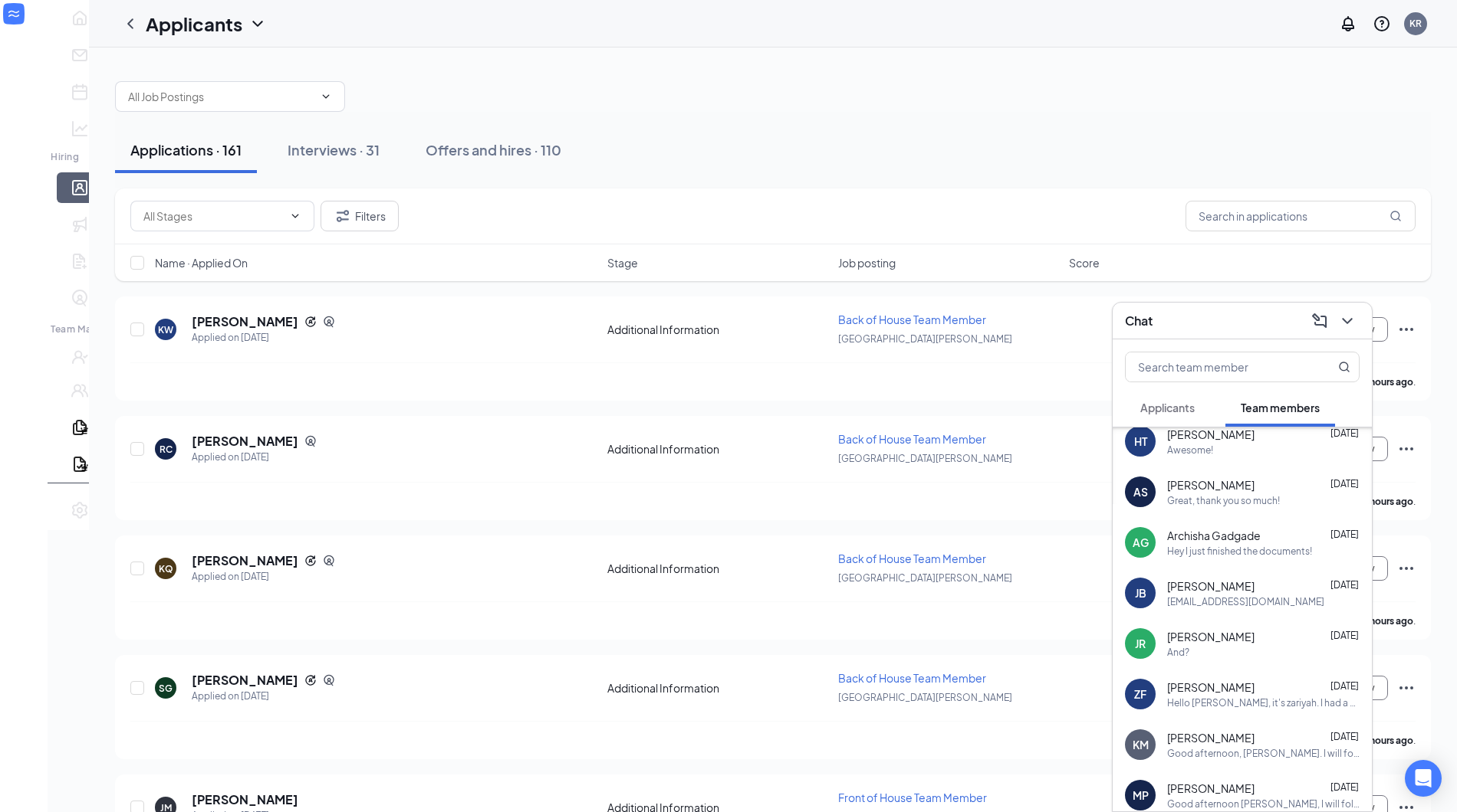
scroll to position [284, 0]
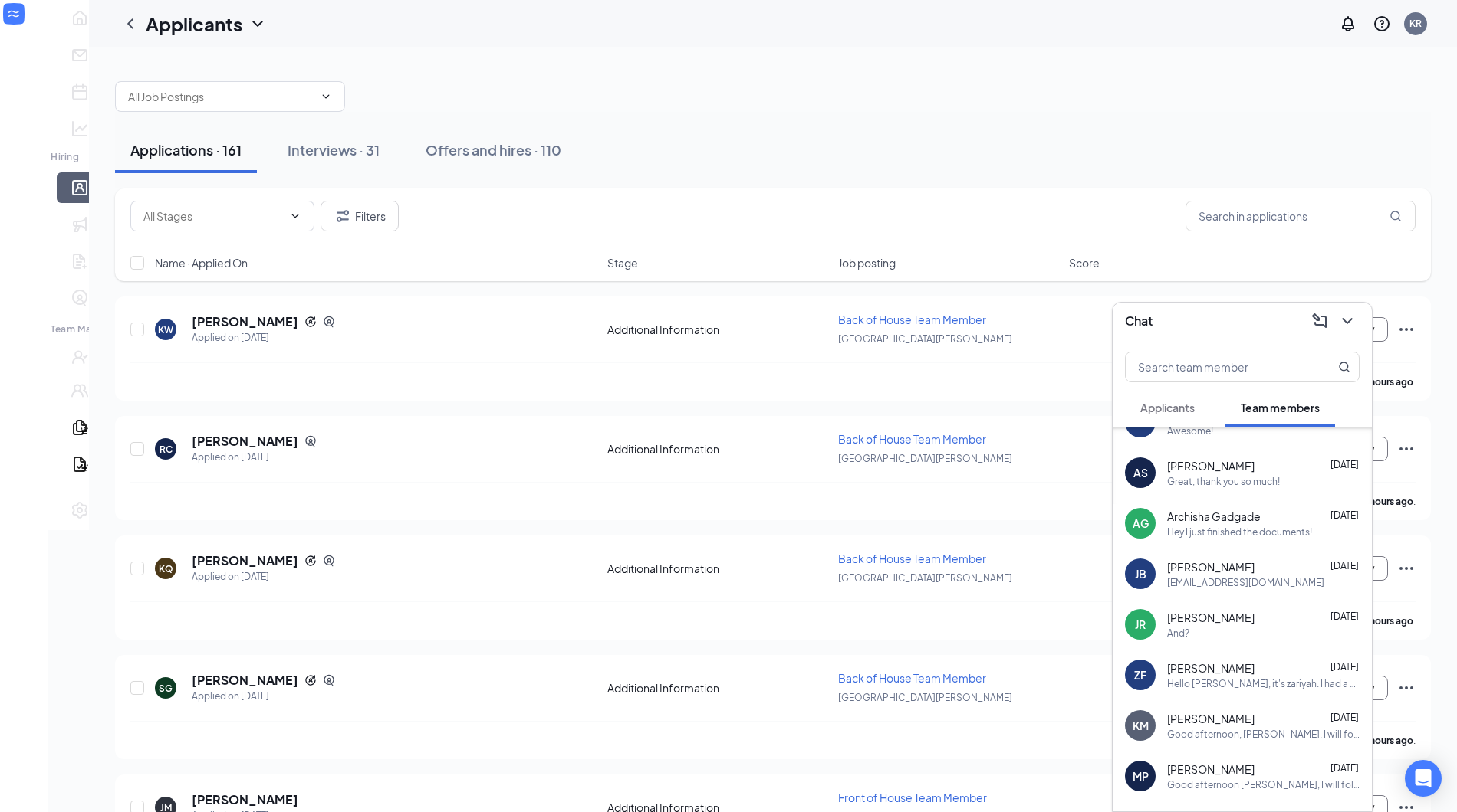
click at [1243, 537] on div "AG [PERSON_NAME] [DATE] Hey I just finished the documents!" at bounding box center [1242, 523] width 259 height 51
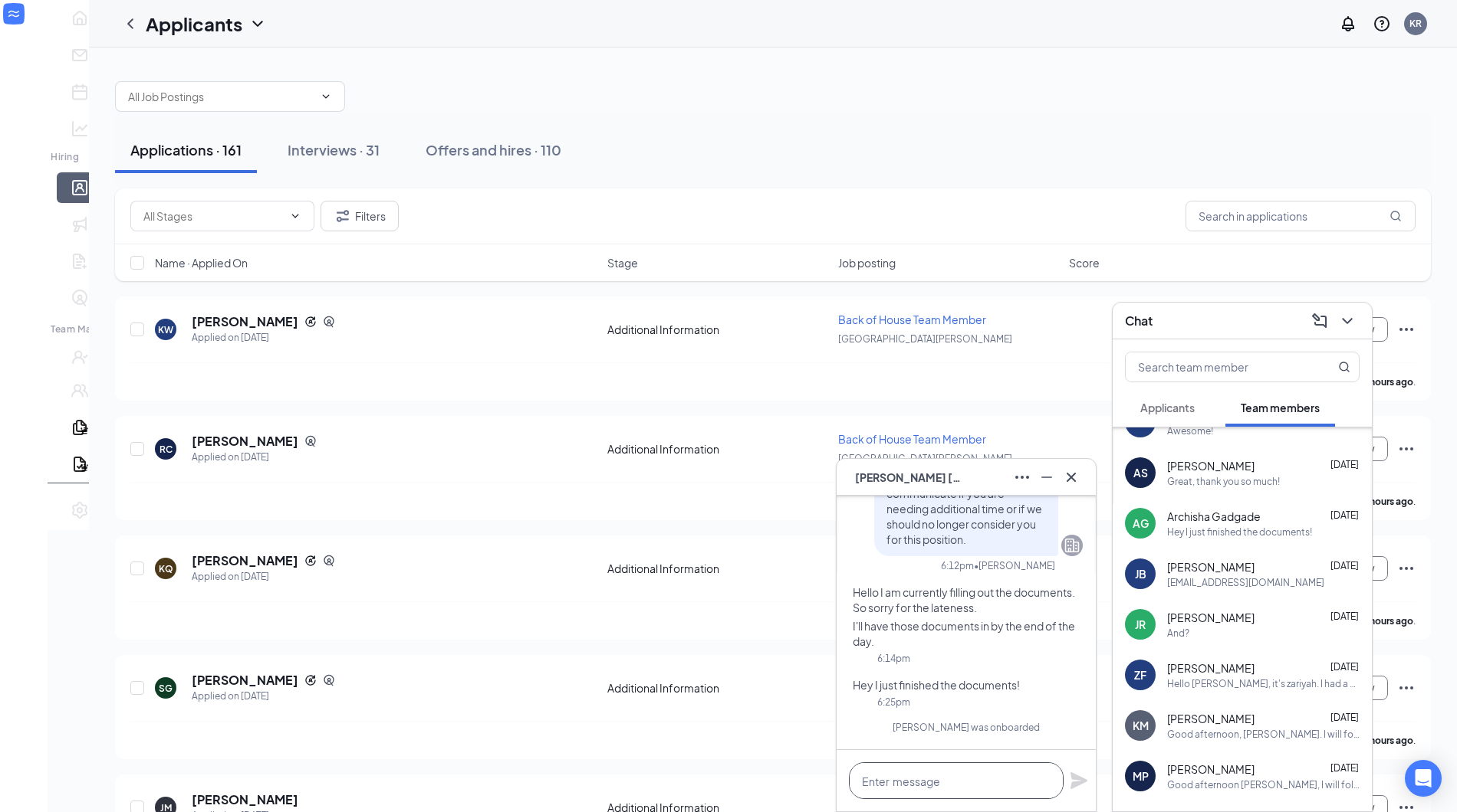
click at [1004, 783] on textarea at bounding box center [956, 780] width 215 height 37
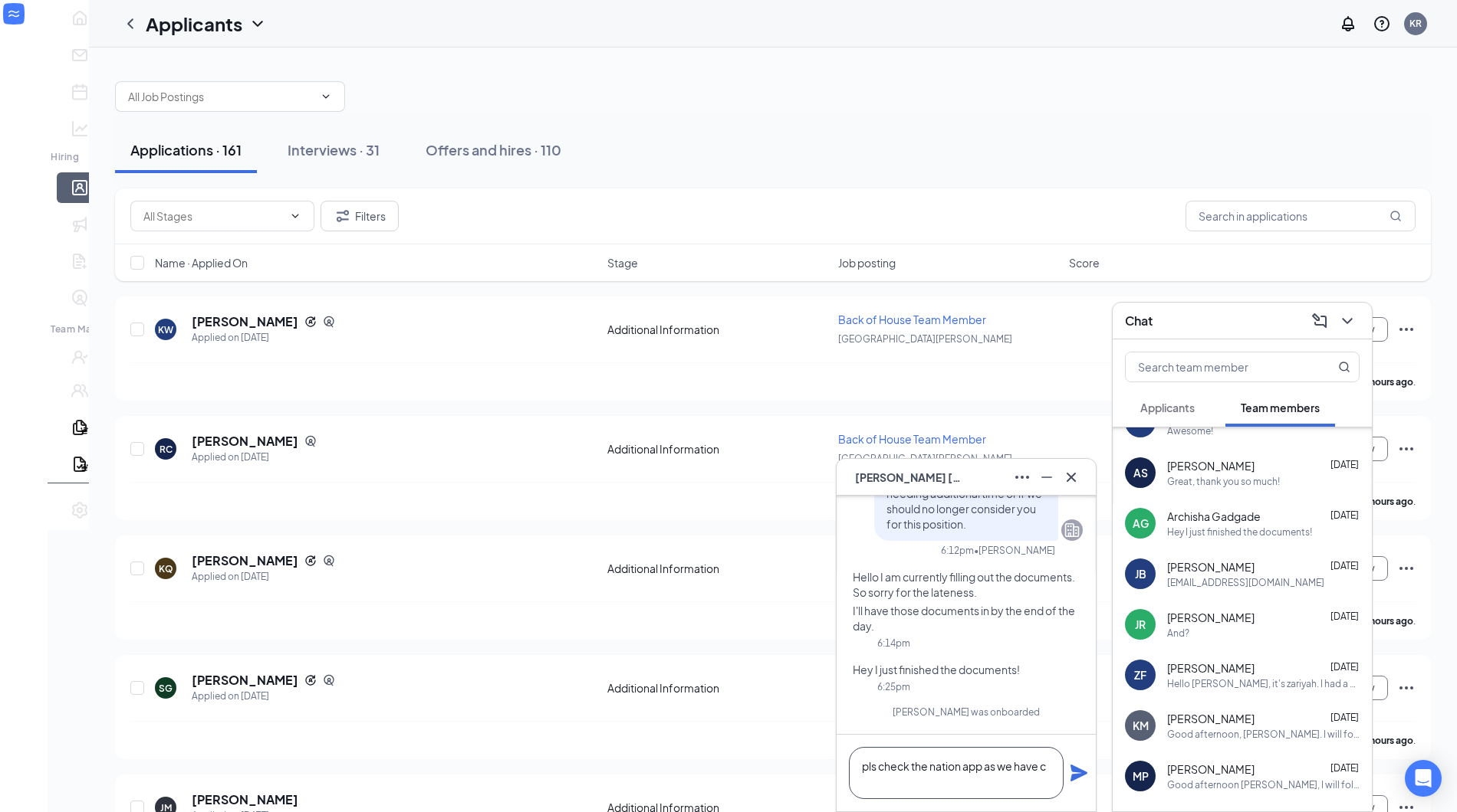
scroll to position [2, 0]
type textarea "pls check the nation app as we have communicated with you on there"
click at [1075, 776] on icon "Plane" at bounding box center [1079, 773] width 17 height 17
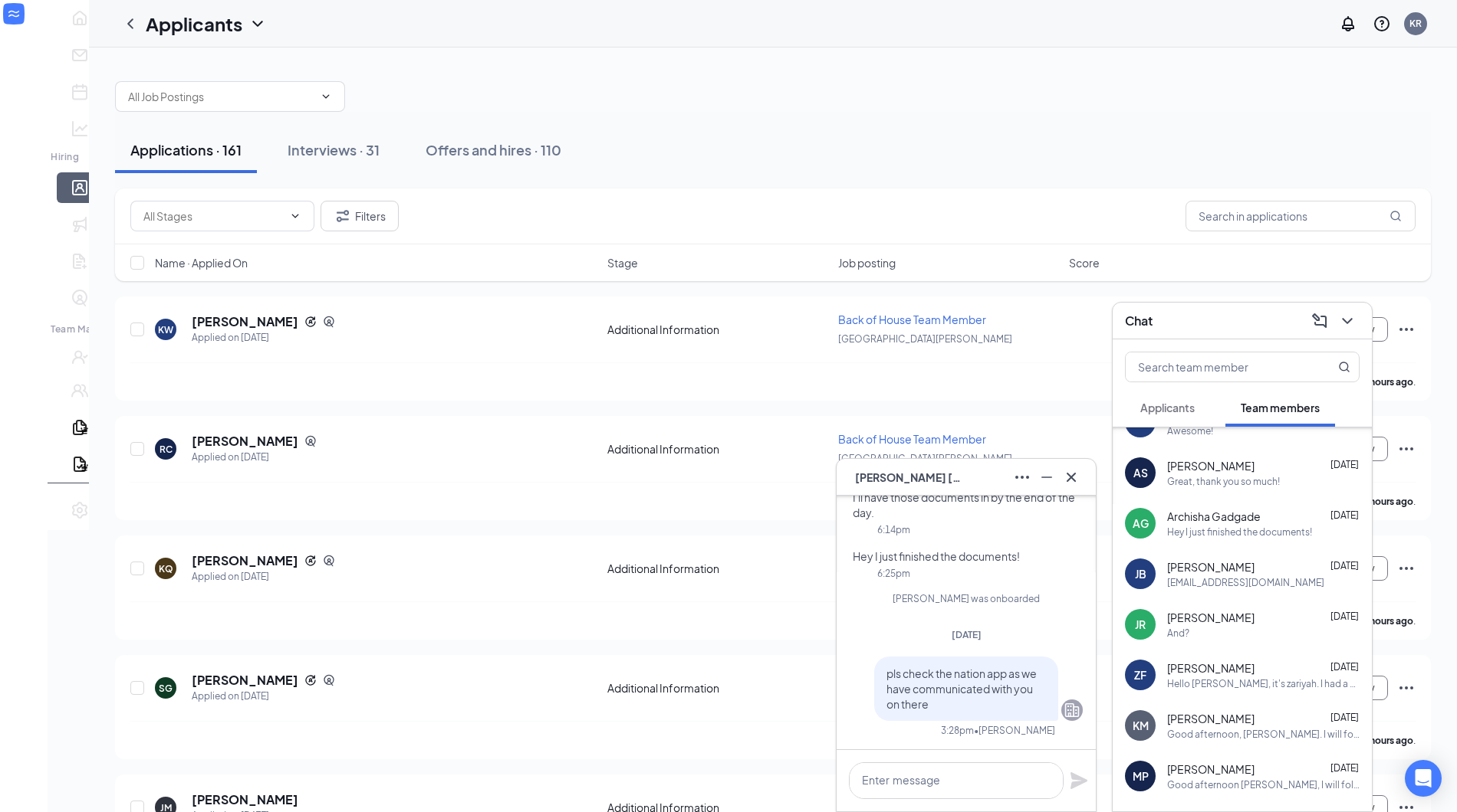
scroll to position [0, 0]
